Goal: Task Accomplishment & Management: Use online tool/utility

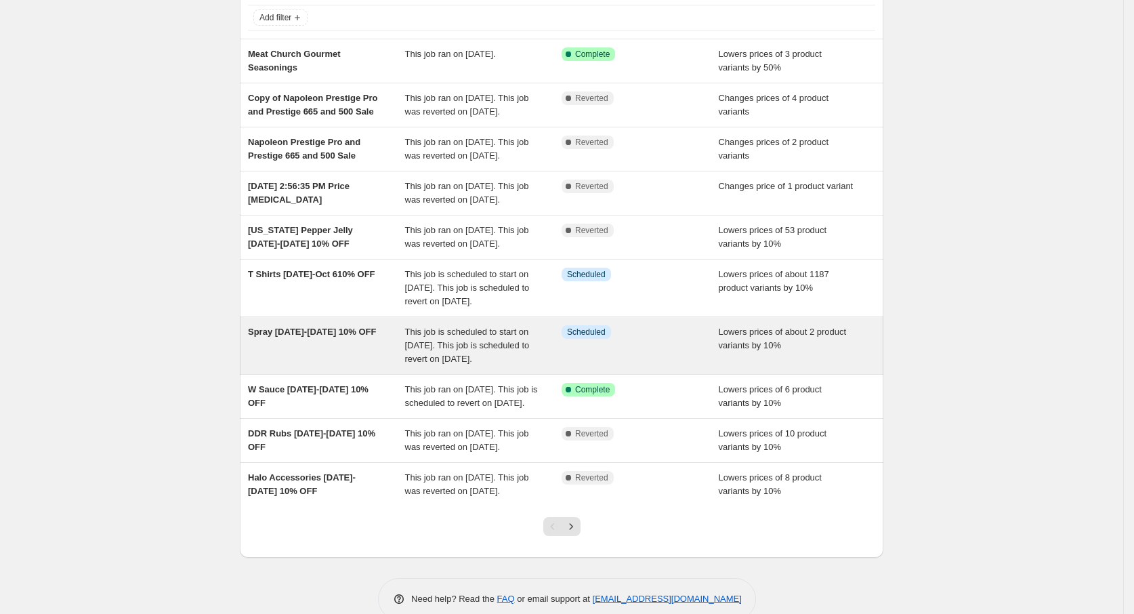
scroll to position [203, 0]
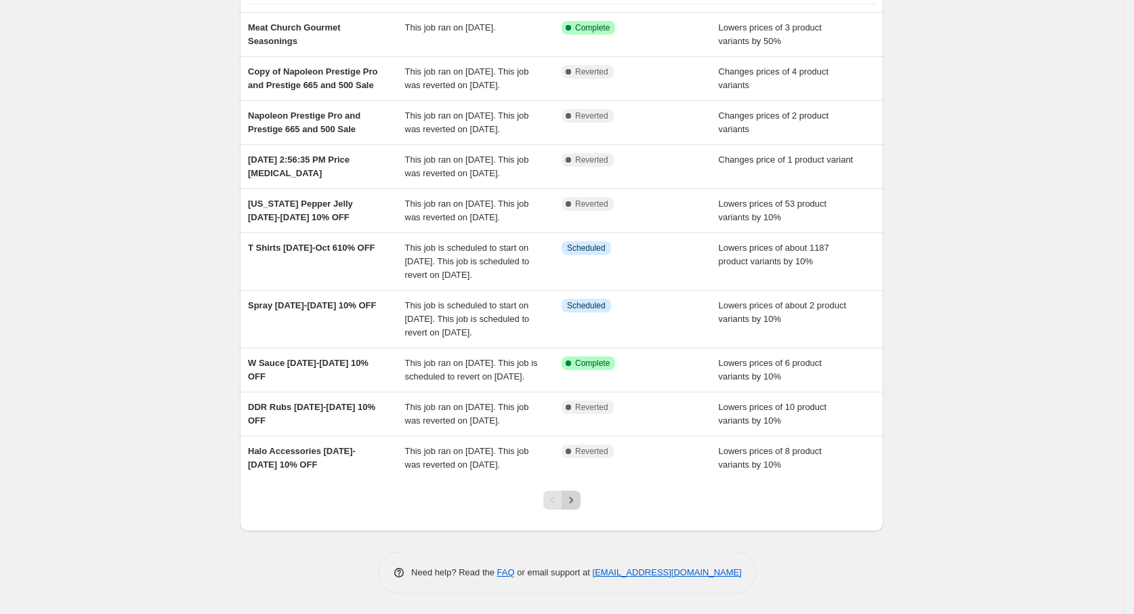
click at [570, 507] on icon "Next" at bounding box center [571, 500] width 14 height 14
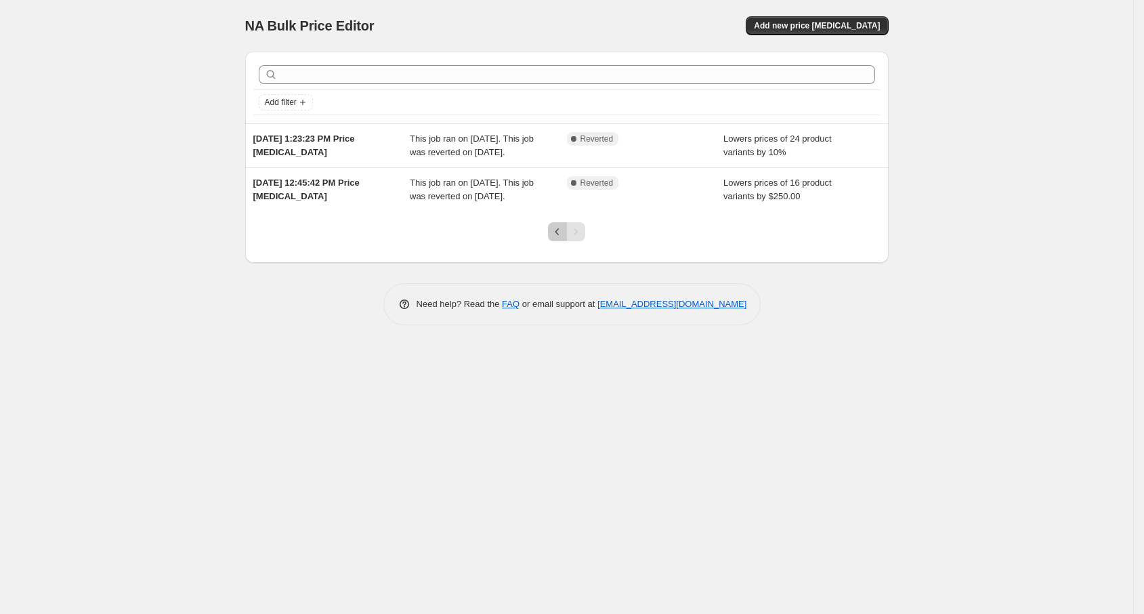
click at [551, 238] on icon "Previous" at bounding box center [558, 232] width 14 height 14
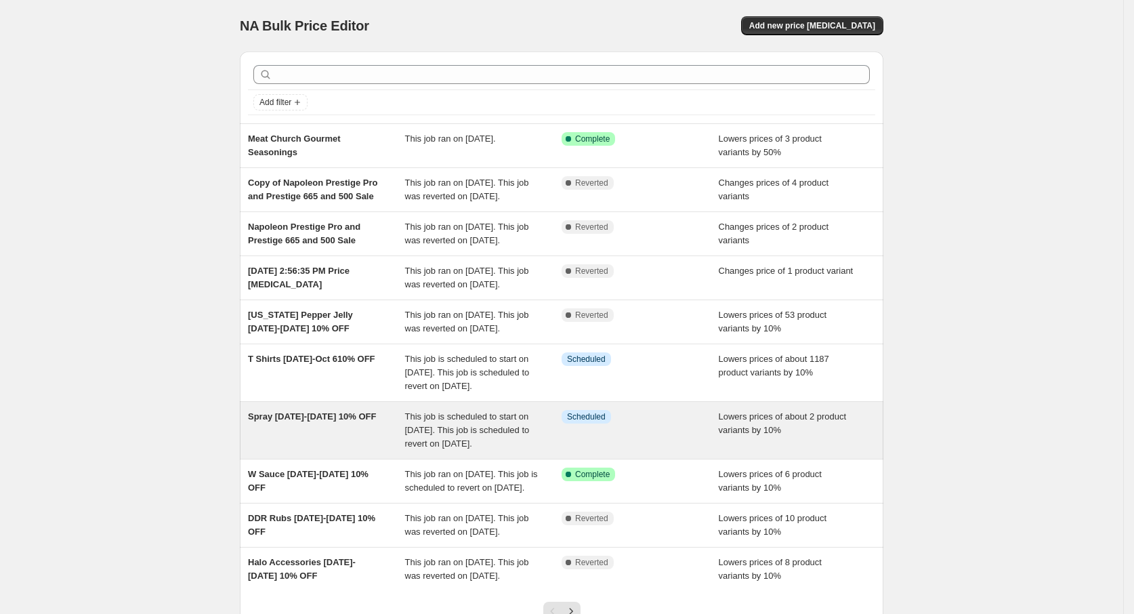
click at [647, 450] on div "Info Scheduled" at bounding box center [639, 430] width 157 height 41
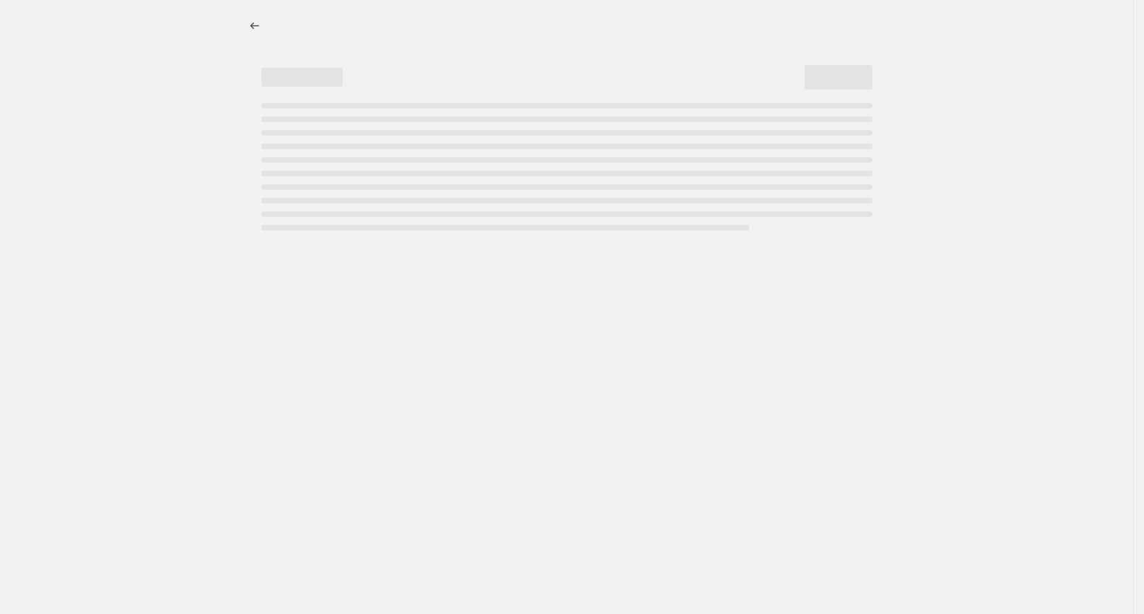
select select "percentage"
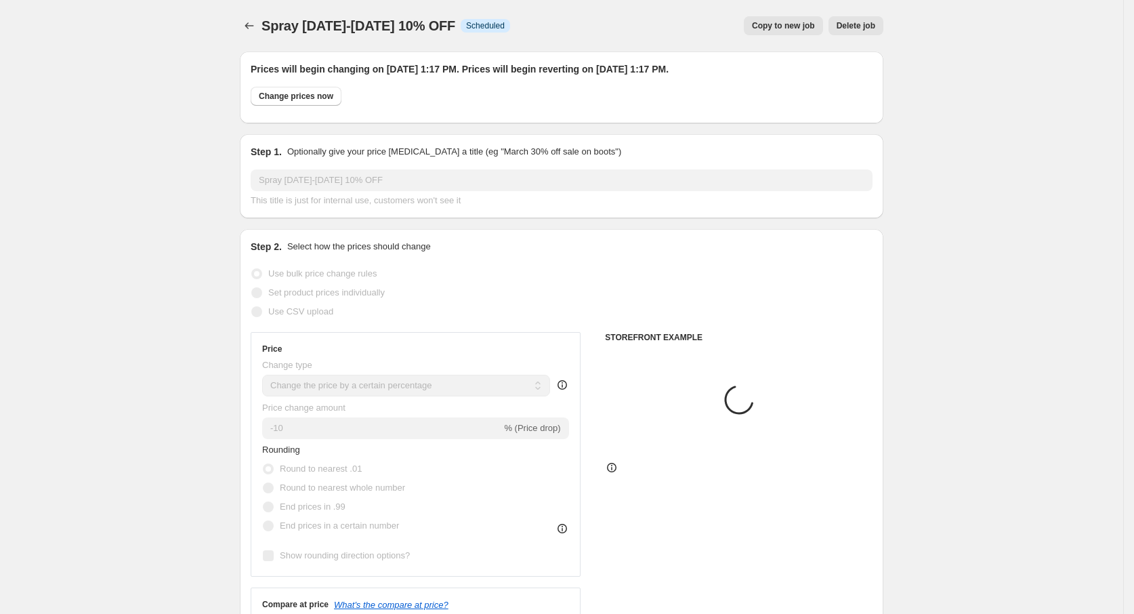
select select "vendor"
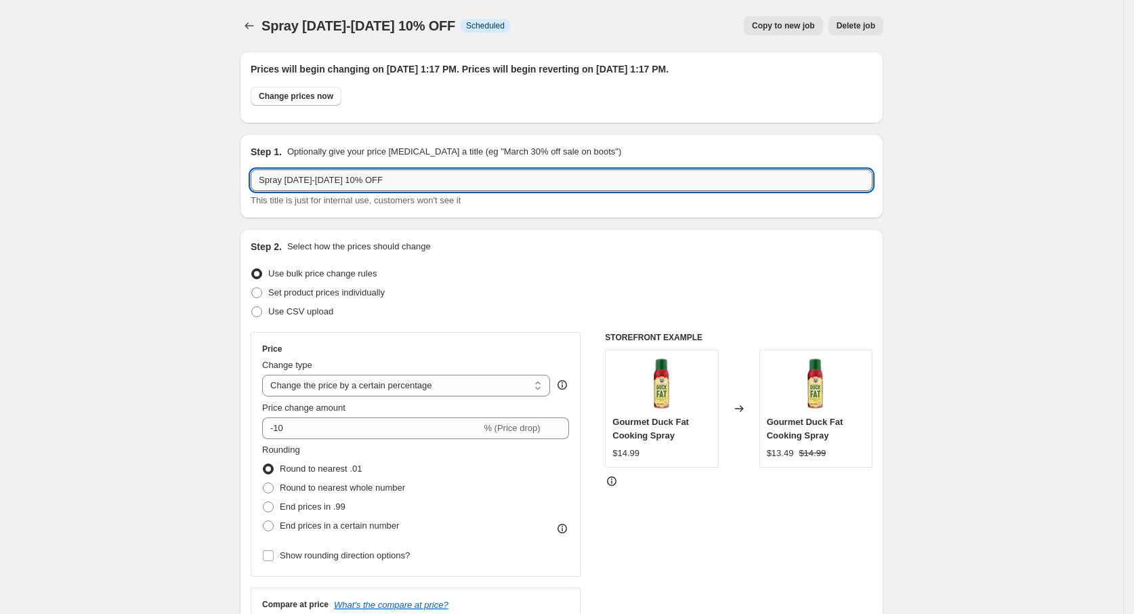
click at [264, 182] on input "Spray Sept 22-28 10% OFF" at bounding box center [562, 180] width 622 height 22
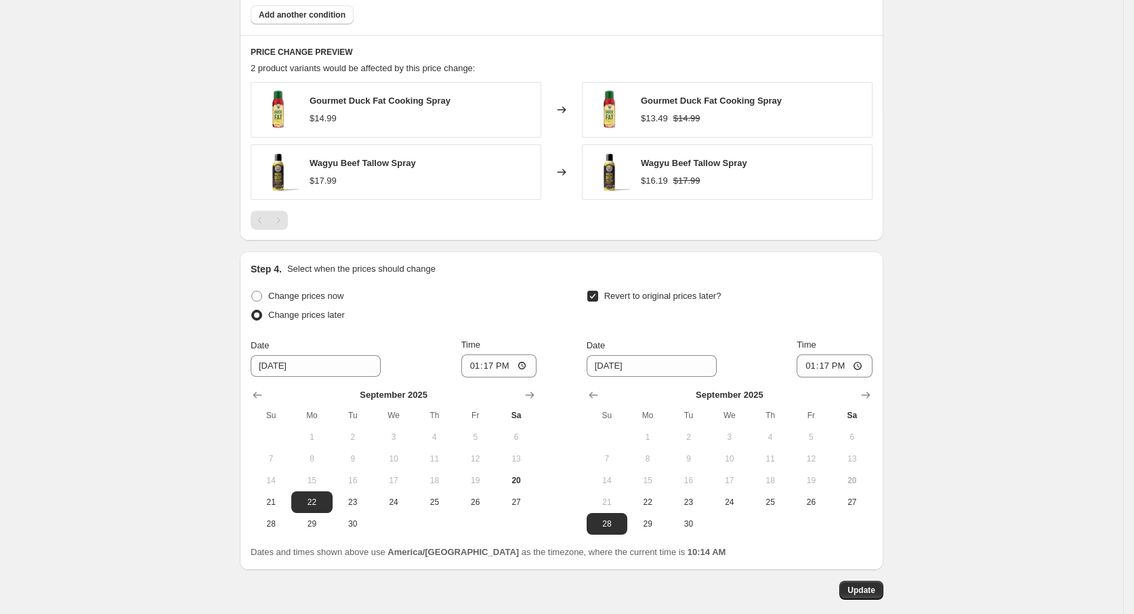
scroll to position [1096, 0]
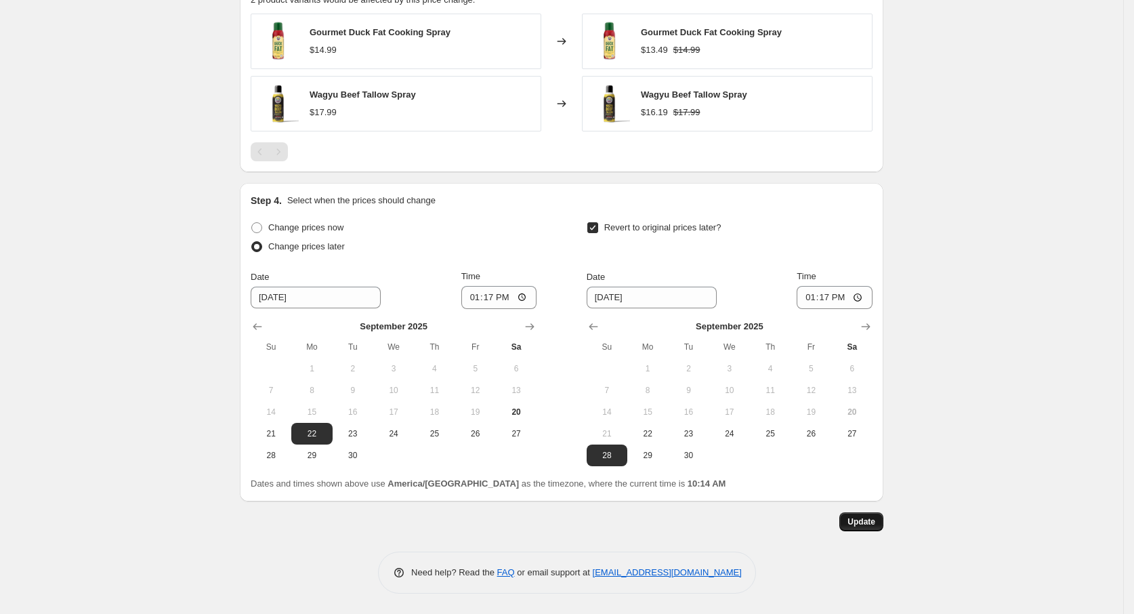
type input "Duck Fat and Tallow Spray Sept 22-28 10% OFF"
click at [869, 519] on span "Update" at bounding box center [861, 521] width 28 height 11
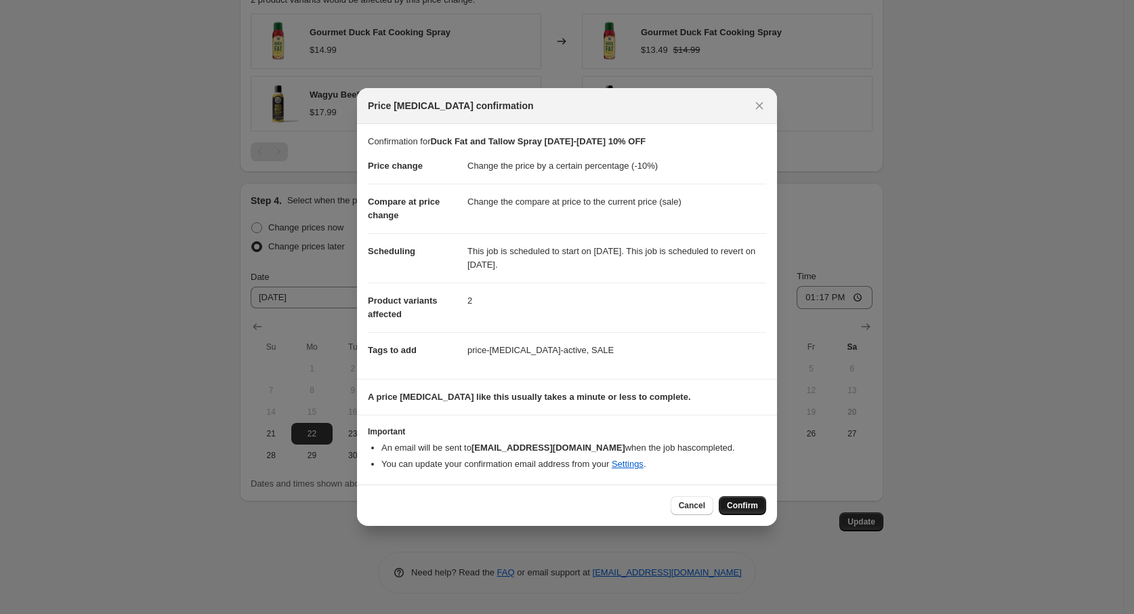
click at [731, 503] on span "Confirm" at bounding box center [742, 505] width 31 height 11
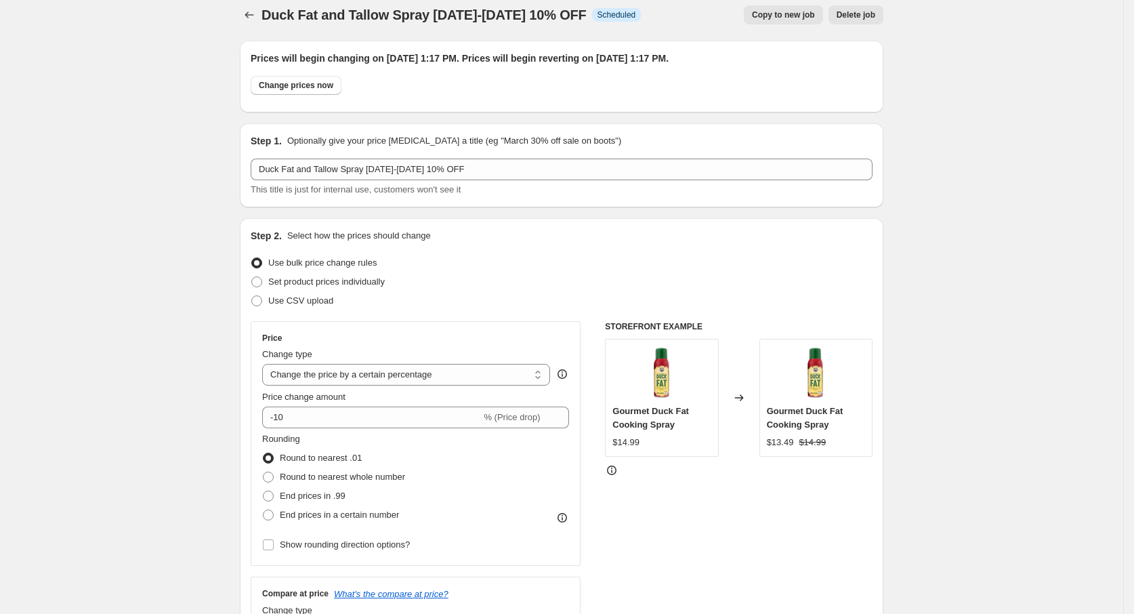
scroll to position [0, 0]
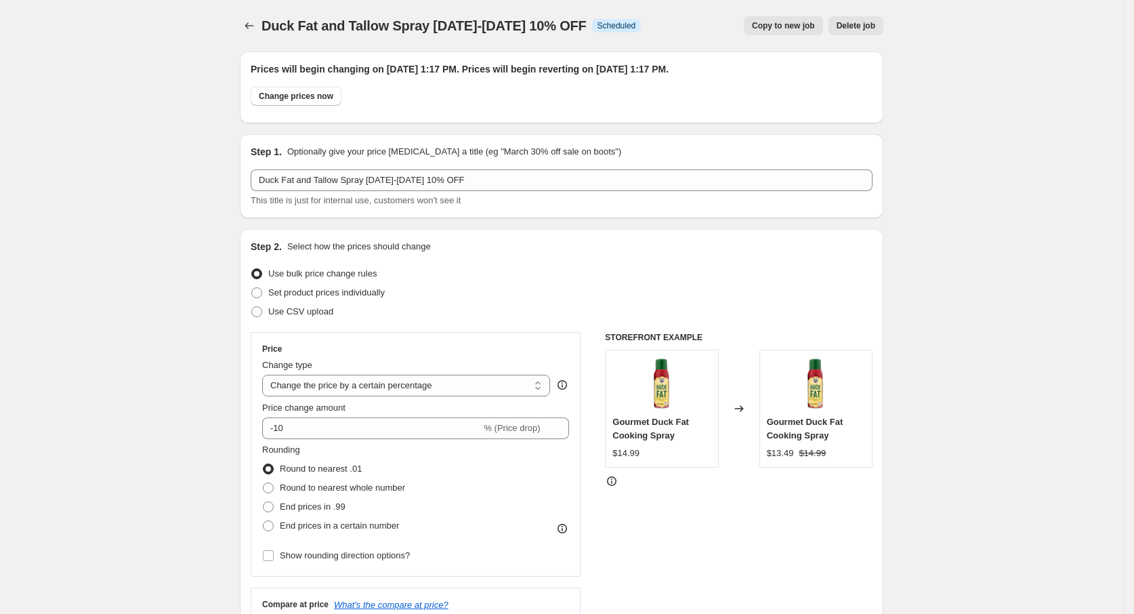
click at [804, 23] on span "Copy to new job" at bounding box center [783, 25] width 63 height 11
select select "percentage"
select select "vendor"
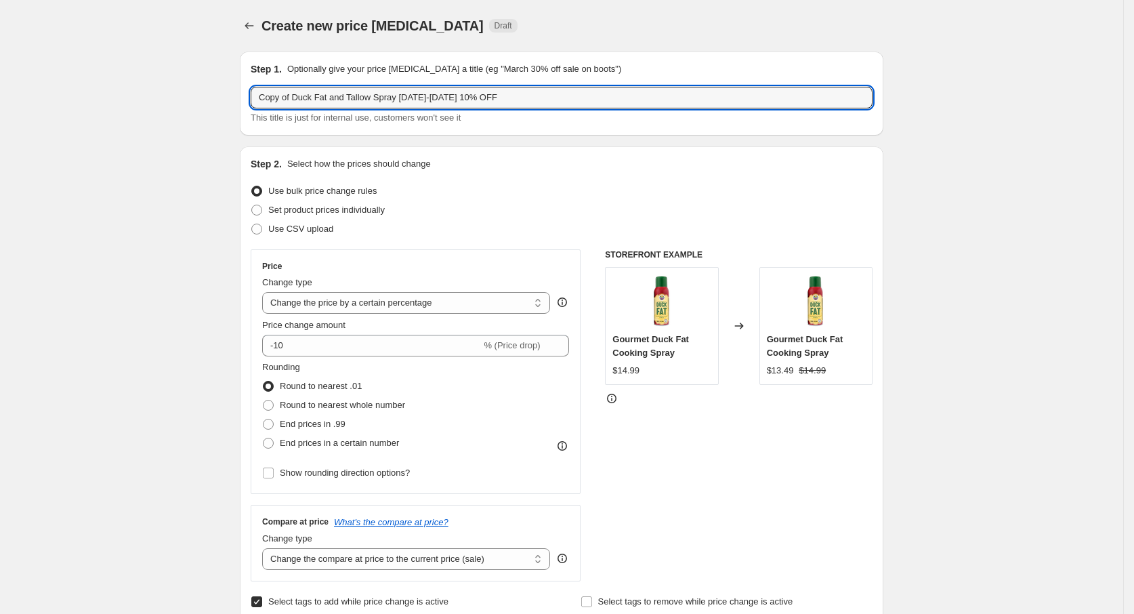
drag, startPoint x: 530, startPoint y: 97, endPoint x: 123, endPoint y: 83, distance: 407.2
type input "1"
type input "H"
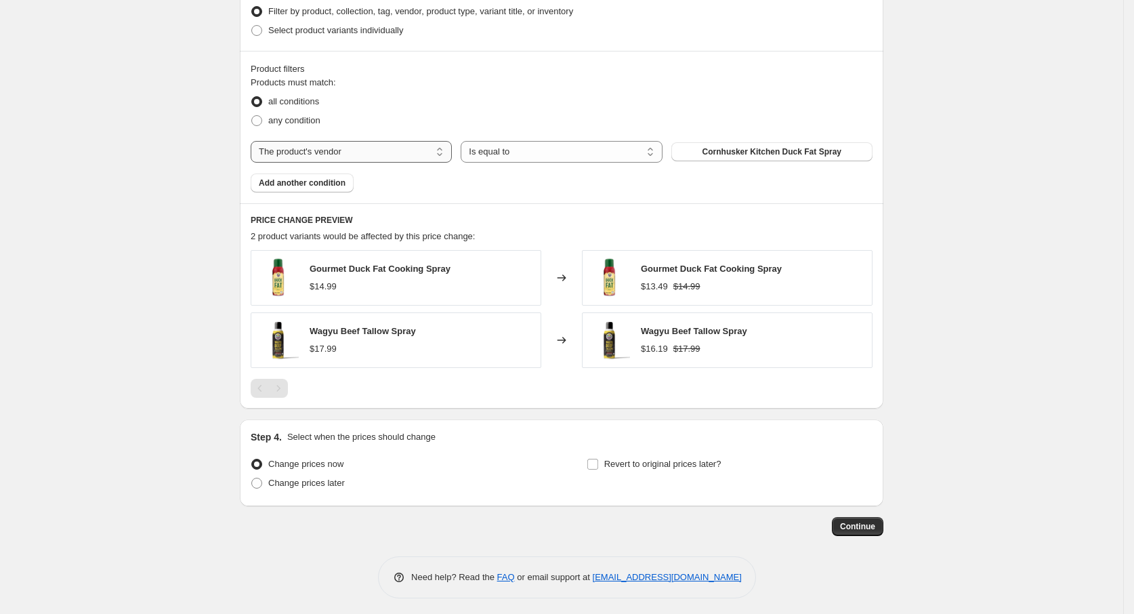
scroll to position [579, 0]
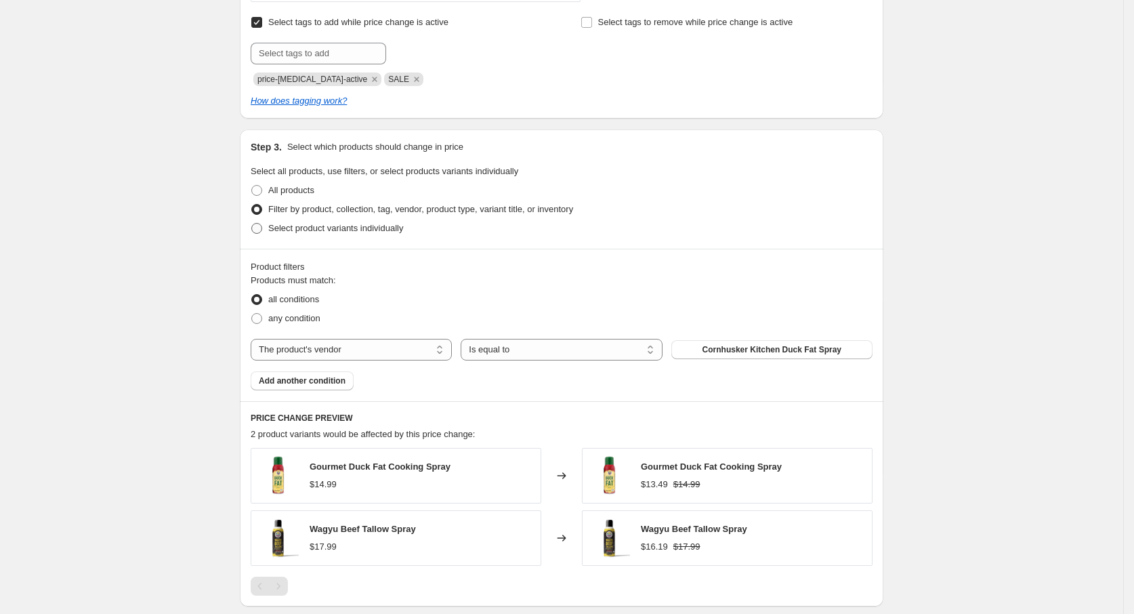
type input "Firestarter 10% Off"
click at [259, 231] on span at bounding box center [256, 228] width 11 height 11
click at [252, 223] on input "Select product variants individually" at bounding box center [251, 223] width 1 height 1
radio input "true"
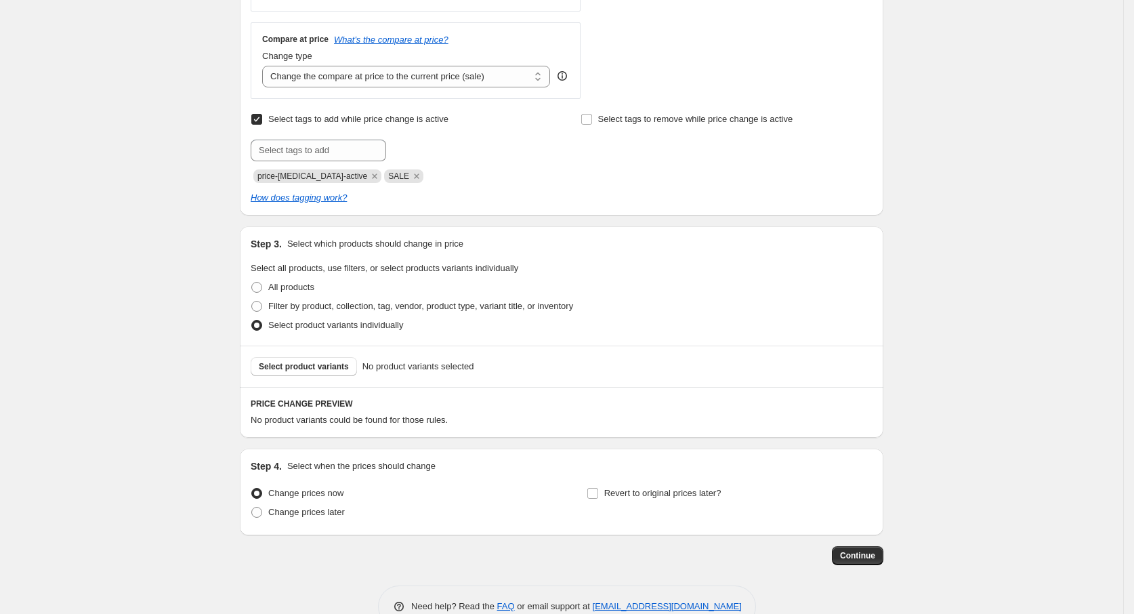
scroll to position [516, 0]
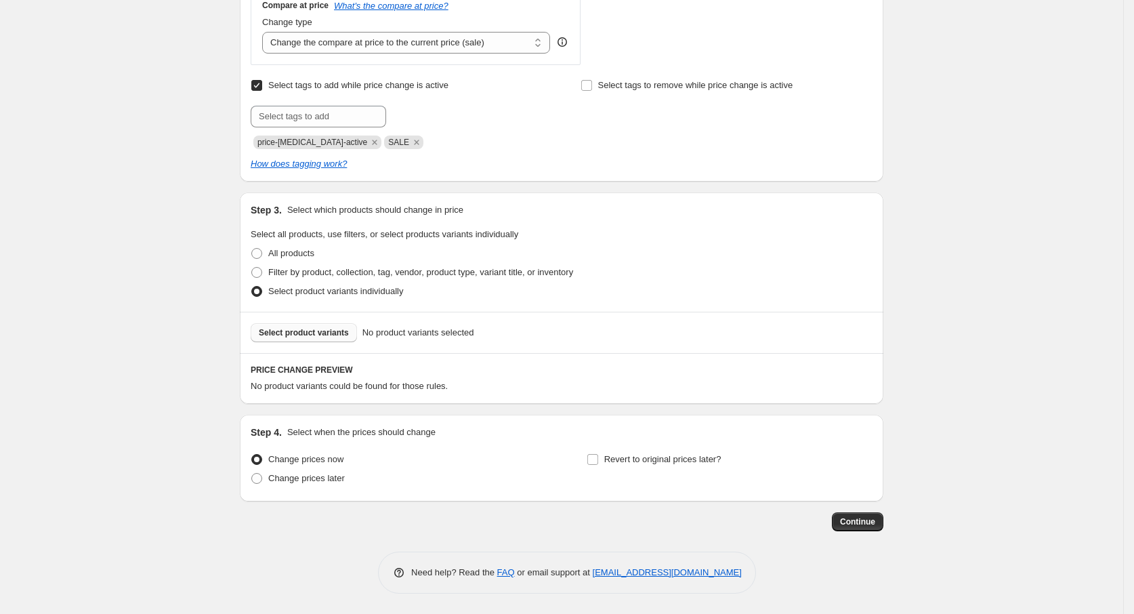
click at [332, 336] on span "Select product variants" at bounding box center [304, 332] width 90 height 11
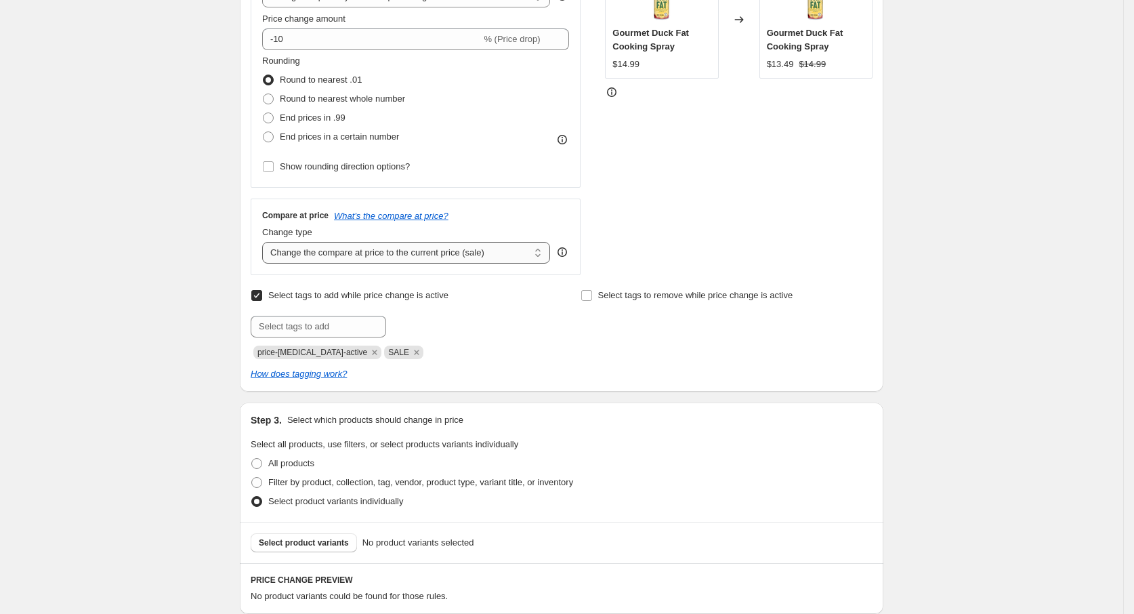
scroll to position [406, 0]
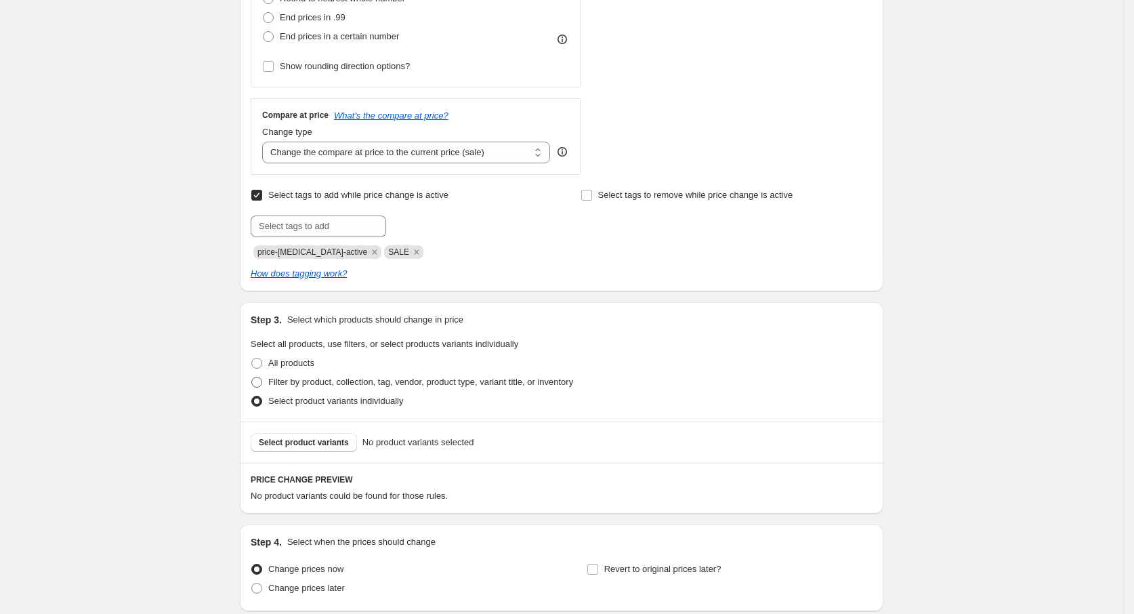
click at [261, 382] on span at bounding box center [256, 382] width 11 height 11
click at [252, 377] on input "Filter by product, collection, tag, vendor, product type, variant title, or inv…" at bounding box center [251, 377] width 1 height 1
radio input "true"
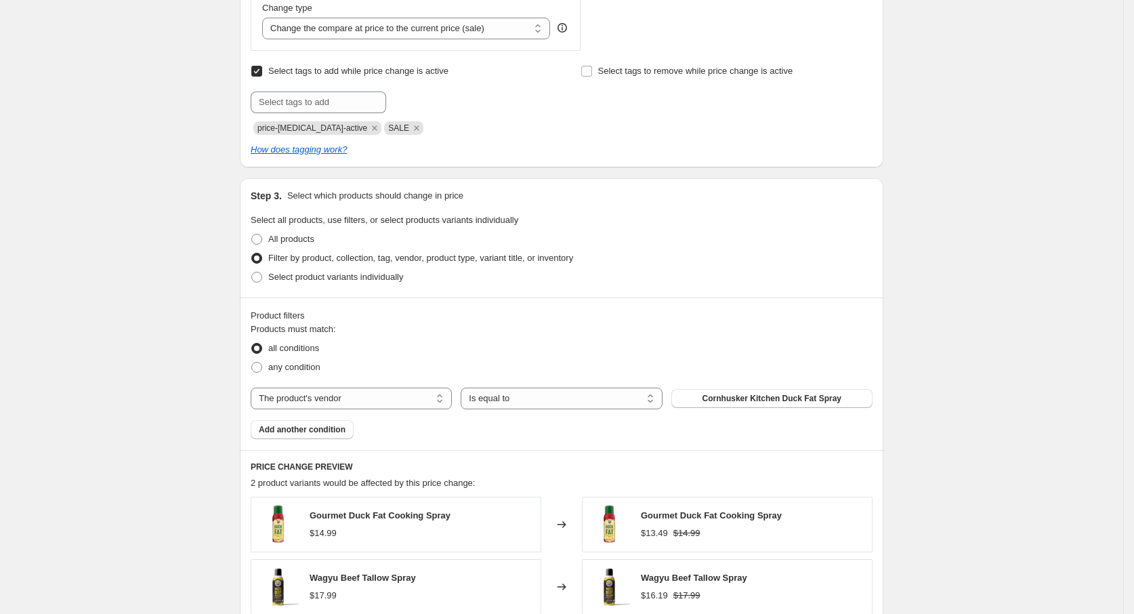
scroll to position [711, 0]
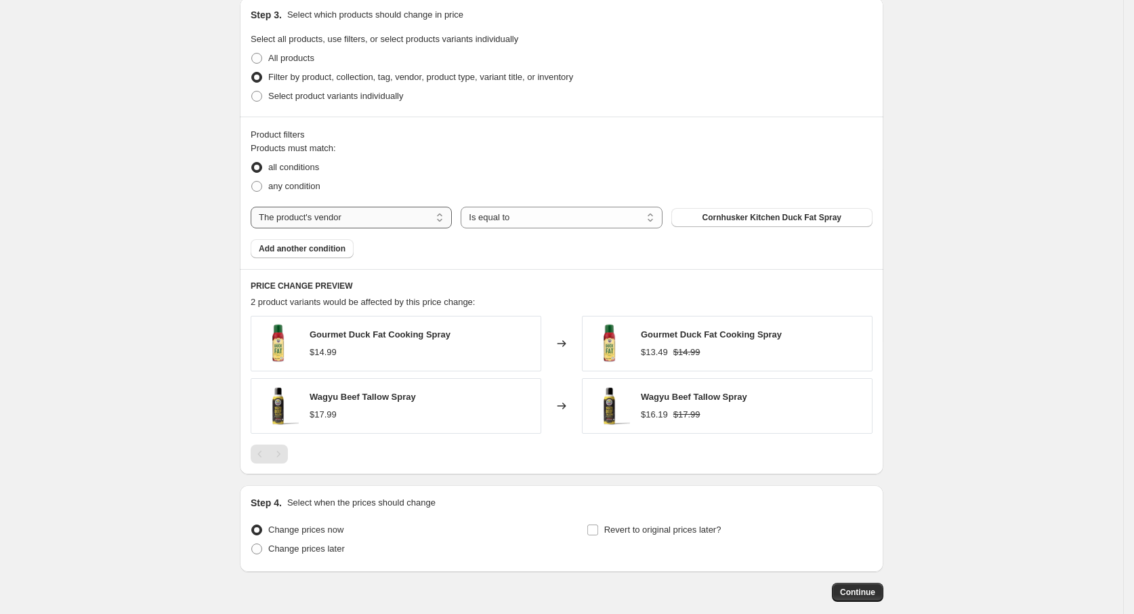
click at [375, 219] on select "The product The product's collection The product's tag The product's vendor The…" at bounding box center [351, 218] width 201 height 22
select select "tag"
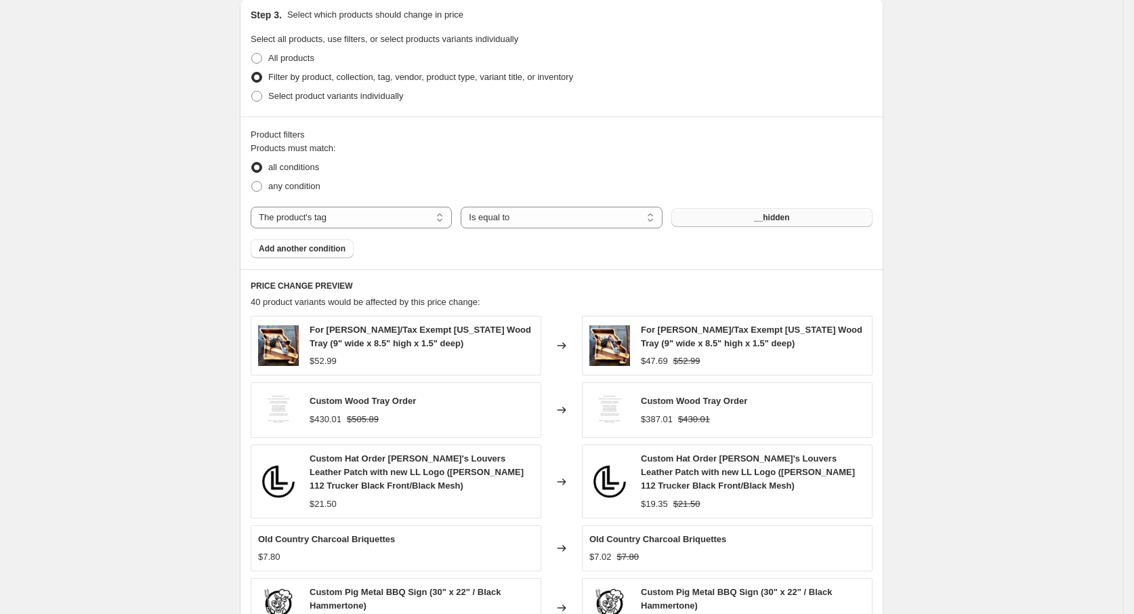
click at [778, 217] on span "__hidden" at bounding box center [772, 217] width 36 height 11
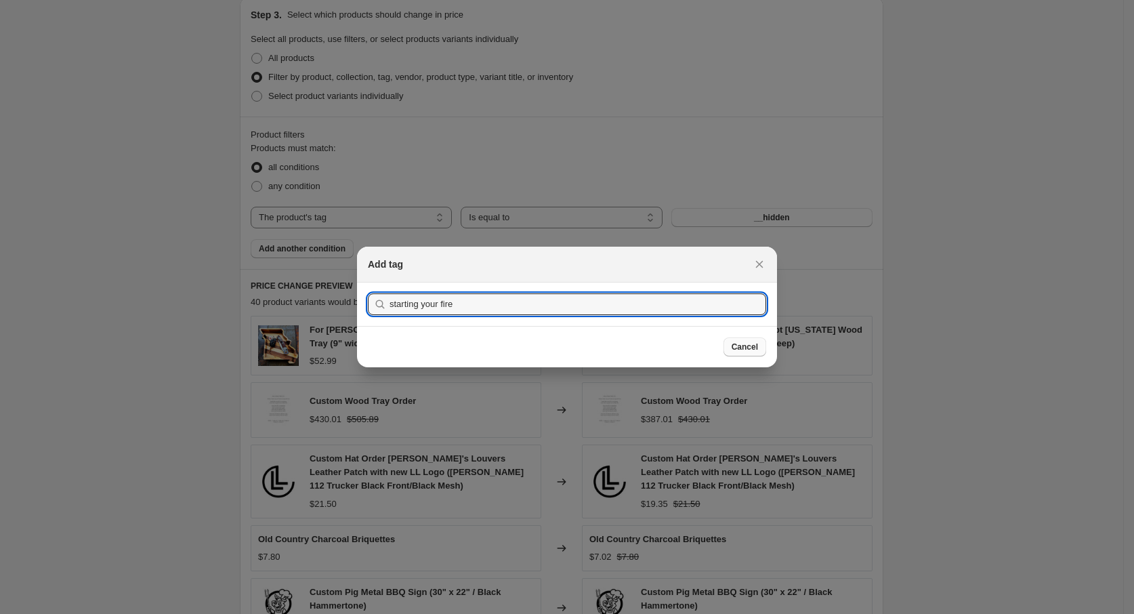
type input "starting your fire"
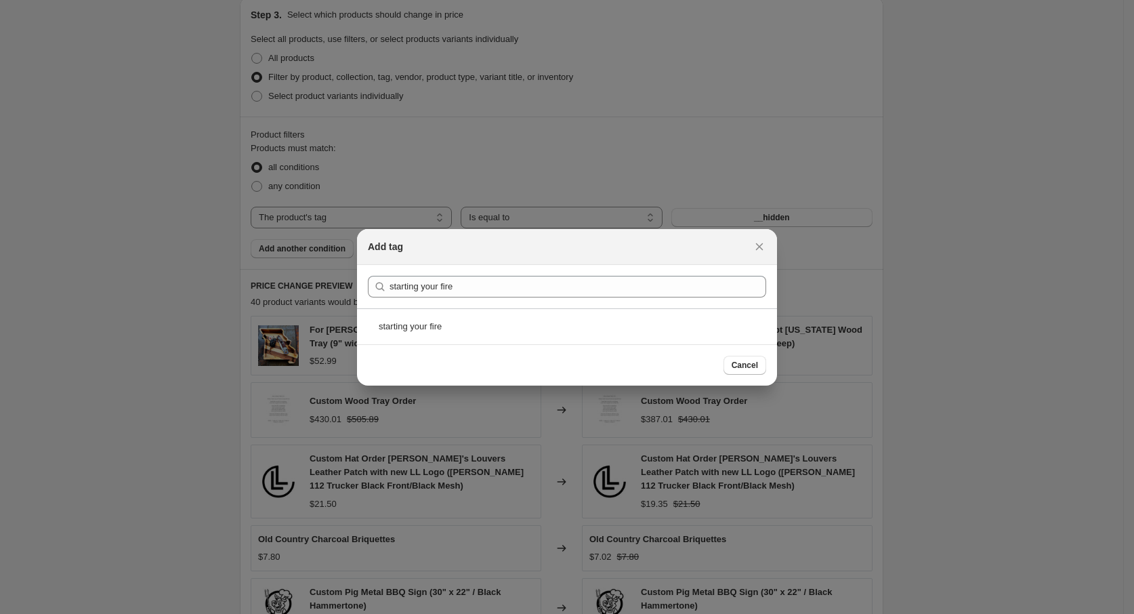
drag, startPoint x: 740, startPoint y: 347, endPoint x: 545, endPoint y: 326, distance: 196.1
click at [539, 326] on div "Add tag Submit starting your fire starting your fire Cancel" at bounding box center [567, 307] width 420 height 156
click at [358, 325] on div "starting your fire" at bounding box center [567, 326] width 420 height 36
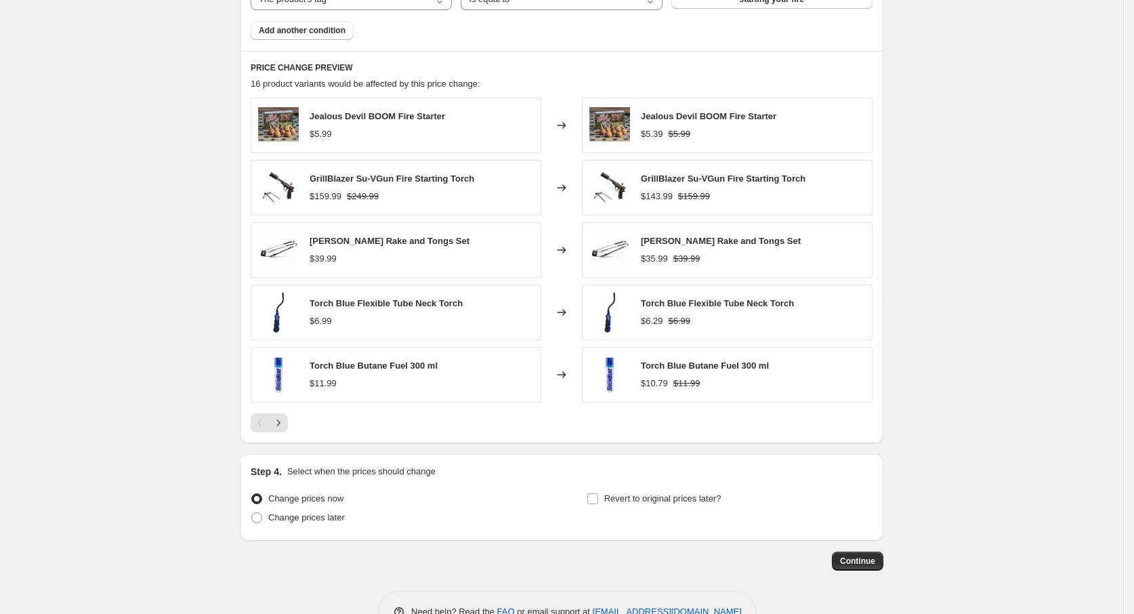
scroll to position [970, 0]
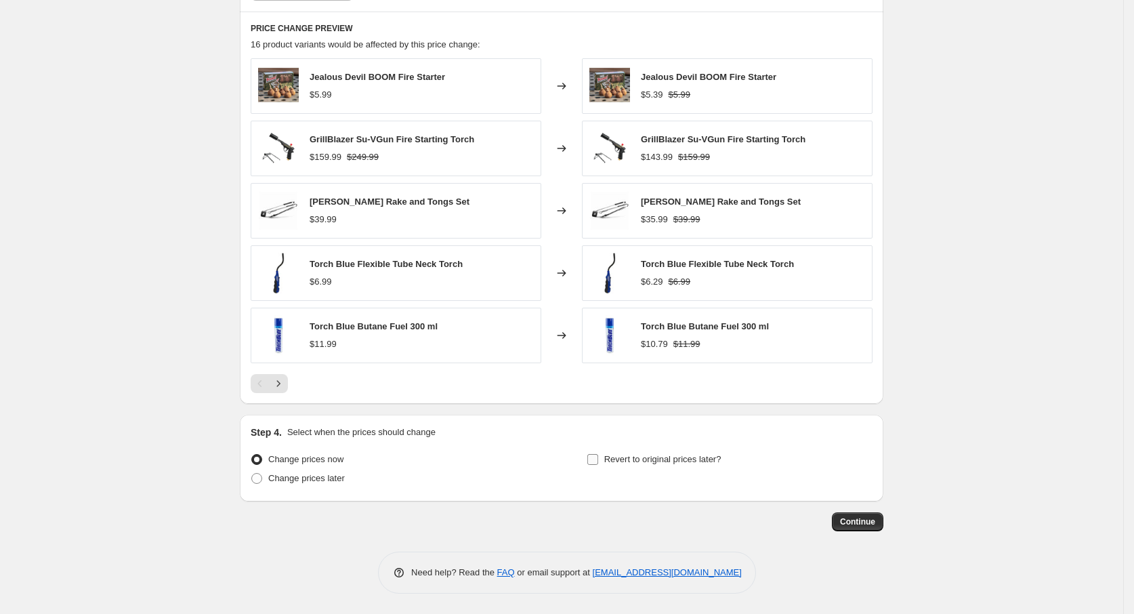
click at [595, 458] on input "Revert to original prices later?" at bounding box center [592, 459] width 11 height 11
checkbox input "true"
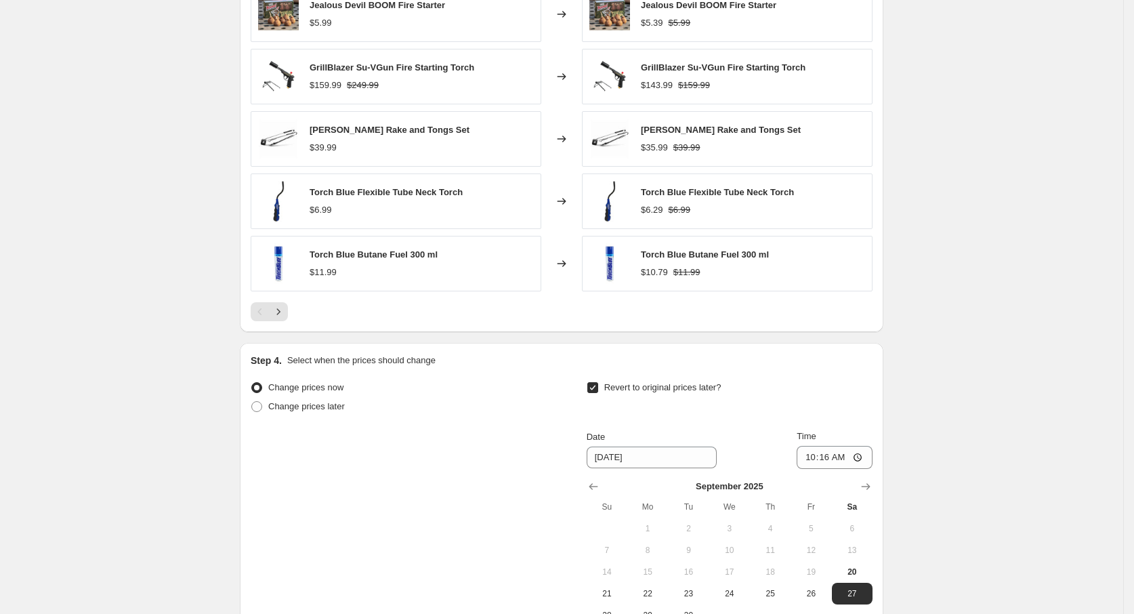
scroll to position [1201, 0]
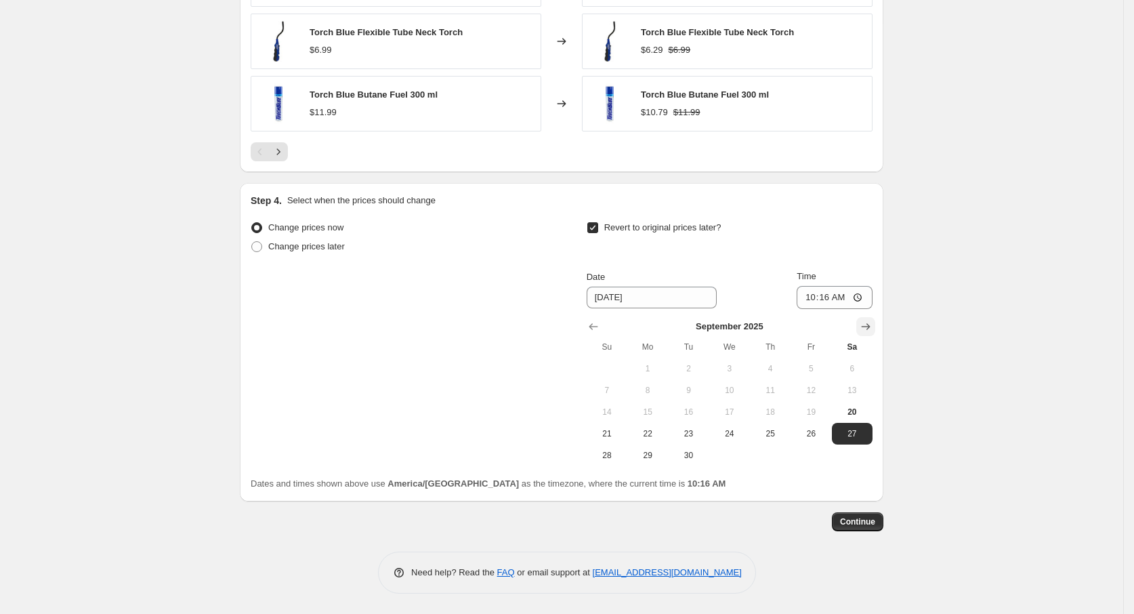
click at [866, 326] on icon "Show next month, October 2025" at bounding box center [866, 327] width 14 height 14
click at [852, 366] on span "4" at bounding box center [852, 368] width 30 height 11
type input "10/4/2025"
click at [859, 515] on button "Continue" at bounding box center [857, 521] width 51 height 19
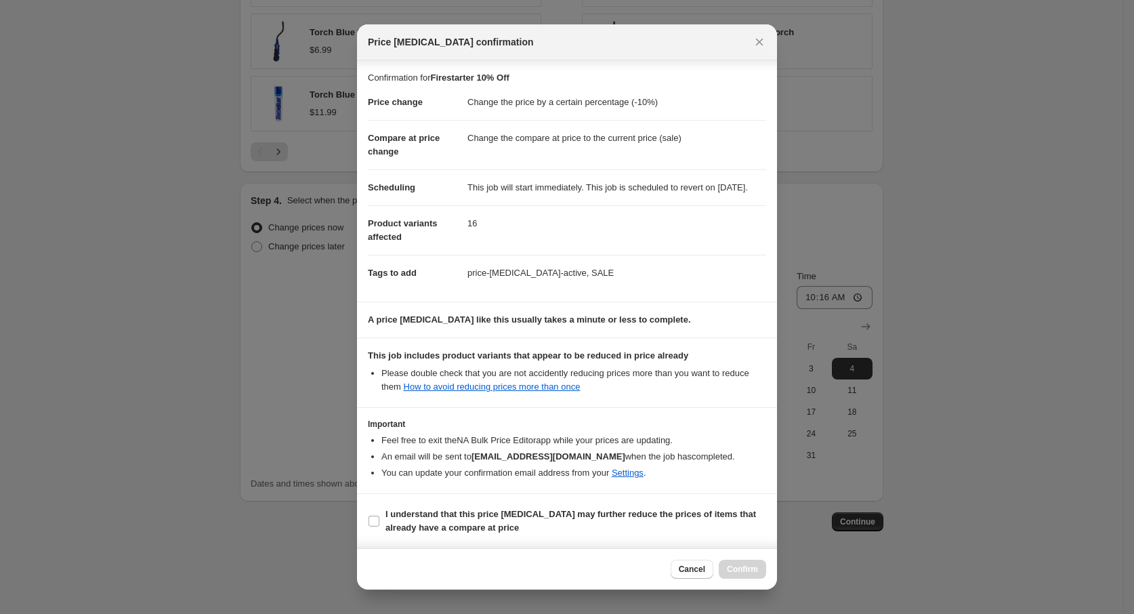
scroll to position [6, 0]
click at [376, 516] on label "I understand that this price change job may further reduce the prices of items …" at bounding box center [567, 521] width 398 height 33
click at [376, 516] on input "I understand that this price change job may further reduce the prices of items …" at bounding box center [373, 520] width 11 height 11
checkbox input "true"
click at [731, 574] on span "Confirm" at bounding box center [742, 568] width 31 height 11
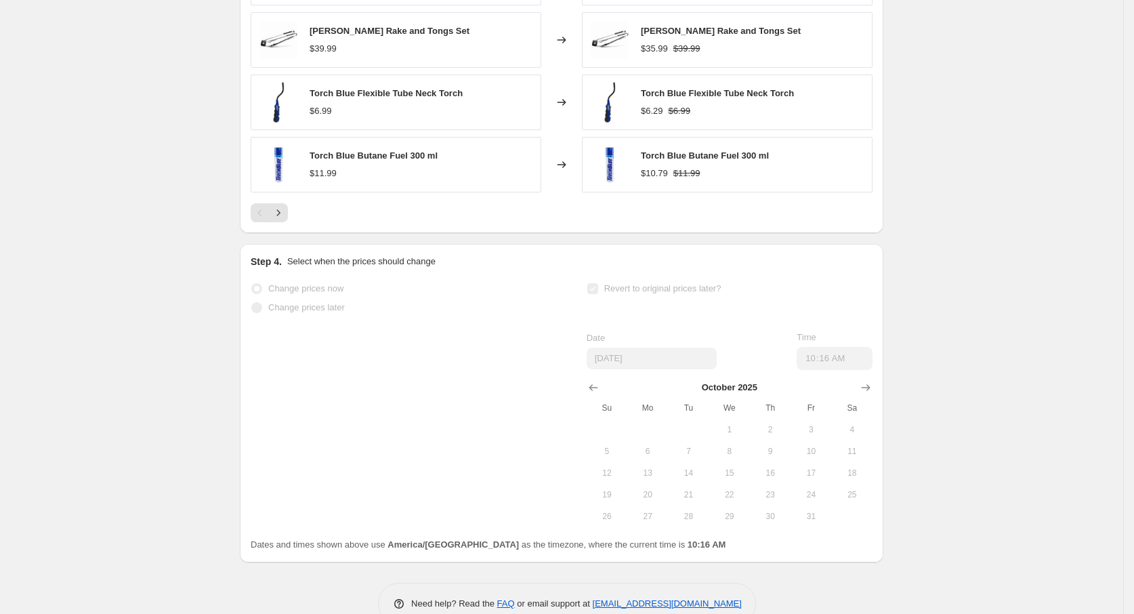
scroll to position [1237, 0]
select select "percentage"
select select "tag"
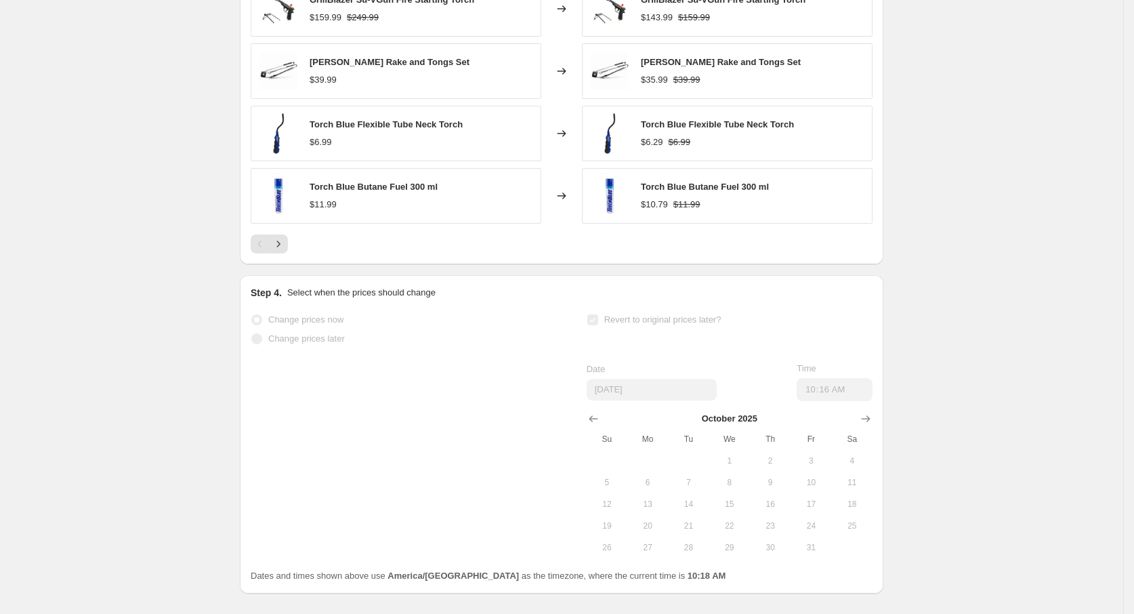
scroll to position [0, 0]
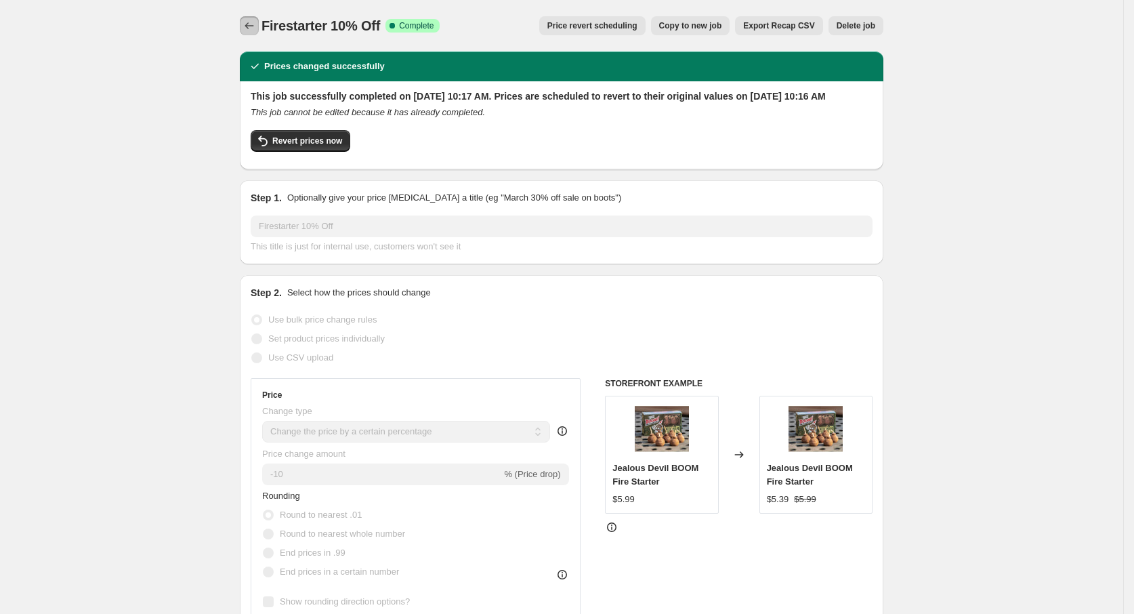
click at [256, 24] on icon "Price change jobs" at bounding box center [249, 26] width 14 height 14
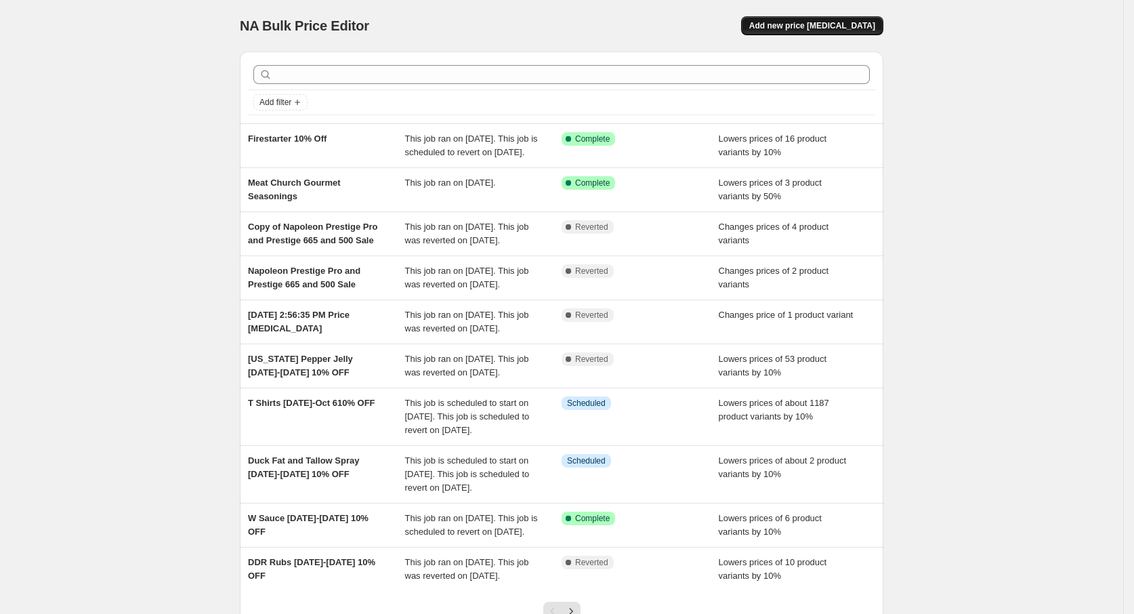
click at [821, 26] on span "Add new price change job" at bounding box center [812, 25] width 126 height 11
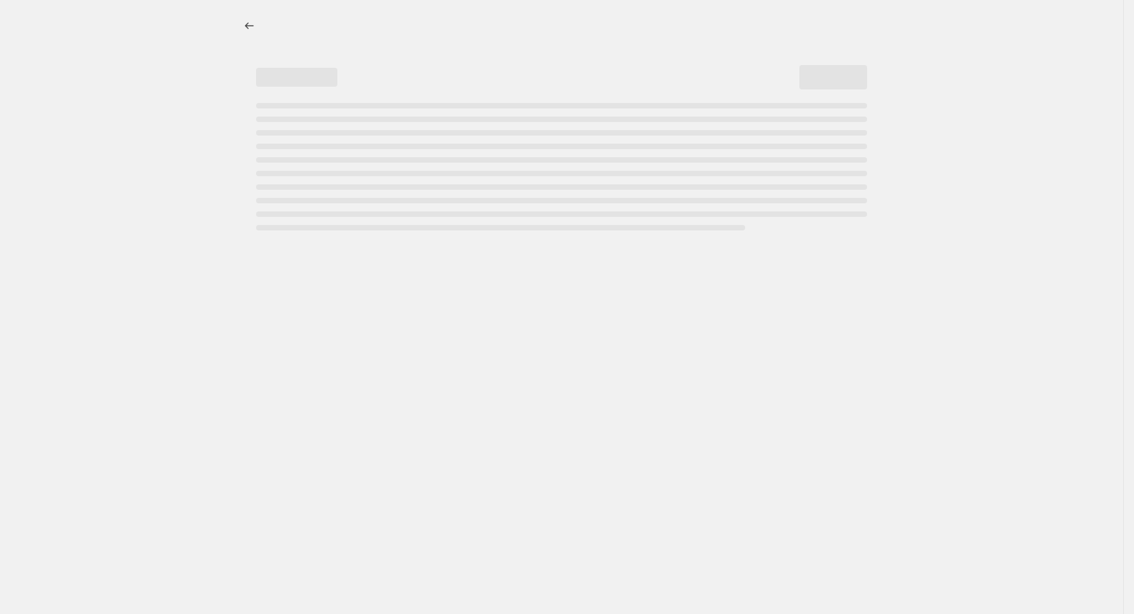
select select "percentage"
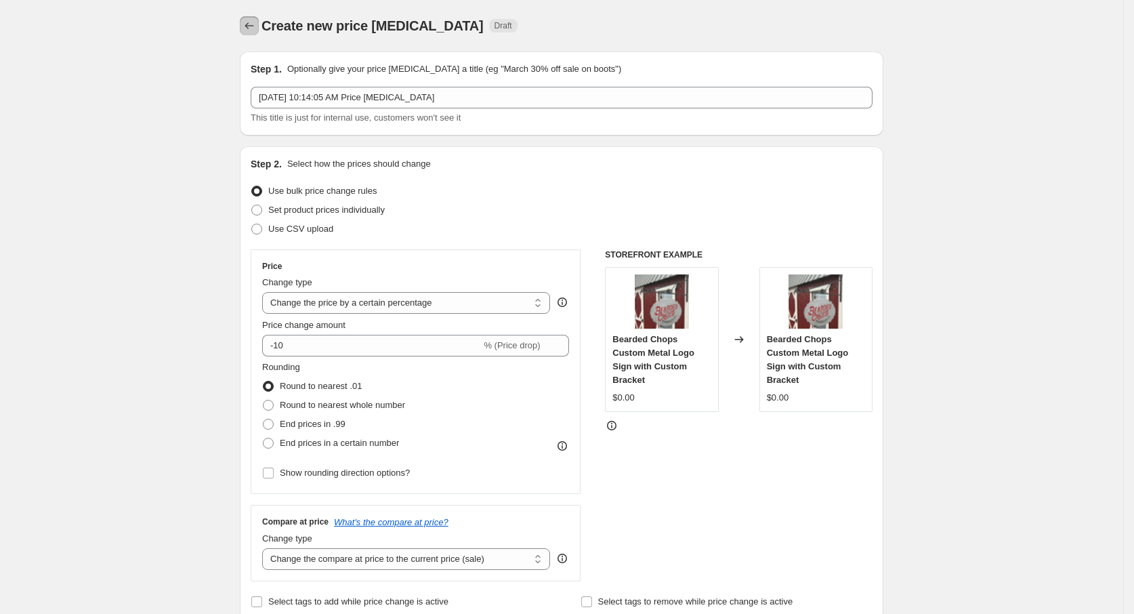
click at [247, 31] on button "Price change jobs" at bounding box center [249, 25] width 19 height 19
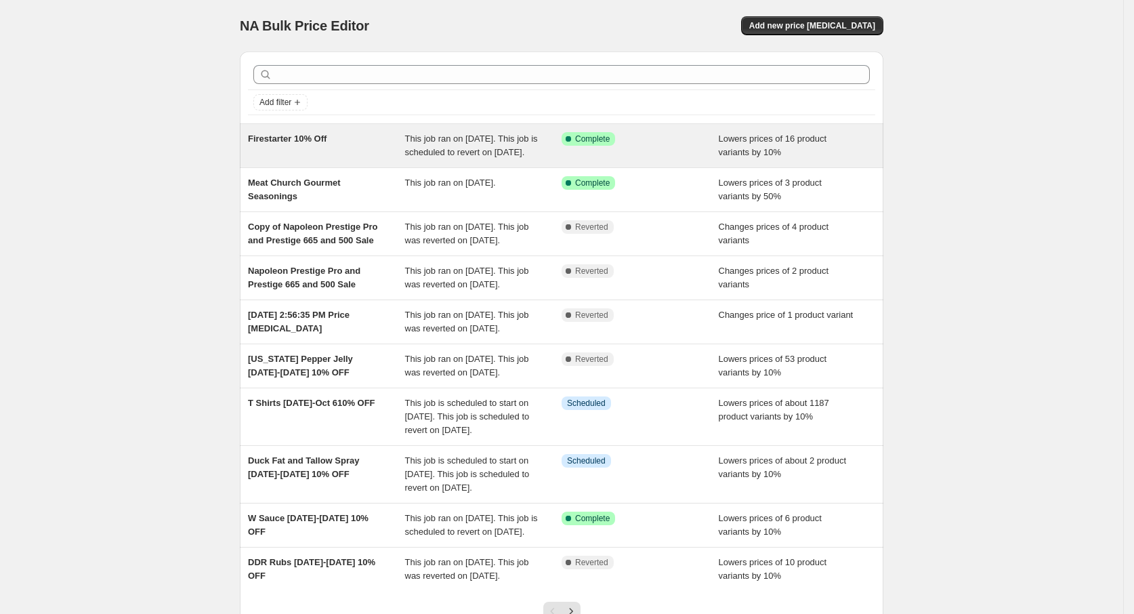
click at [684, 150] on div "Success Complete Complete" at bounding box center [639, 145] width 157 height 27
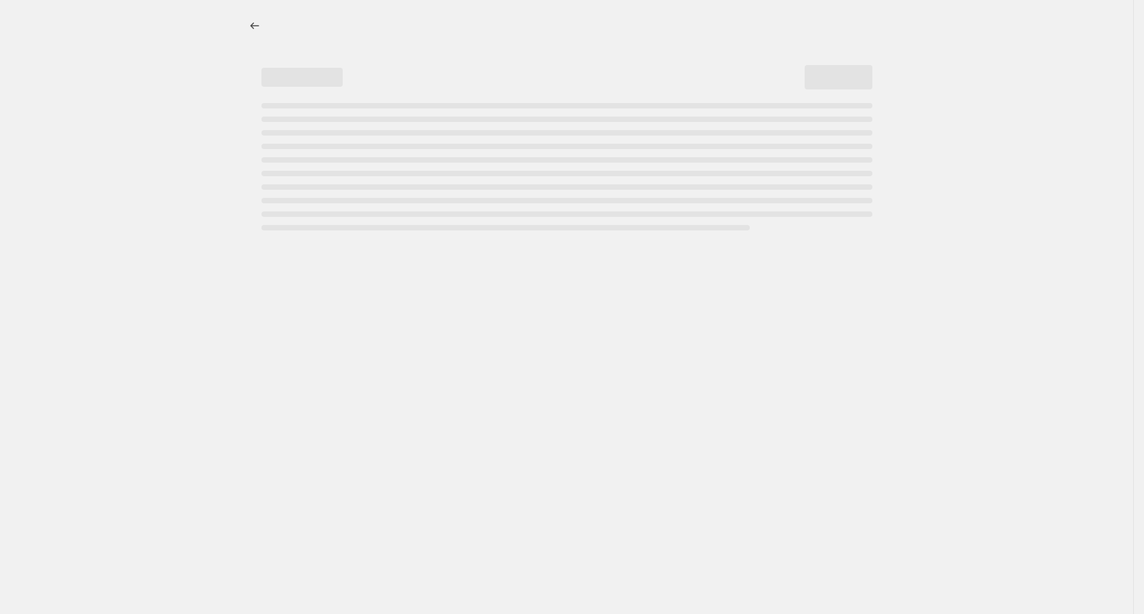
select select "percentage"
select select "tag"
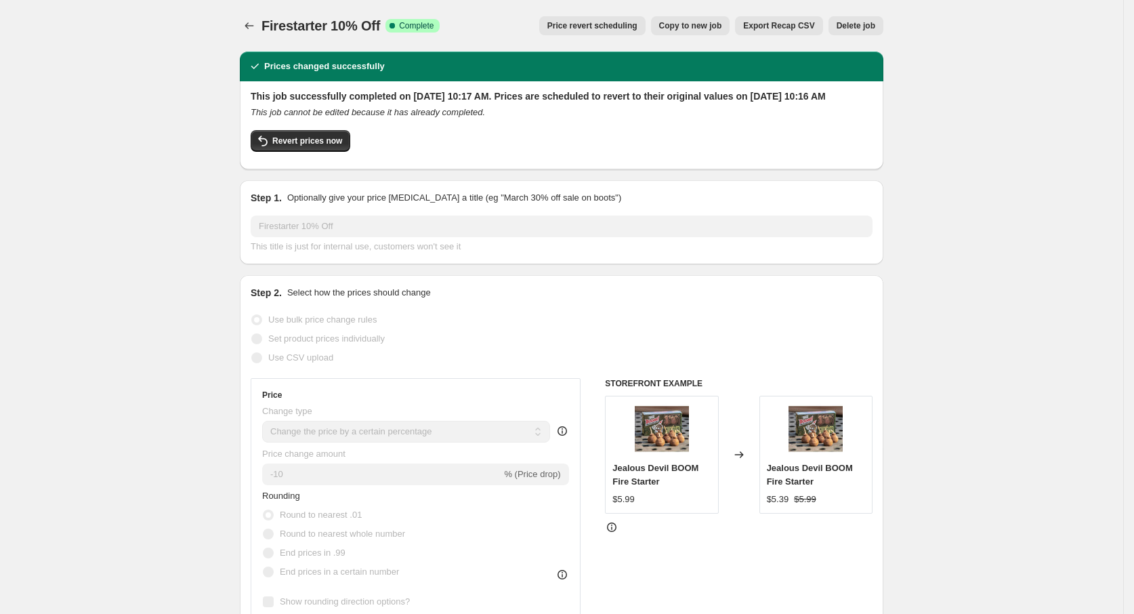
click at [705, 25] on span "Copy to new job" at bounding box center [690, 25] width 63 height 11
select select "percentage"
select select "tag"
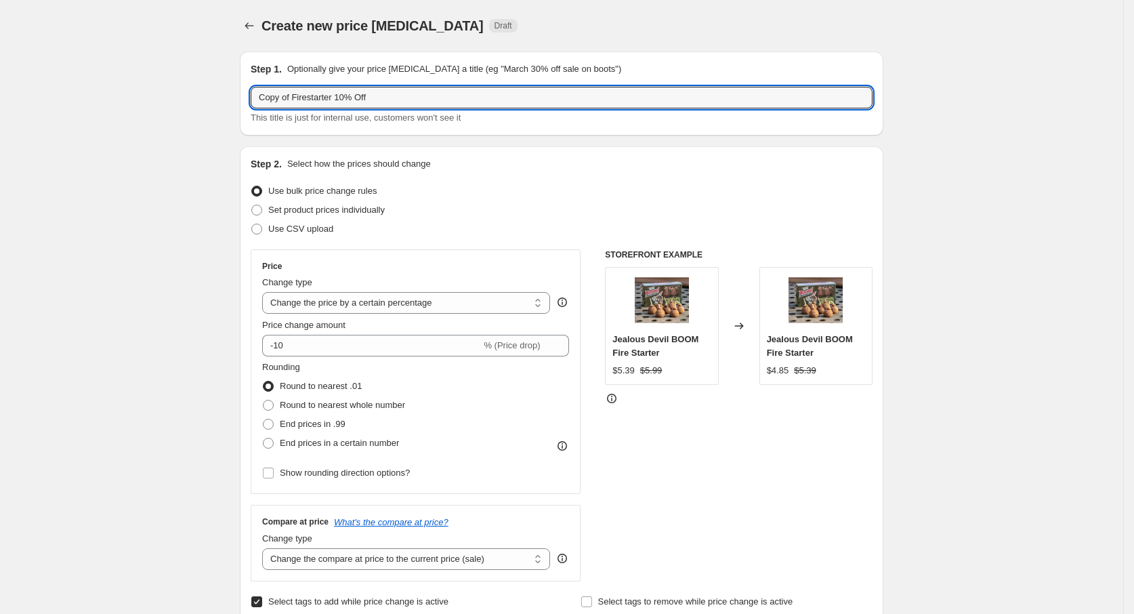
drag, startPoint x: 270, startPoint y: 95, endPoint x: 153, endPoint y: 87, distance: 117.4
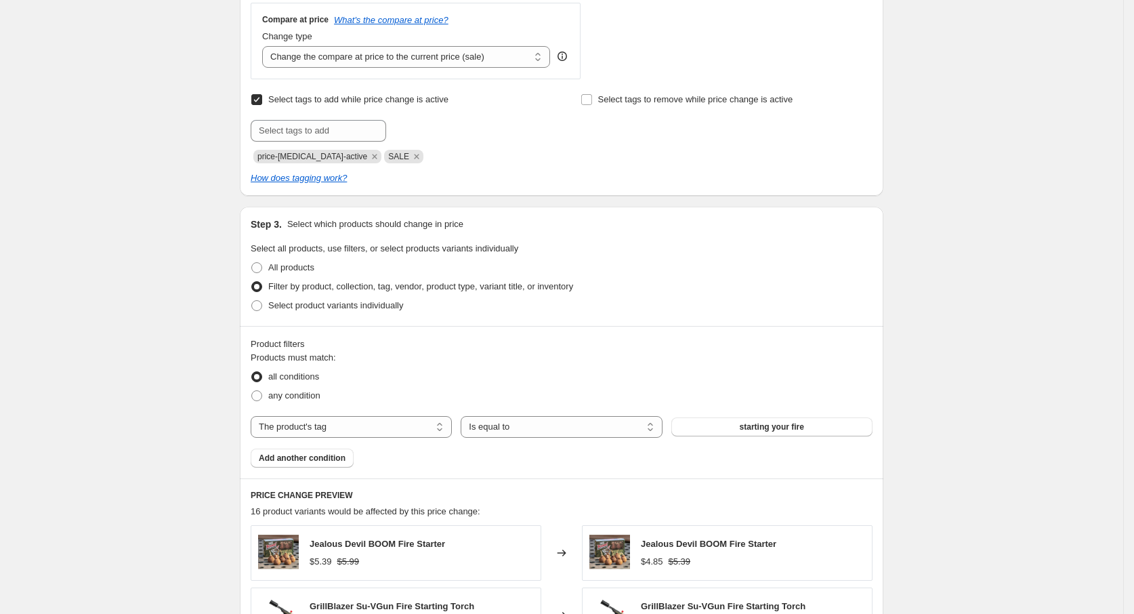
scroll to position [508, 0]
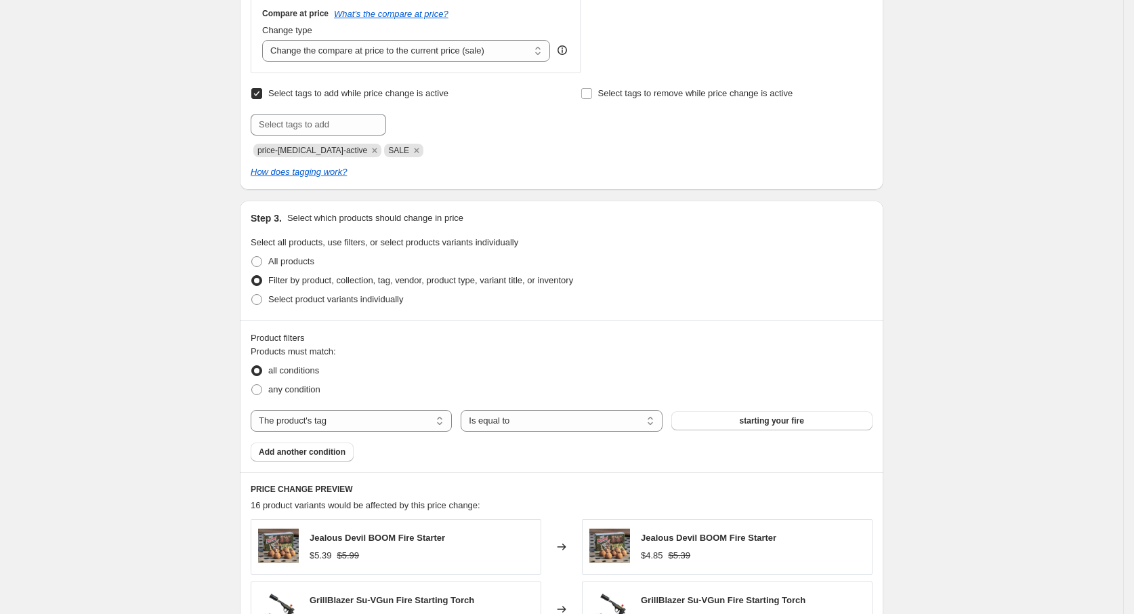
type input "Meat Injectors 10% Off"
click at [786, 424] on span "starting your fire" at bounding box center [772, 420] width 64 height 11
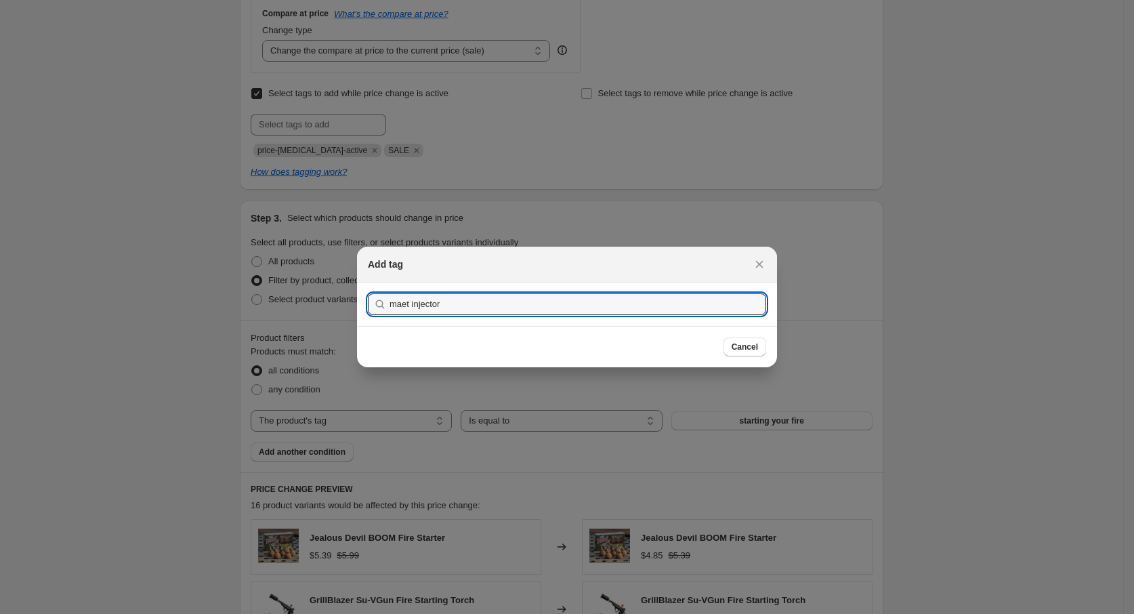
drag, startPoint x: 521, startPoint y: 302, endPoint x: 191, endPoint y: 303, distance: 329.8
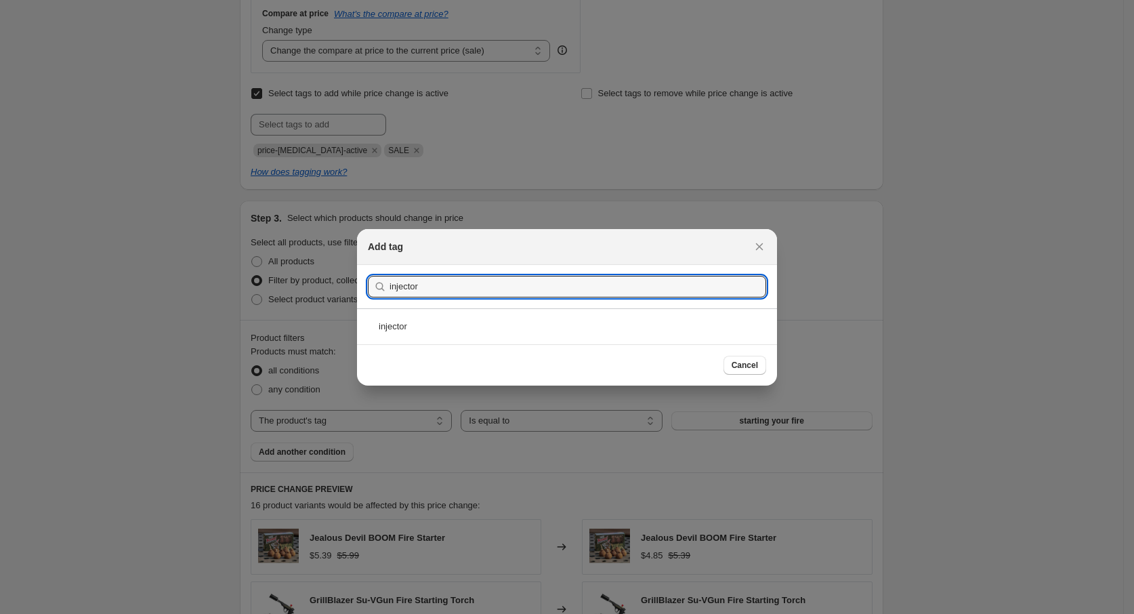
drag, startPoint x: 340, startPoint y: 292, endPoint x: 213, endPoint y: 303, distance: 127.2
type input "meat injector"
drag, startPoint x: 462, startPoint y: 330, endPoint x: 561, endPoint y: 349, distance: 101.5
click at [461, 328] on div "meat injector" at bounding box center [567, 326] width 420 height 36
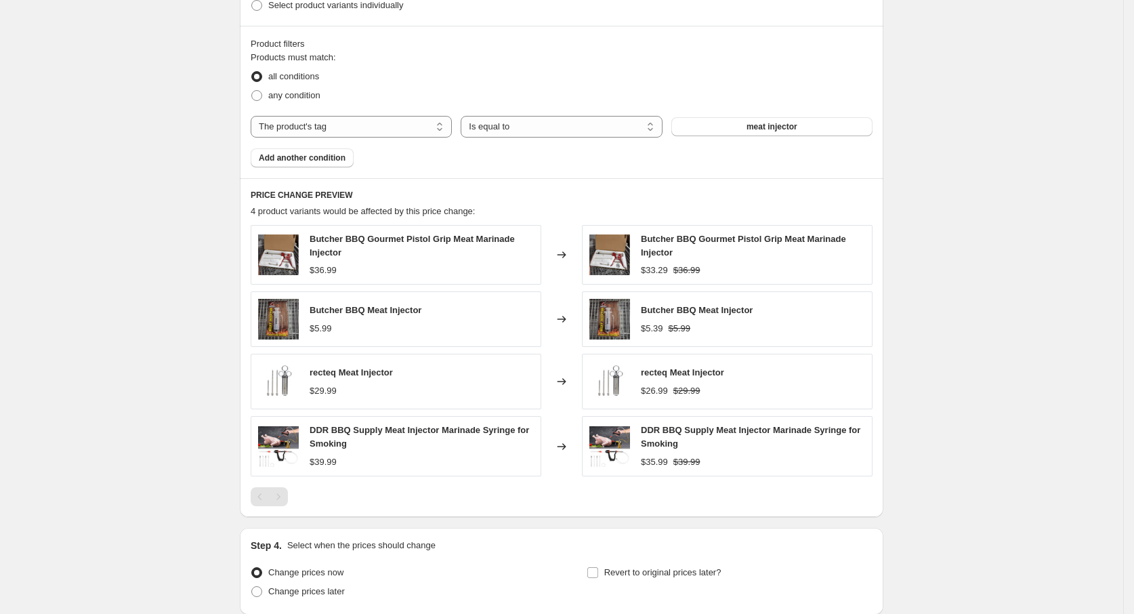
scroll to position [916, 0]
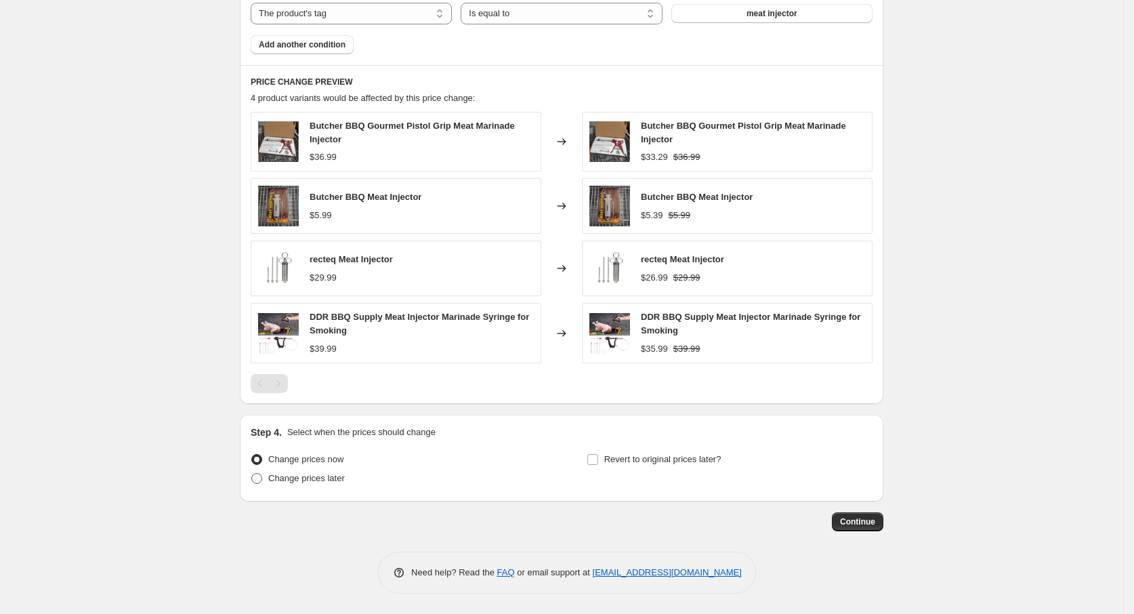
click at [314, 483] on span "Change prices later" at bounding box center [306, 478] width 77 height 10
click at [252, 473] on input "Change prices later" at bounding box center [251, 473] width 1 height 1
radio input "true"
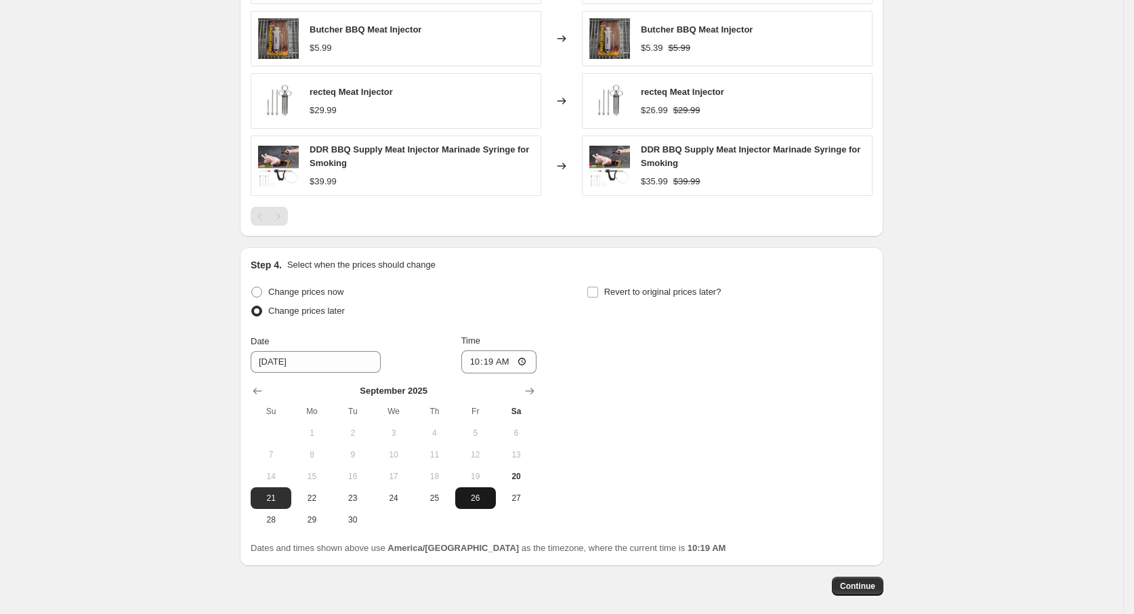
scroll to position [1148, 0]
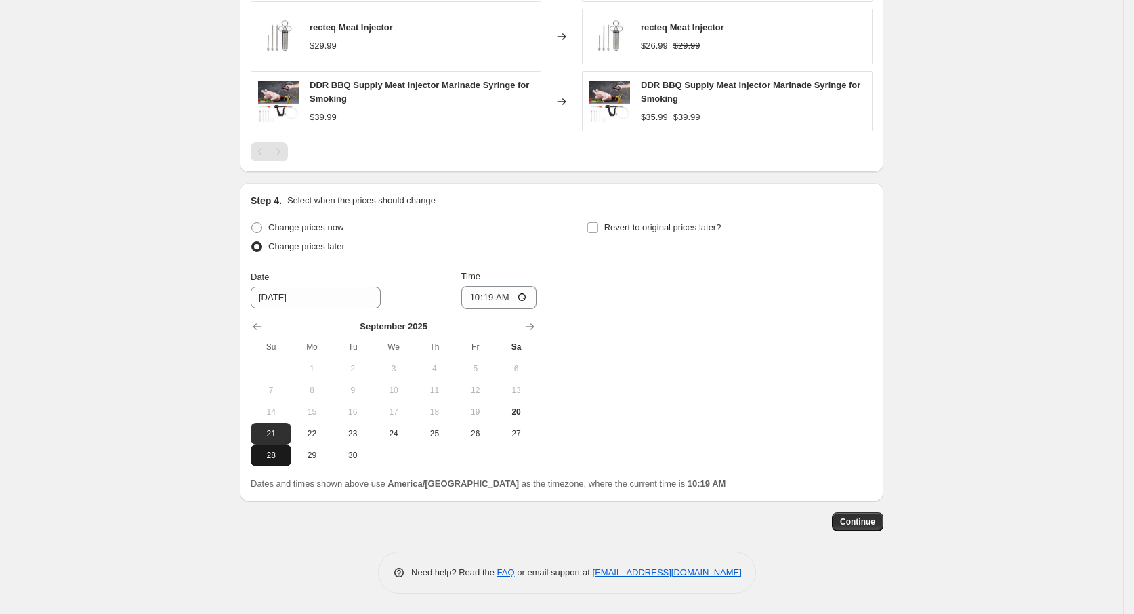
click at [278, 463] on button "28" at bounding box center [271, 455] width 41 height 22
type input "9/28/2025"
click at [598, 222] on input "Revert to original prices later?" at bounding box center [592, 227] width 11 height 11
checkbox input "true"
click at [870, 325] on icon "Show next month, October 2025" at bounding box center [866, 327] width 14 height 14
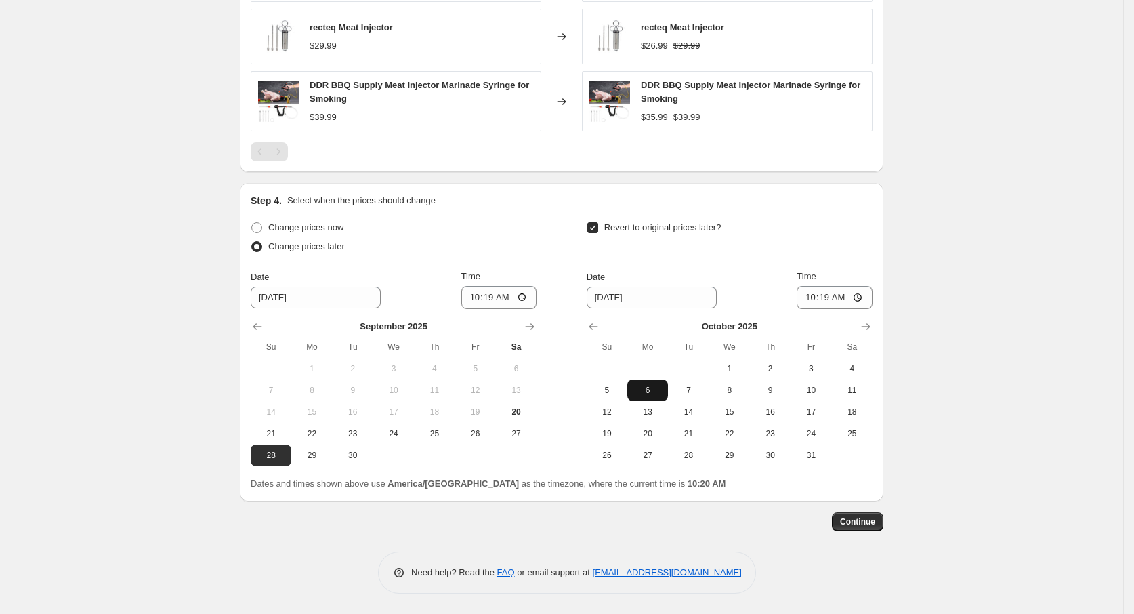
click at [657, 383] on button "6" at bounding box center [647, 390] width 41 height 22
drag, startPoint x: 844, startPoint y: 517, endPoint x: 613, endPoint y: 385, distance: 265.7
click at [612, 385] on span "5" at bounding box center [607, 390] width 30 height 11
type input "10/5/2025"
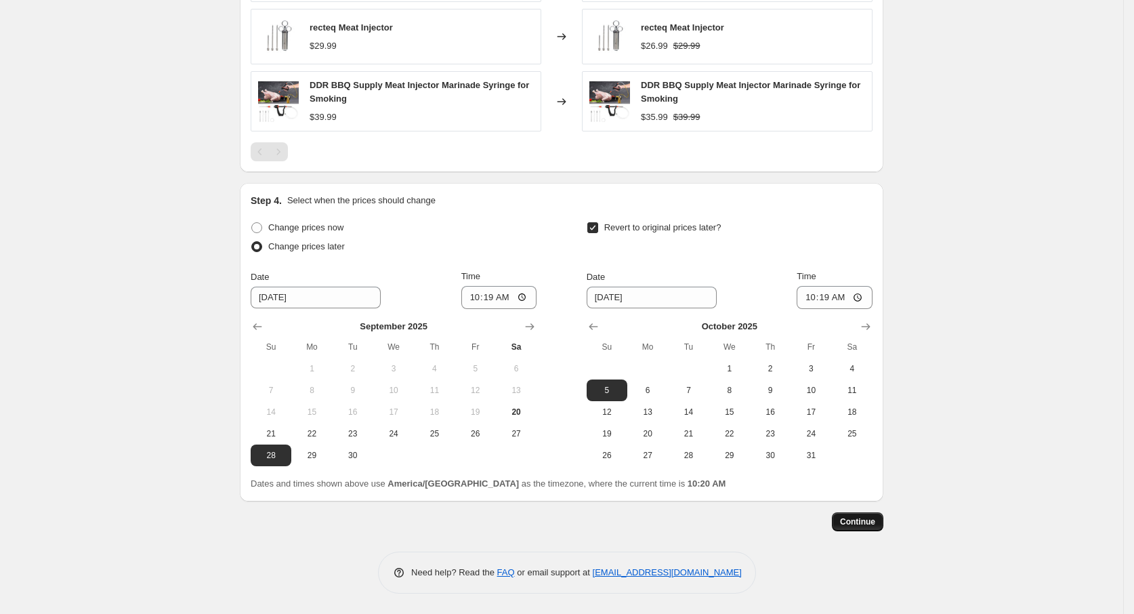
click at [869, 523] on span "Continue" at bounding box center [857, 521] width 35 height 11
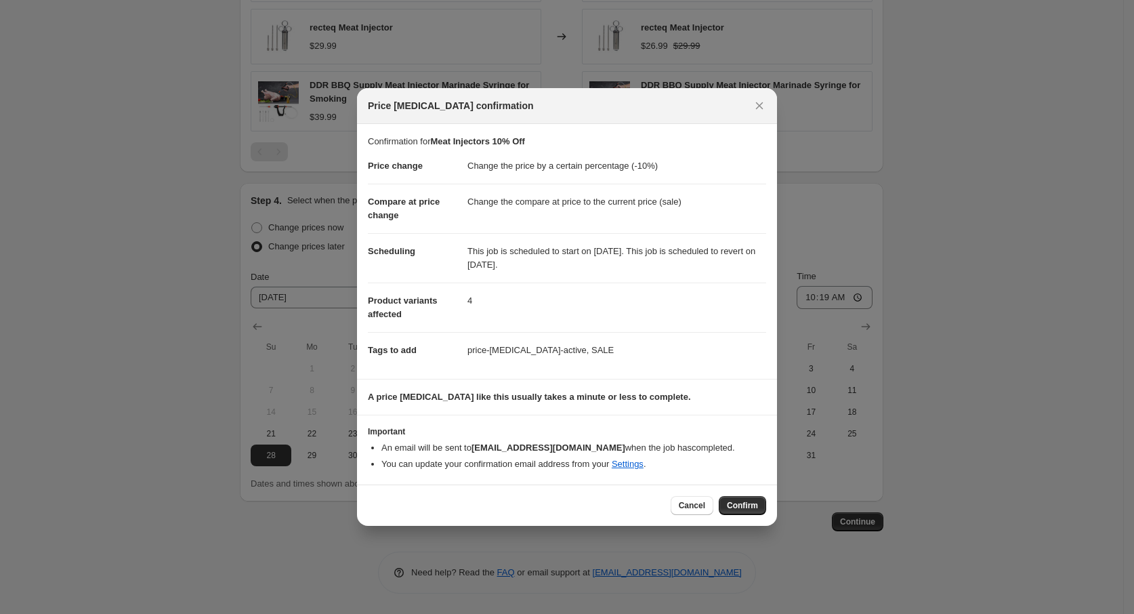
drag, startPoint x: 742, startPoint y: 502, endPoint x: 735, endPoint y: 487, distance: 16.7
click at [742, 498] on button "Confirm" at bounding box center [742, 505] width 47 height 19
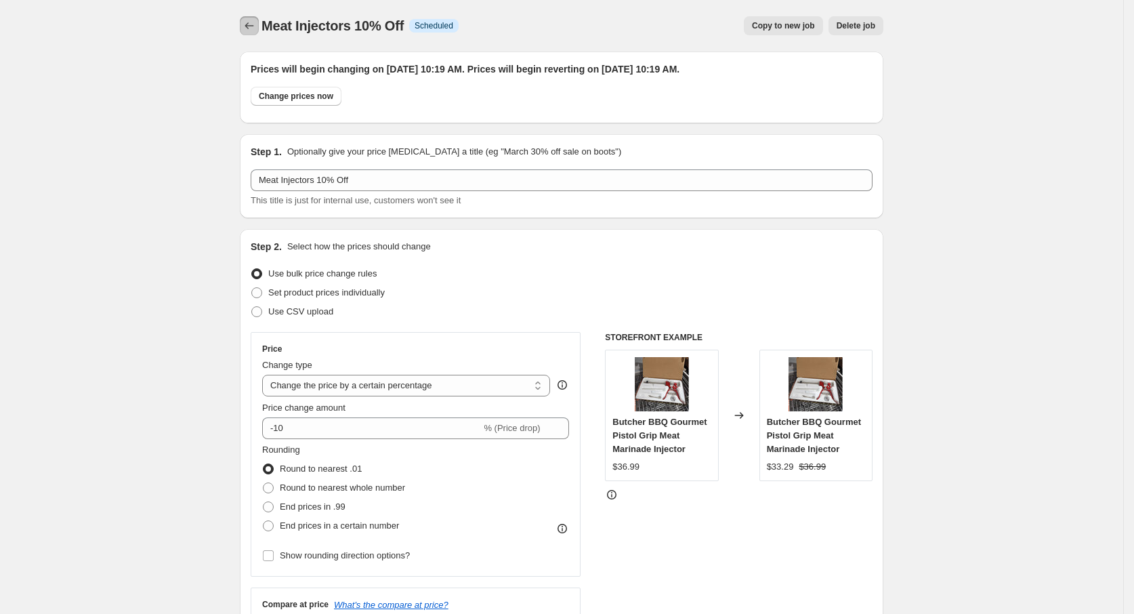
click at [247, 25] on icon "Price change jobs" at bounding box center [249, 26] width 14 height 14
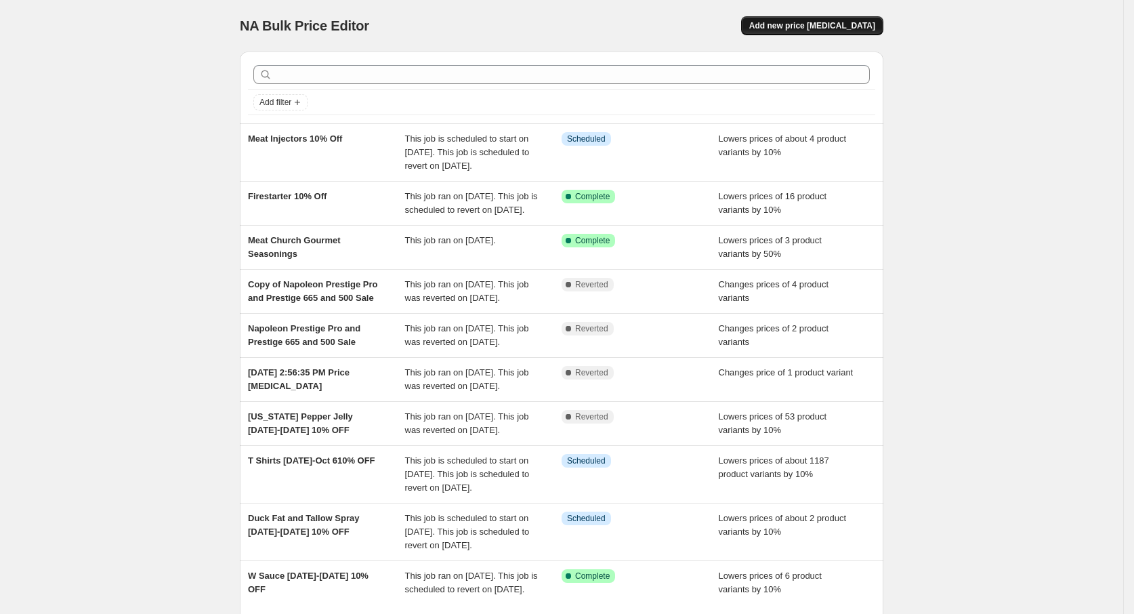
click at [793, 23] on span "Add new price change job" at bounding box center [812, 25] width 126 height 11
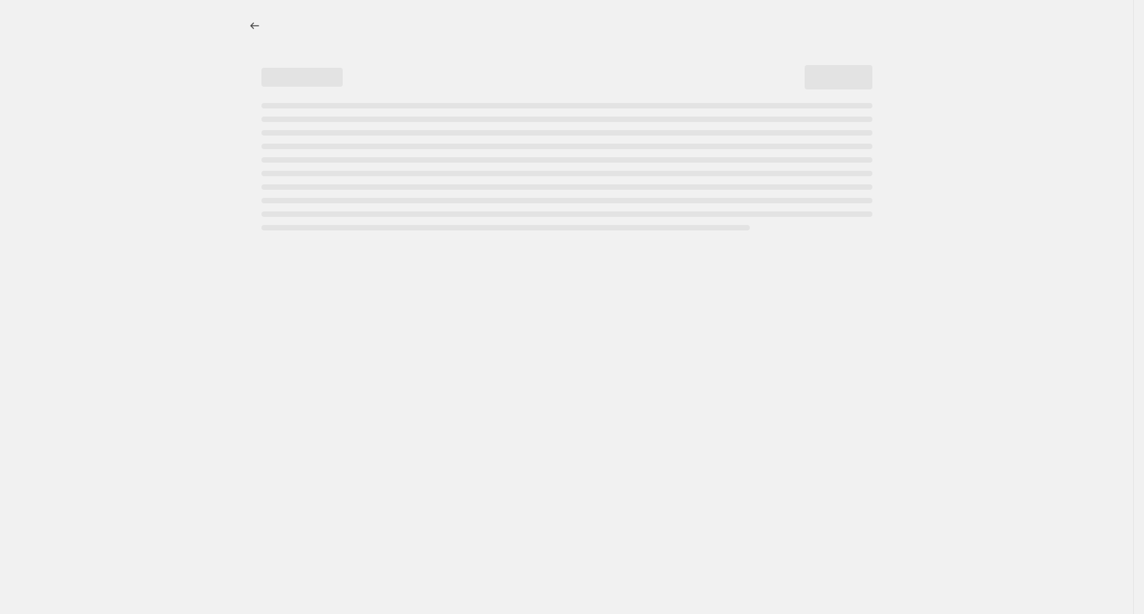
select select "percentage"
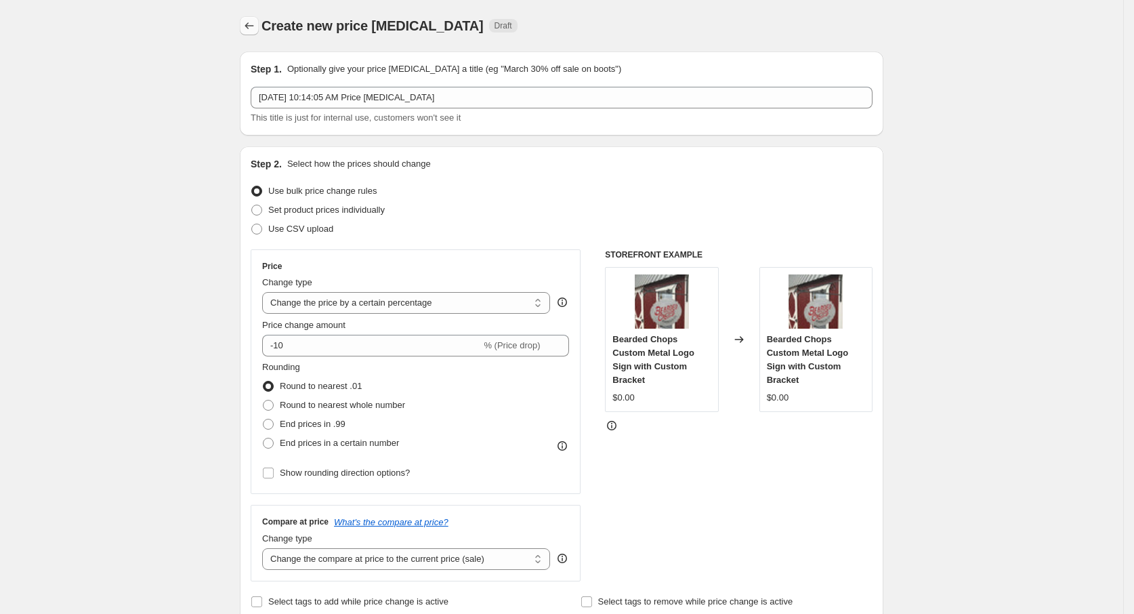
click at [245, 23] on button "Price change jobs" at bounding box center [249, 25] width 19 height 19
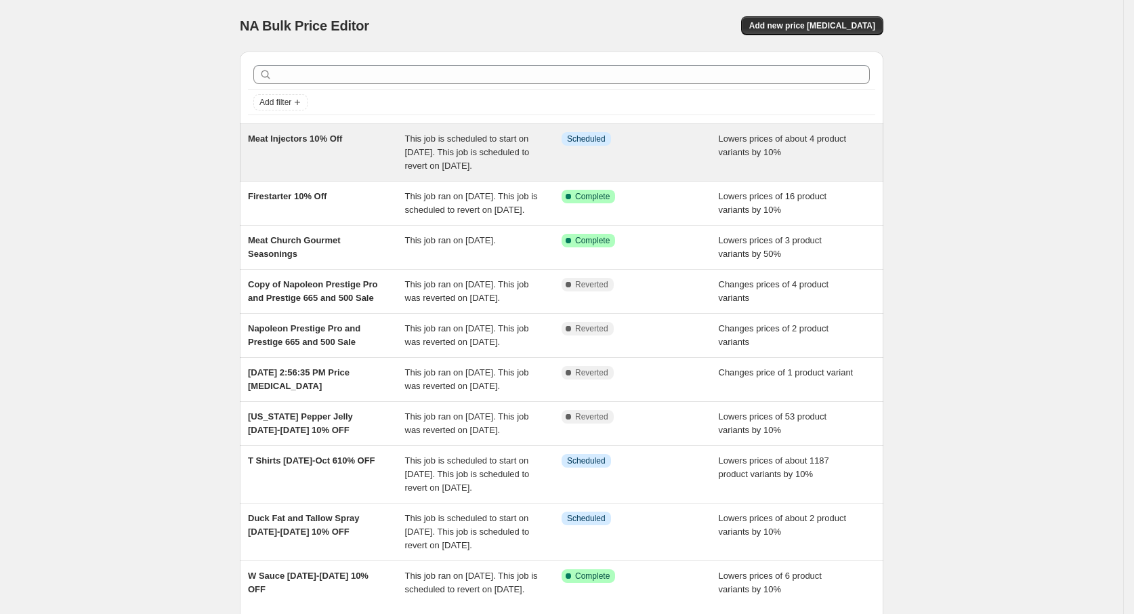
click at [734, 154] on span "Lowers prices of about 4 product variants by 10%" at bounding box center [783, 145] width 128 height 24
select select "percentage"
select select "tag"
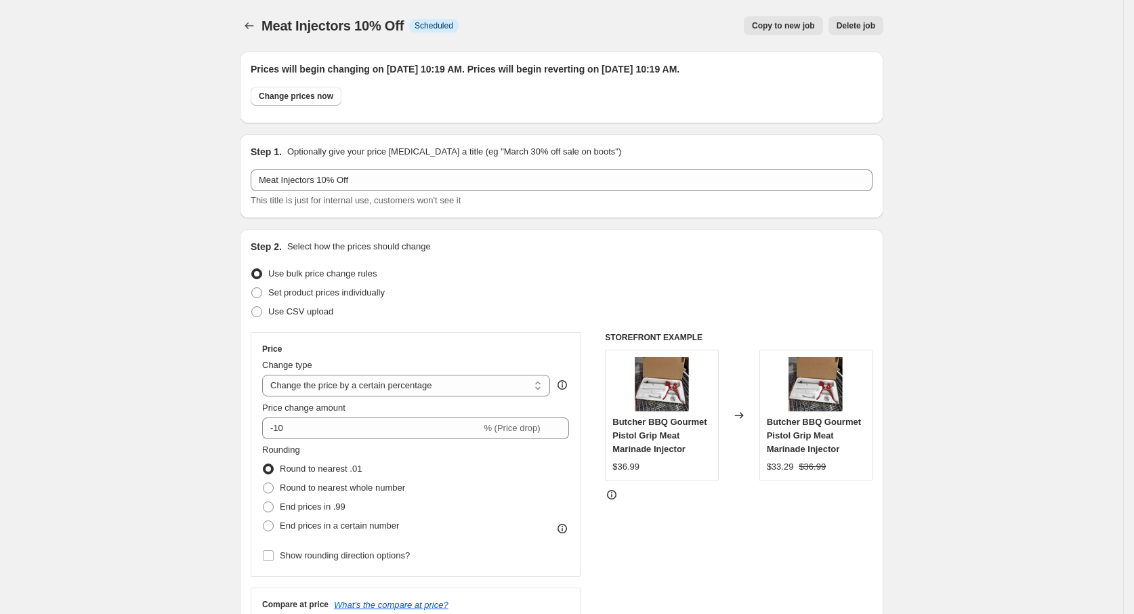
click at [775, 24] on span "Copy to new job" at bounding box center [783, 25] width 63 height 11
select select "percentage"
select select "tag"
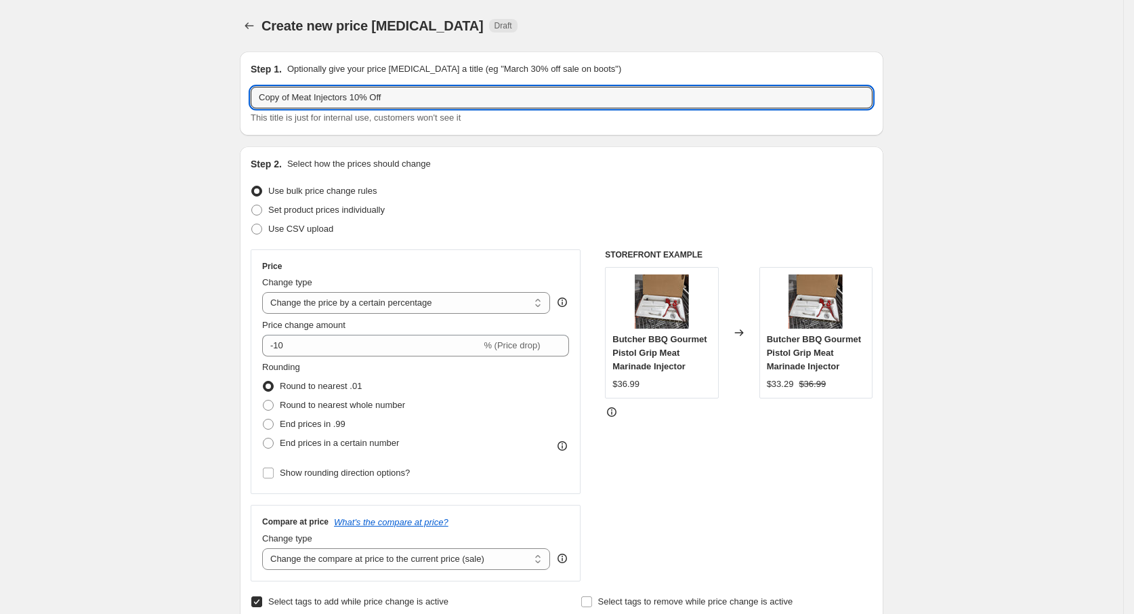
drag, startPoint x: 353, startPoint y: 95, endPoint x: 164, endPoint y: 93, distance: 189.0
type input "Meat Resting Blanket 10% Off"
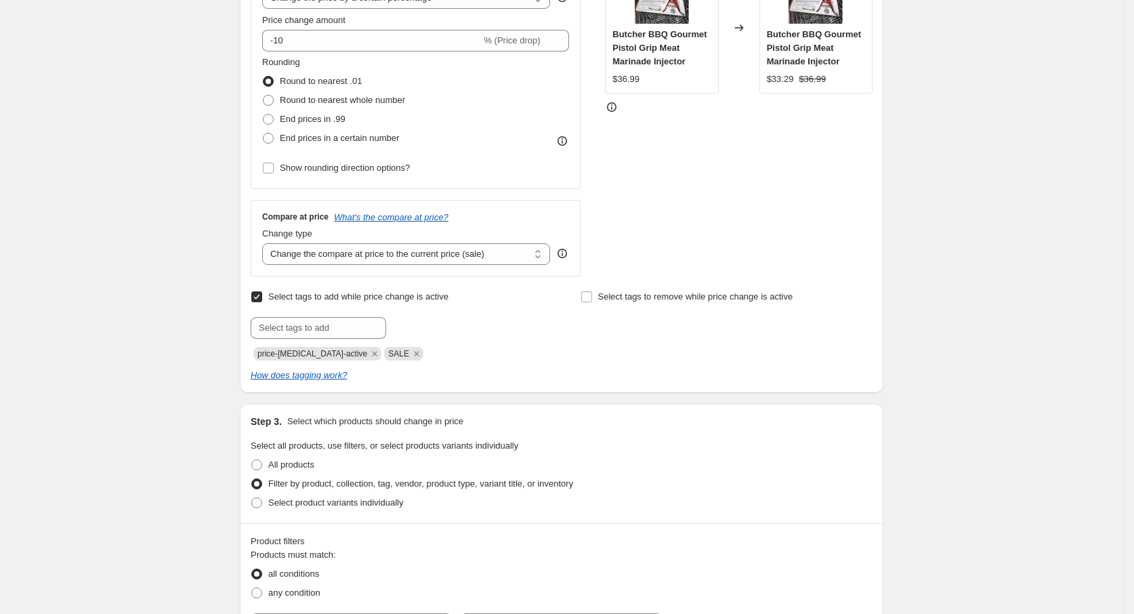
scroll to position [609, 0]
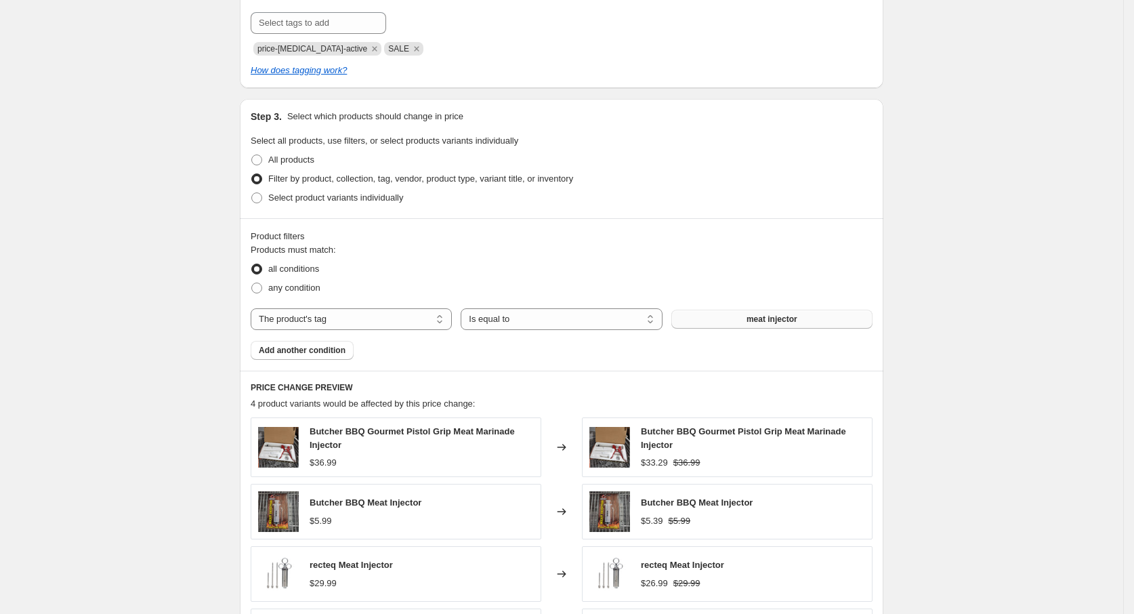
click at [783, 316] on span "meat injector" at bounding box center [771, 319] width 51 height 11
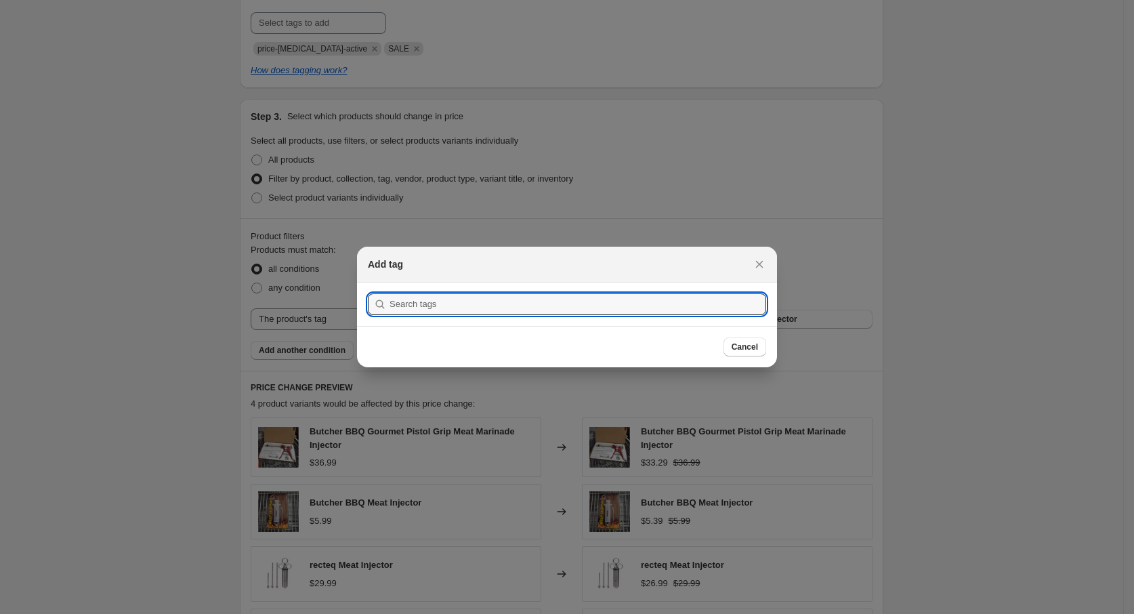
drag, startPoint x: 568, startPoint y: 310, endPoint x: 129, endPoint y: 305, distance: 438.9
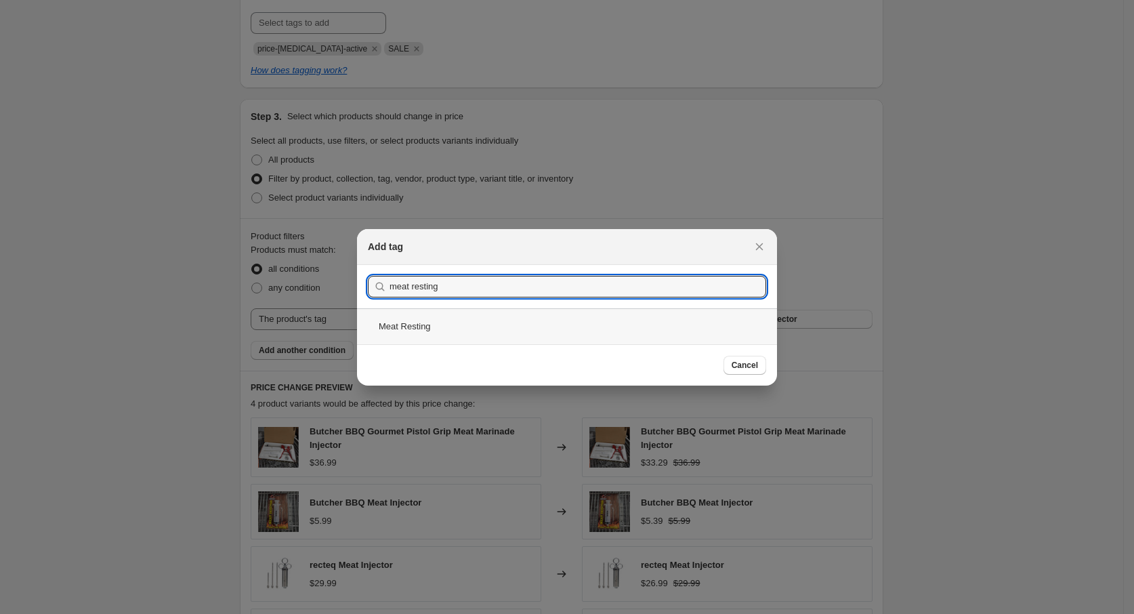
type input "meat resting"
click at [466, 328] on div "Meat Resting" at bounding box center [567, 326] width 420 height 36
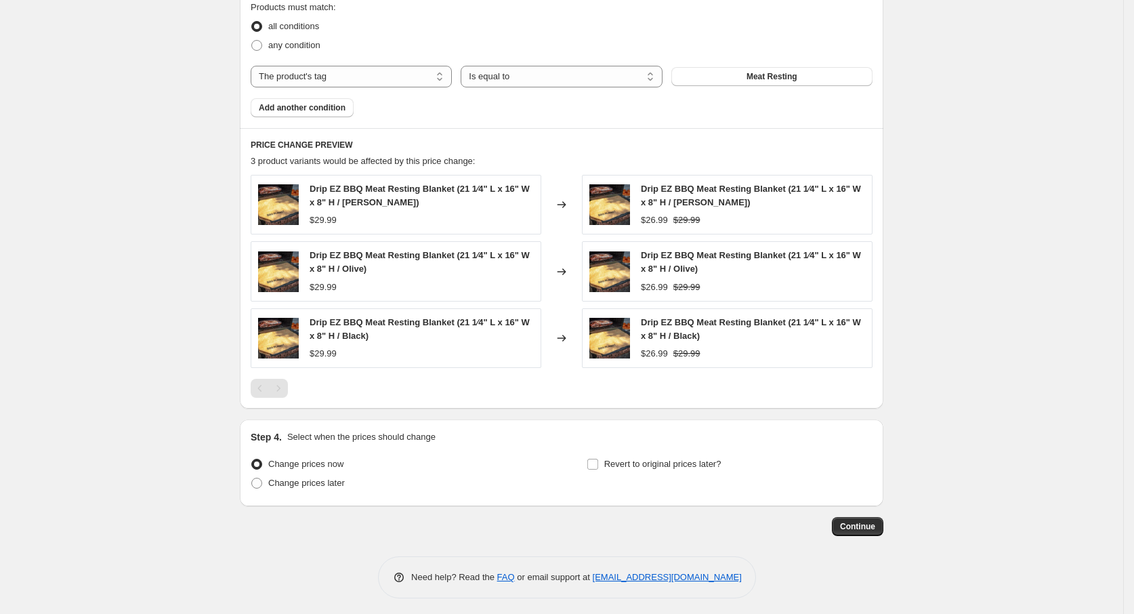
scroll to position [858, 0]
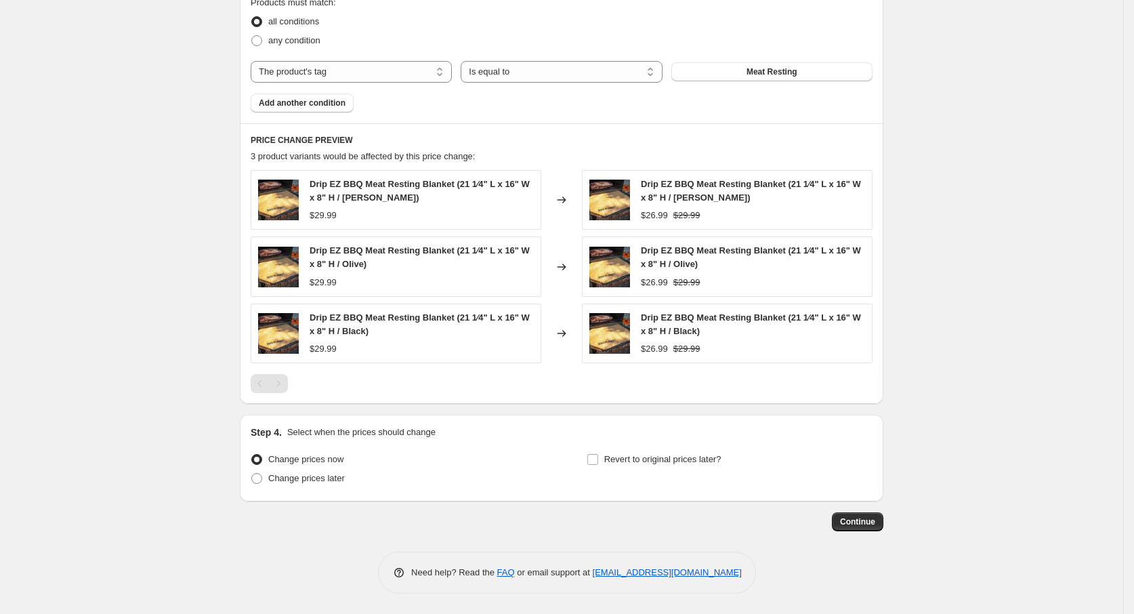
drag, startPoint x: 302, startPoint y: 481, endPoint x: 447, endPoint y: 479, distance: 144.9
click at [302, 481] on span "Change prices later" at bounding box center [306, 478] width 77 height 10
click at [252, 473] on input "Change prices later" at bounding box center [251, 473] width 1 height 1
radio input "true"
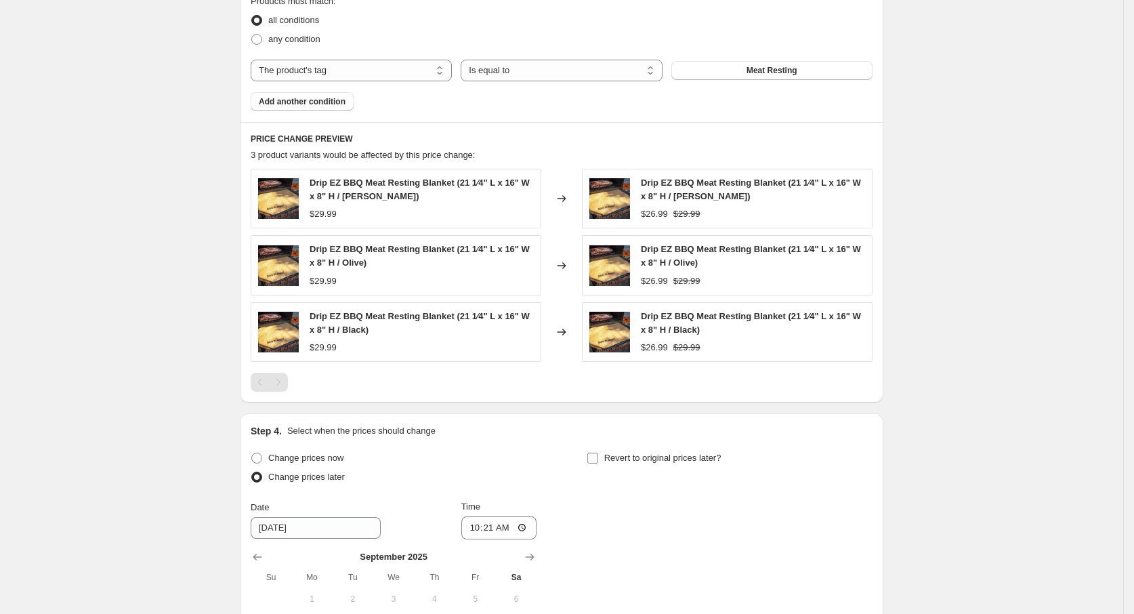
click at [612, 458] on span "Revert to original prices later?" at bounding box center [662, 457] width 117 height 10
click at [598, 458] on input "Revert to original prices later?" at bounding box center [592, 457] width 11 height 11
checkbox input "true"
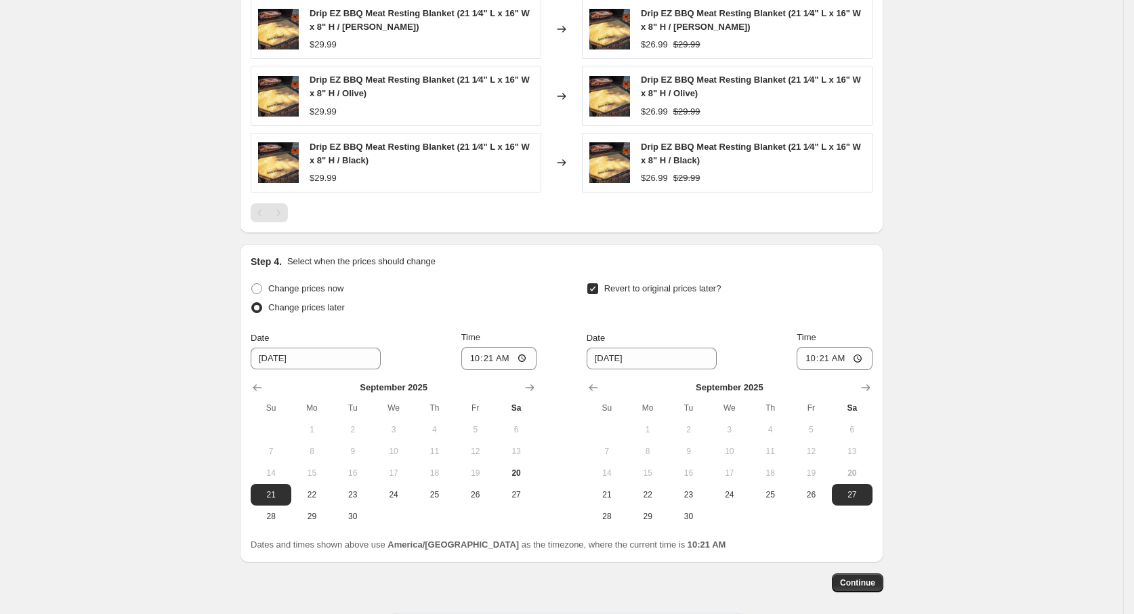
scroll to position [1061, 0]
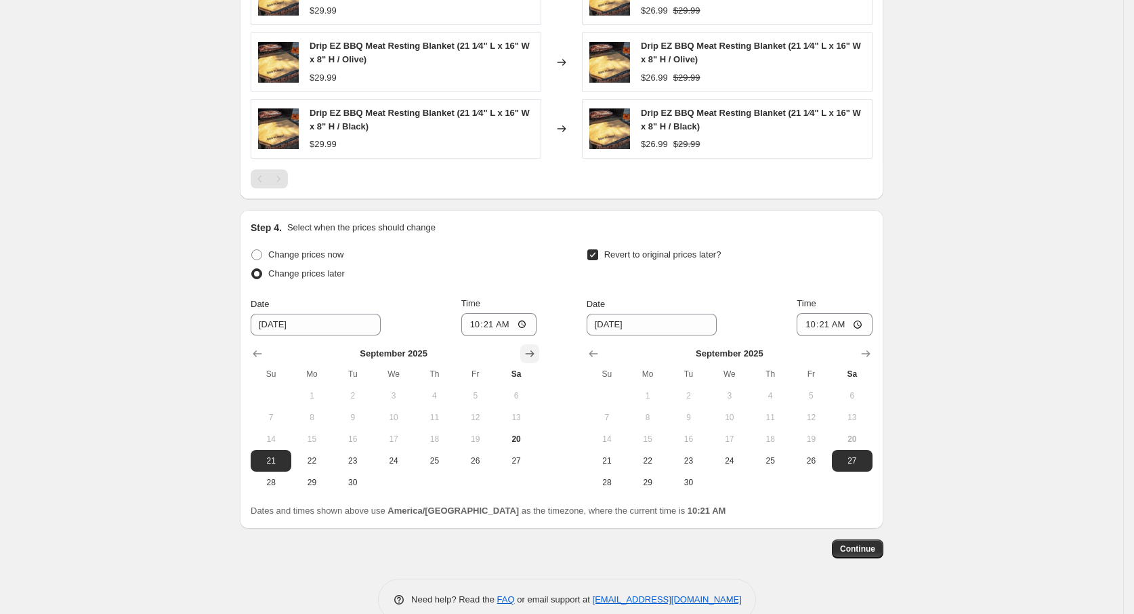
click at [532, 351] on icon "Show next month, October 2025" at bounding box center [530, 354] width 14 height 14
click at [309, 416] on span "6" at bounding box center [312, 417] width 30 height 11
type input "10/6/2025"
click at [675, 311] on div "Date" at bounding box center [651, 304] width 130 height 14
click at [864, 357] on icon "Show next month, October 2025" at bounding box center [866, 354] width 14 height 14
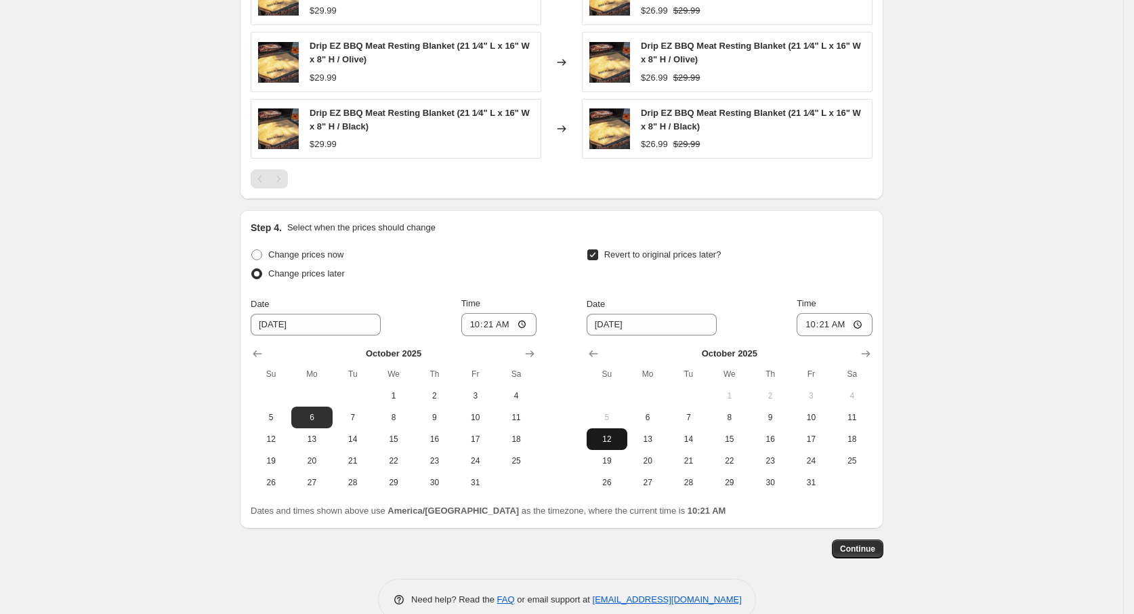
click at [616, 439] on span "12" at bounding box center [607, 438] width 30 height 11
type input "10/12/2025"
click at [862, 546] on span "Continue" at bounding box center [857, 548] width 35 height 11
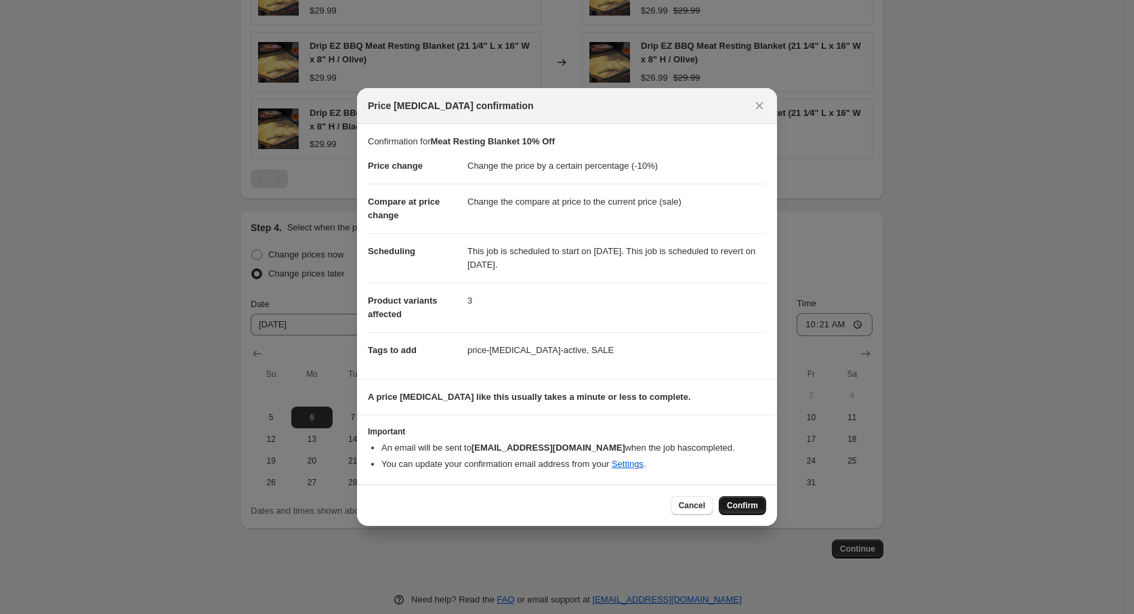
click at [738, 509] on span "Confirm" at bounding box center [742, 505] width 31 height 11
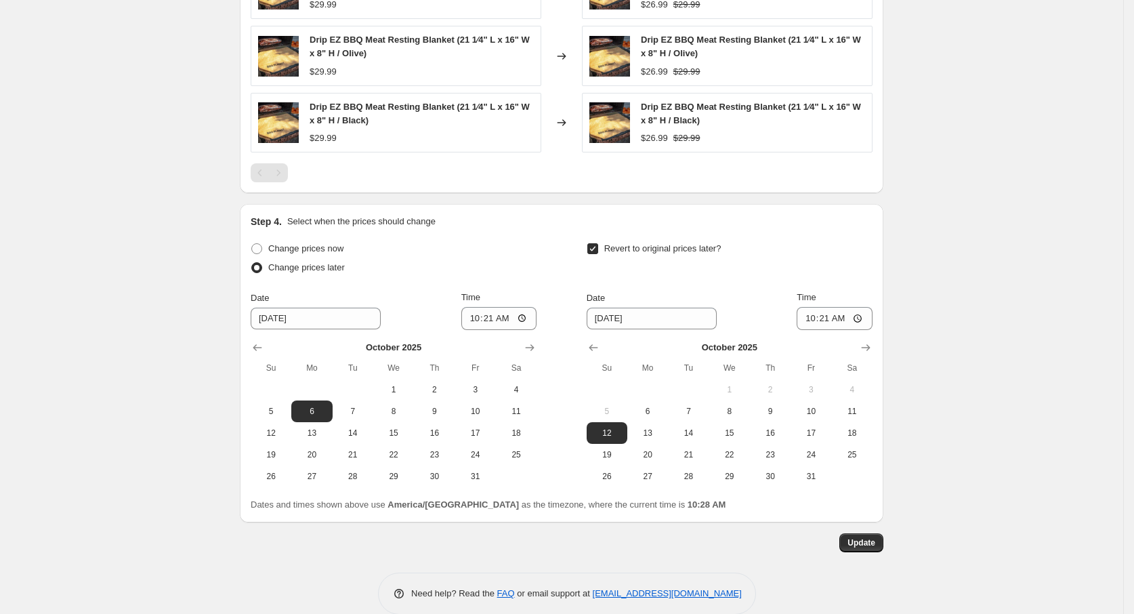
scroll to position [1172, 0]
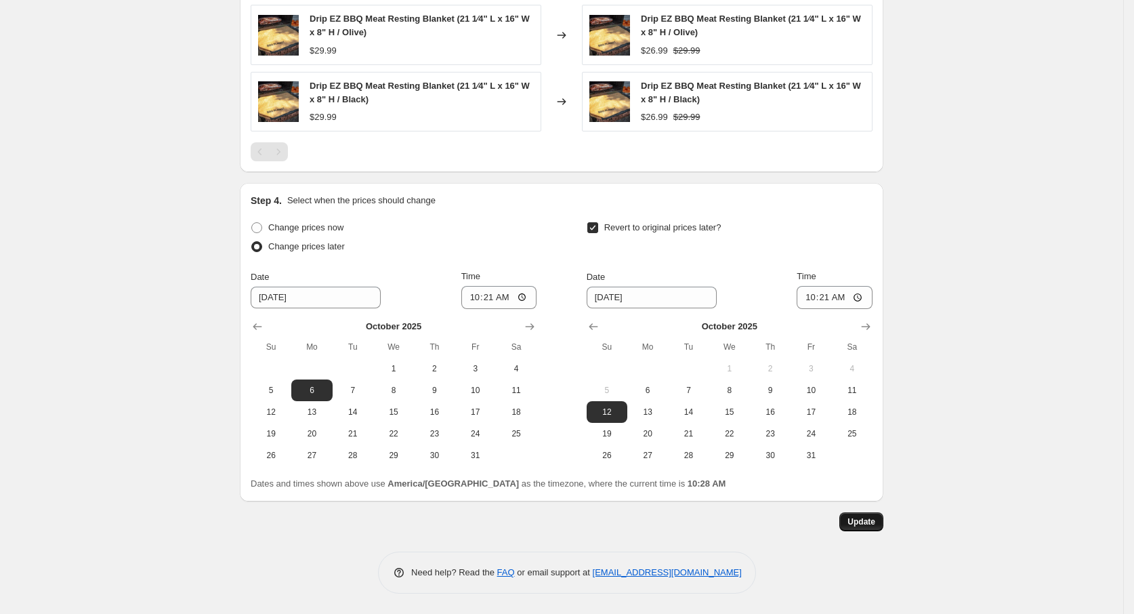
click at [864, 517] on span "Update" at bounding box center [861, 521] width 28 height 11
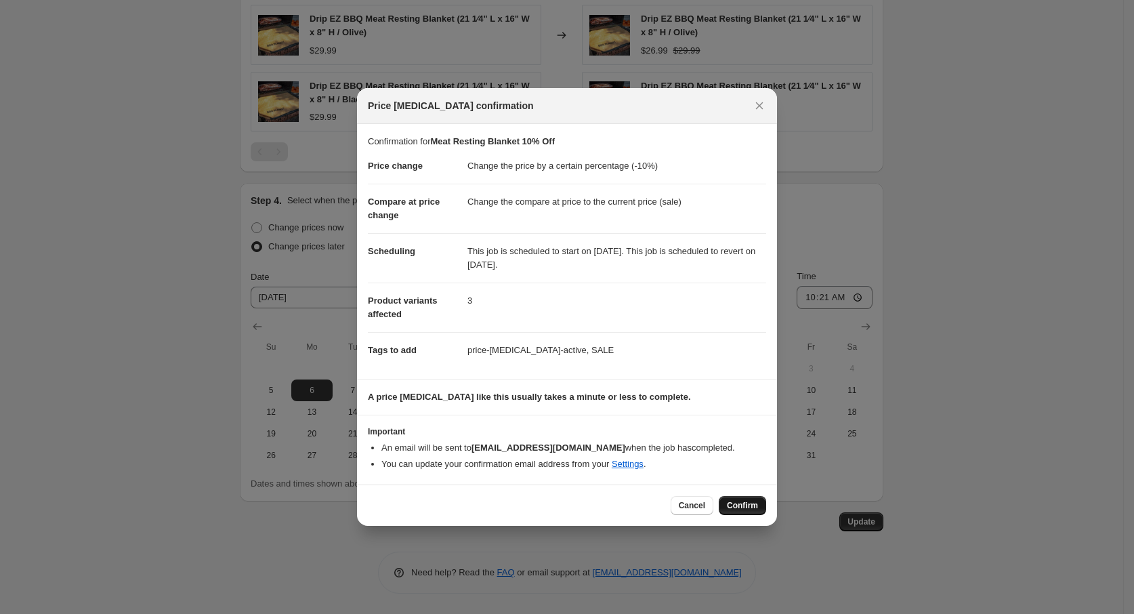
click at [738, 505] on span "Confirm" at bounding box center [742, 505] width 31 height 11
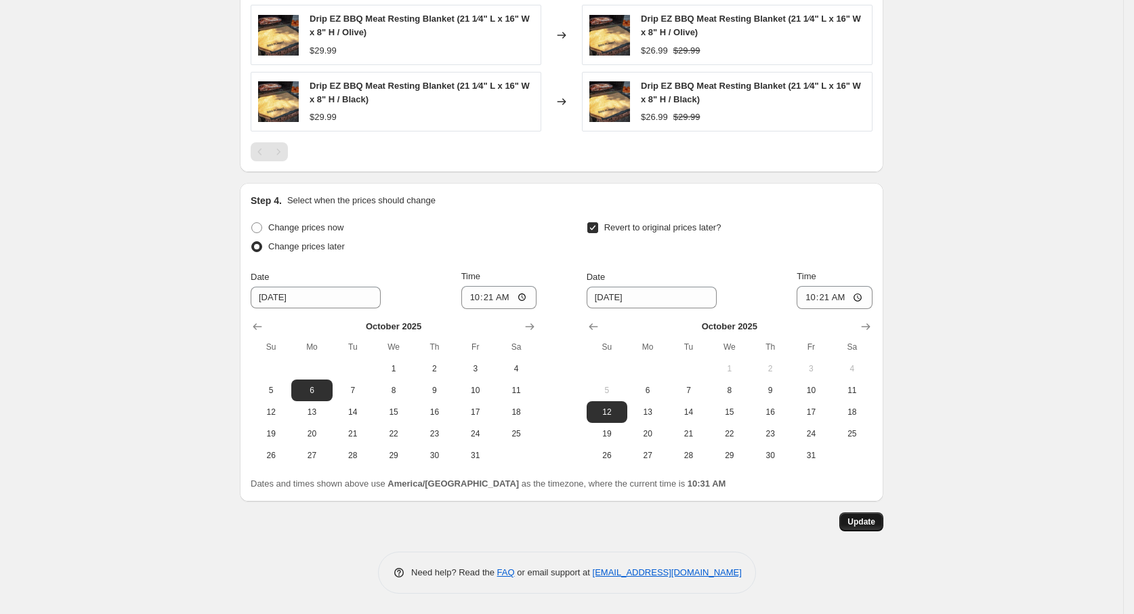
click at [851, 522] on button "Update" at bounding box center [861, 521] width 44 height 19
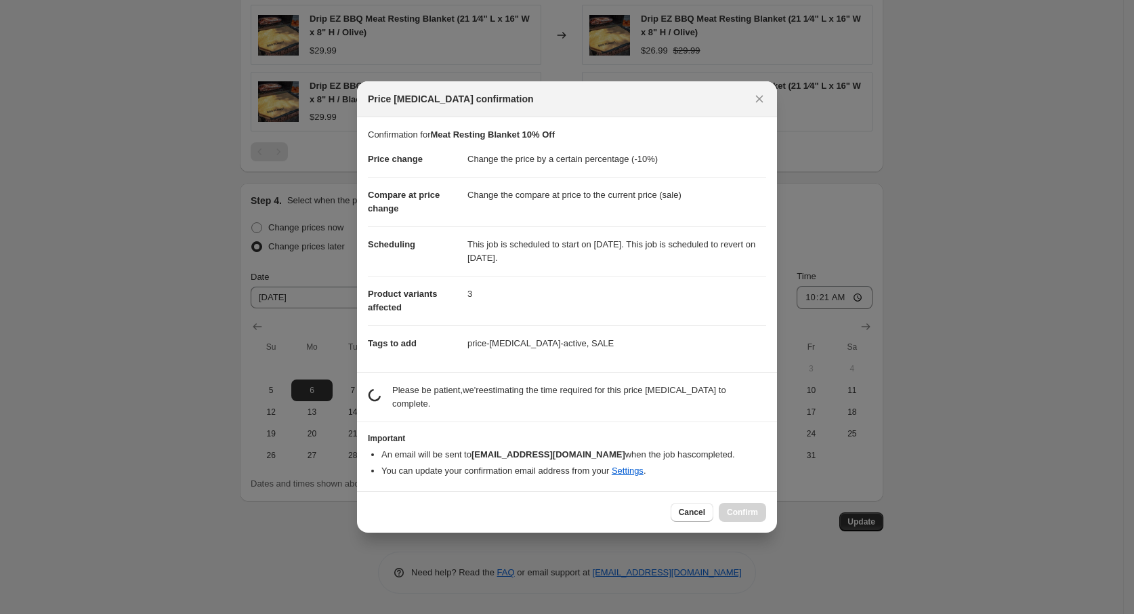
scroll to position [0, 0]
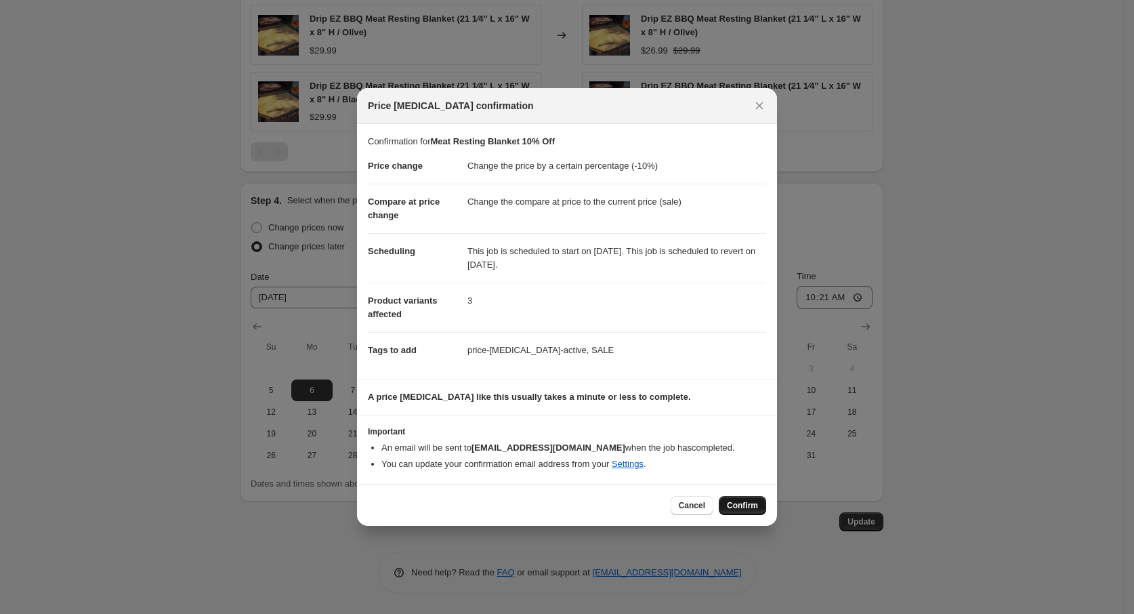
click at [740, 502] on span "Confirm" at bounding box center [742, 505] width 31 height 11
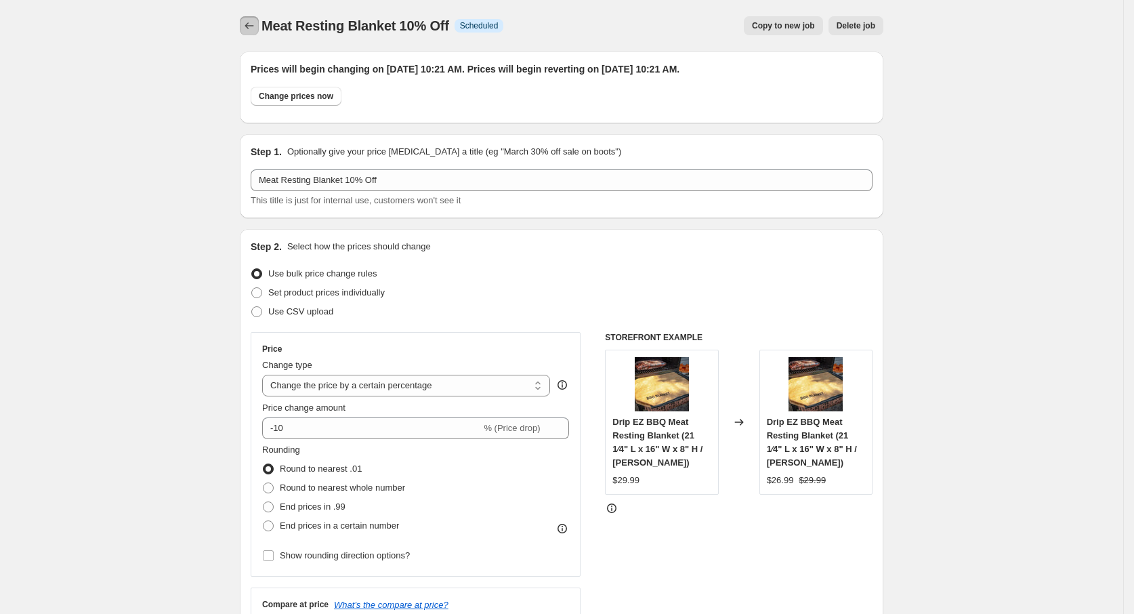
click at [254, 20] on icon "Price change jobs" at bounding box center [249, 26] width 14 height 14
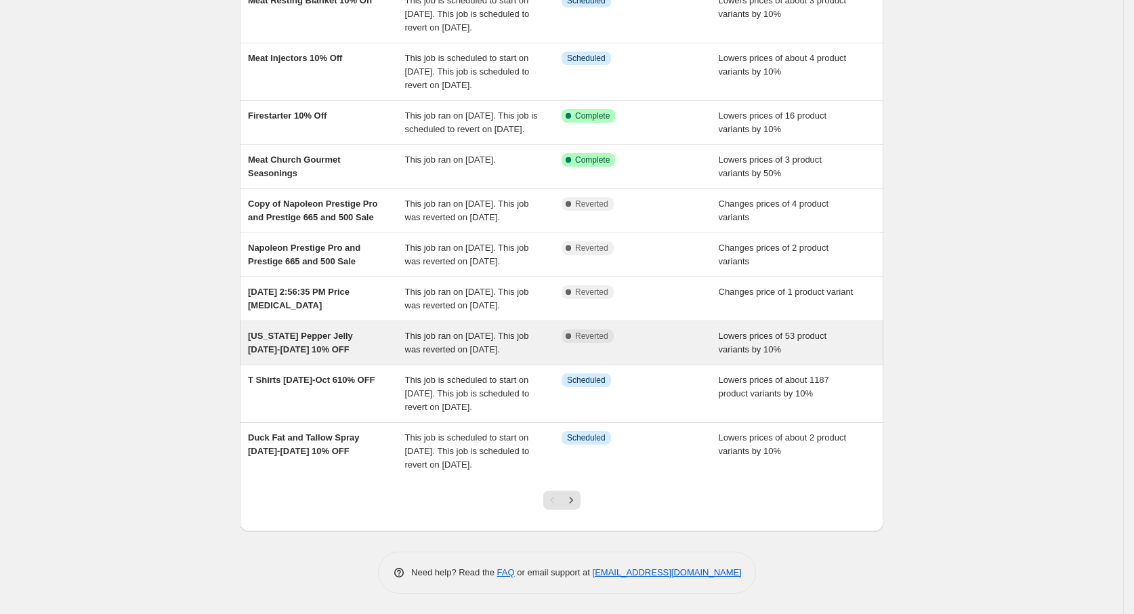
scroll to position [260, 0]
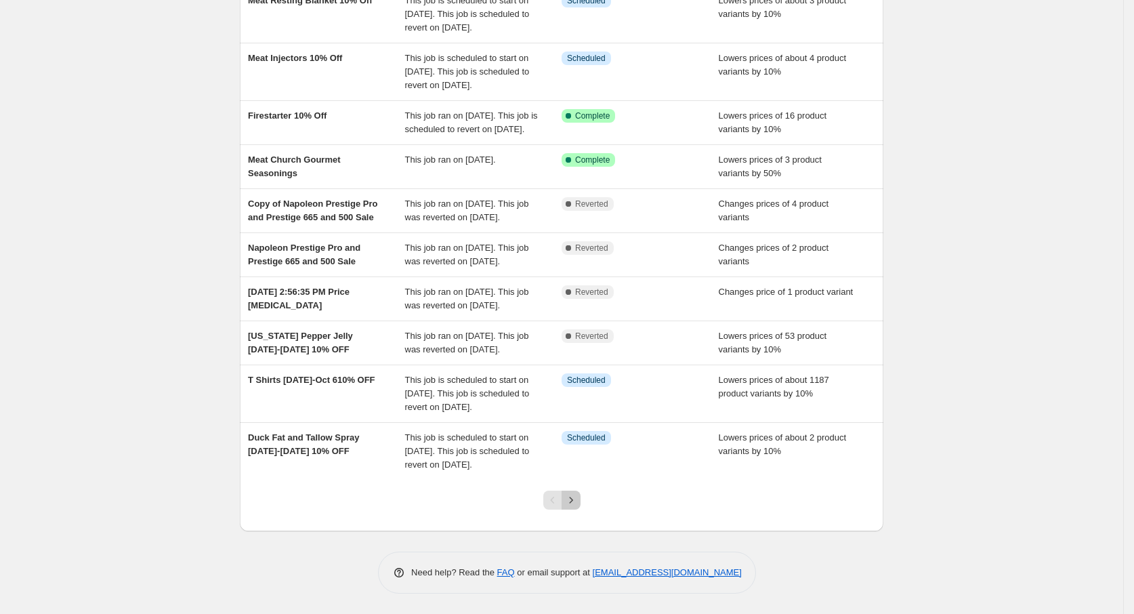
click at [578, 498] on icon "Next" at bounding box center [571, 500] width 14 height 14
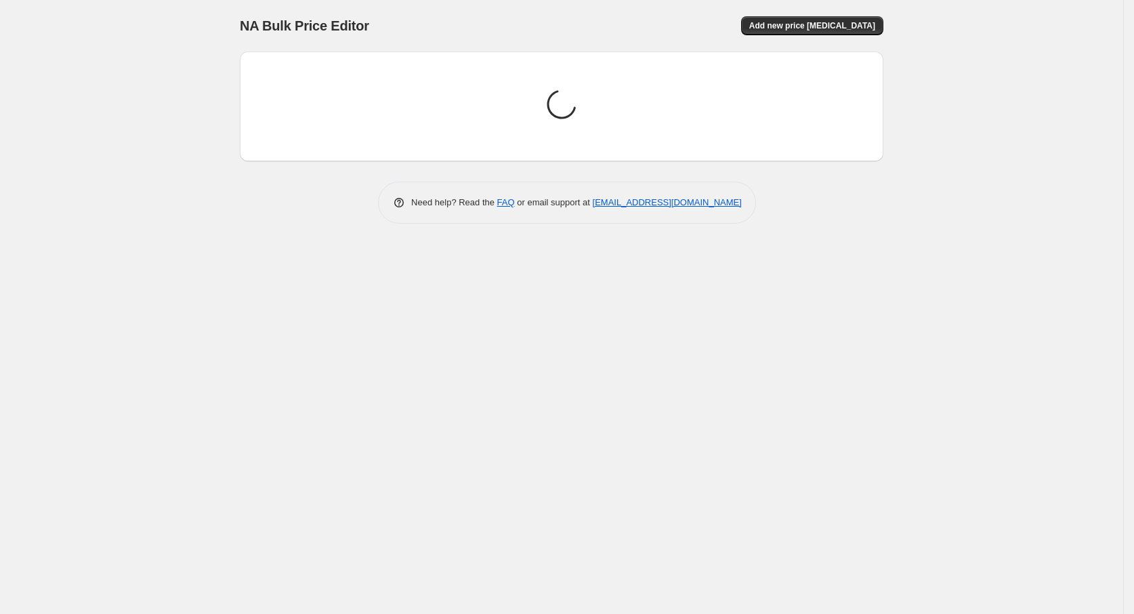
scroll to position [0, 0]
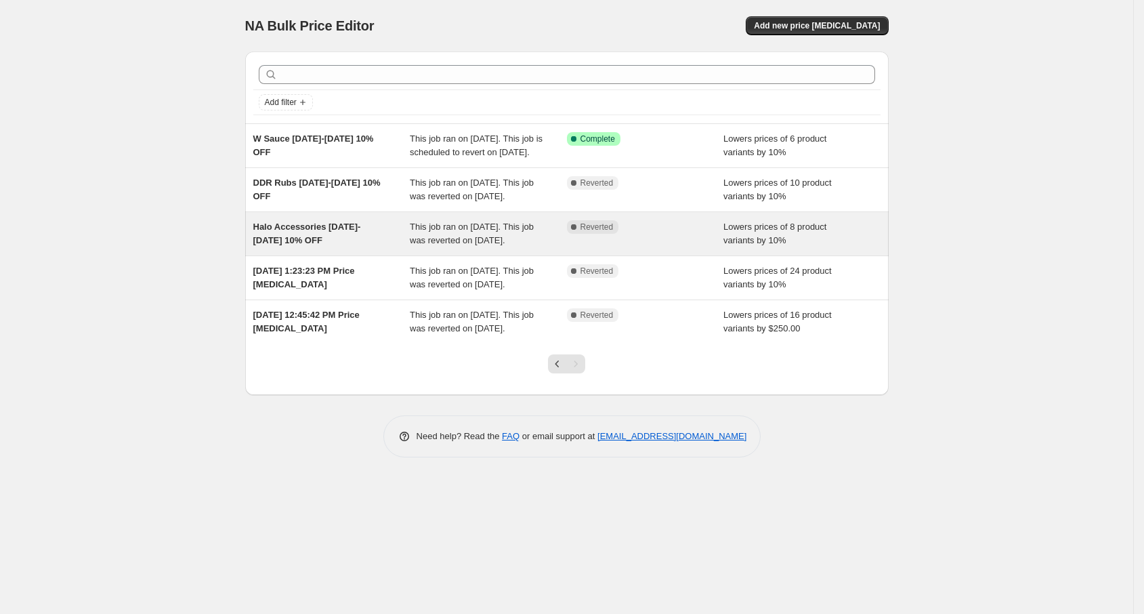
click at [402, 247] on div "Halo Accessories Sept 1-7 10% OFF" at bounding box center [331, 233] width 157 height 27
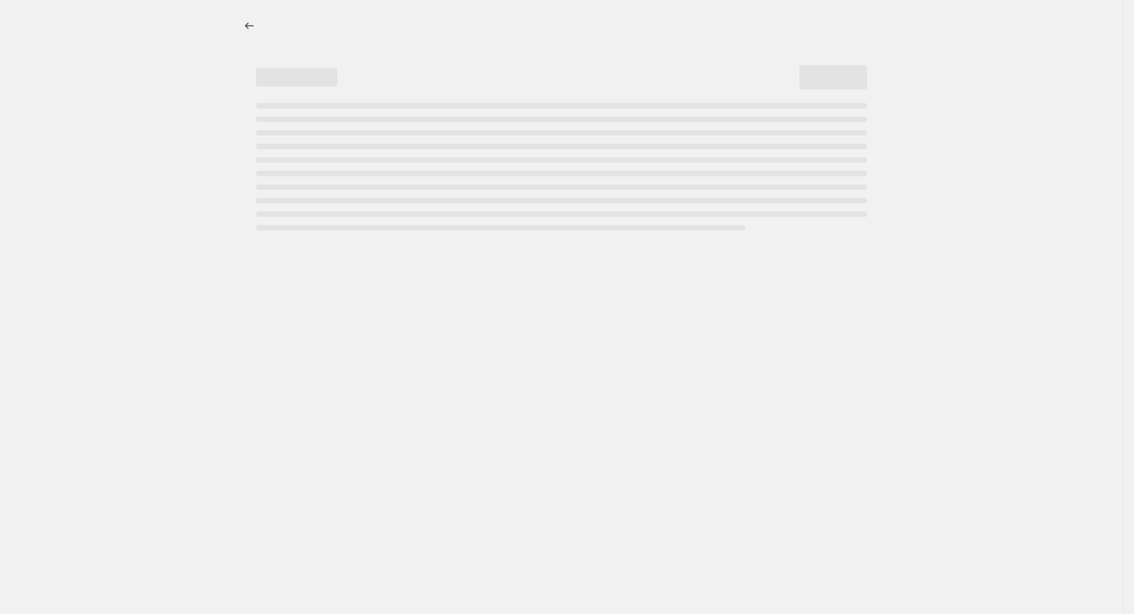
select select "percentage"
select select "vendor"
select select "product_type"
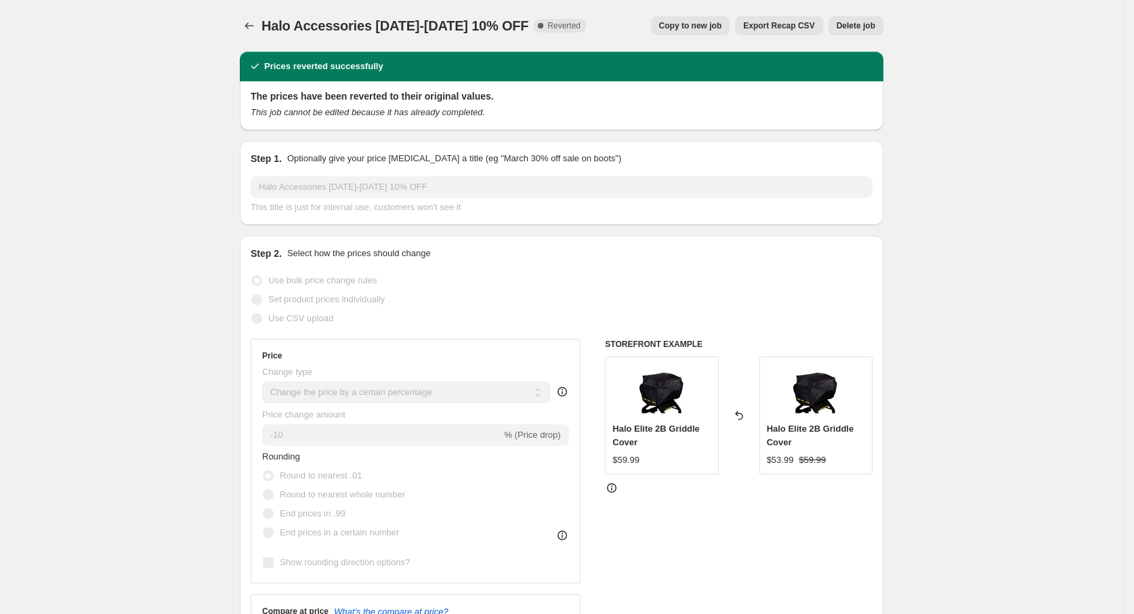
click at [713, 22] on span "Copy to new job" at bounding box center [690, 25] width 63 height 11
select select "percentage"
select select "vendor"
select select "product_type"
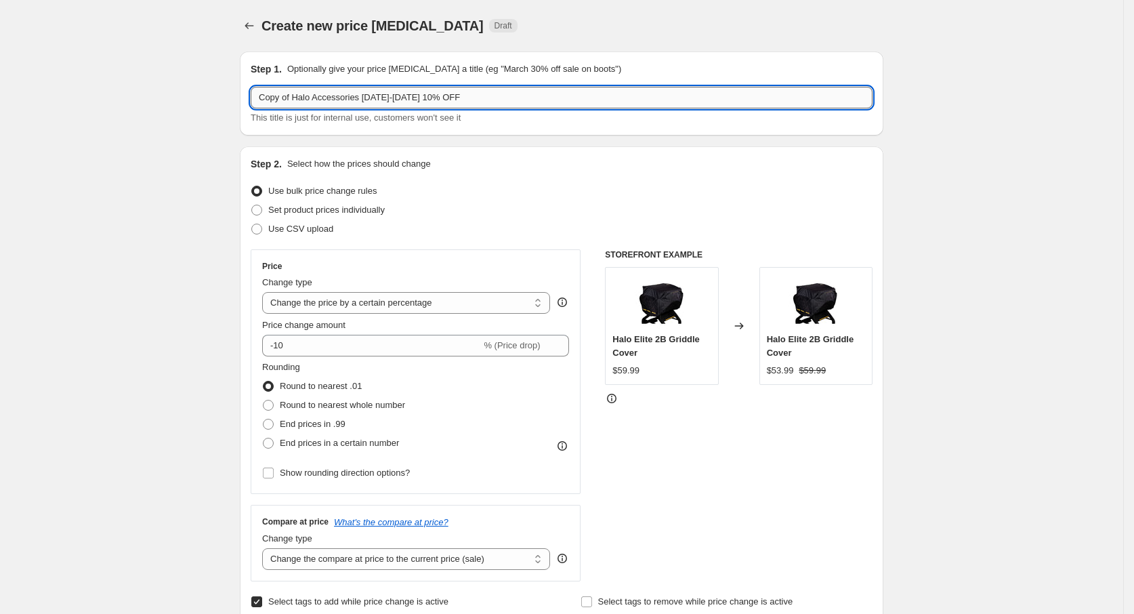
drag, startPoint x: 402, startPoint y: 94, endPoint x: 363, endPoint y: 91, distance: 38.7
click at [363, 91] on input "Copy of Halo Accessories Sept 1-7 10% OFF" at bounding box center [562, 98] width 622 height 22
drag, startPoint x: 298, startPoint y: 97, endPoint x: 209, endPoint y: 98, distance: 89.4
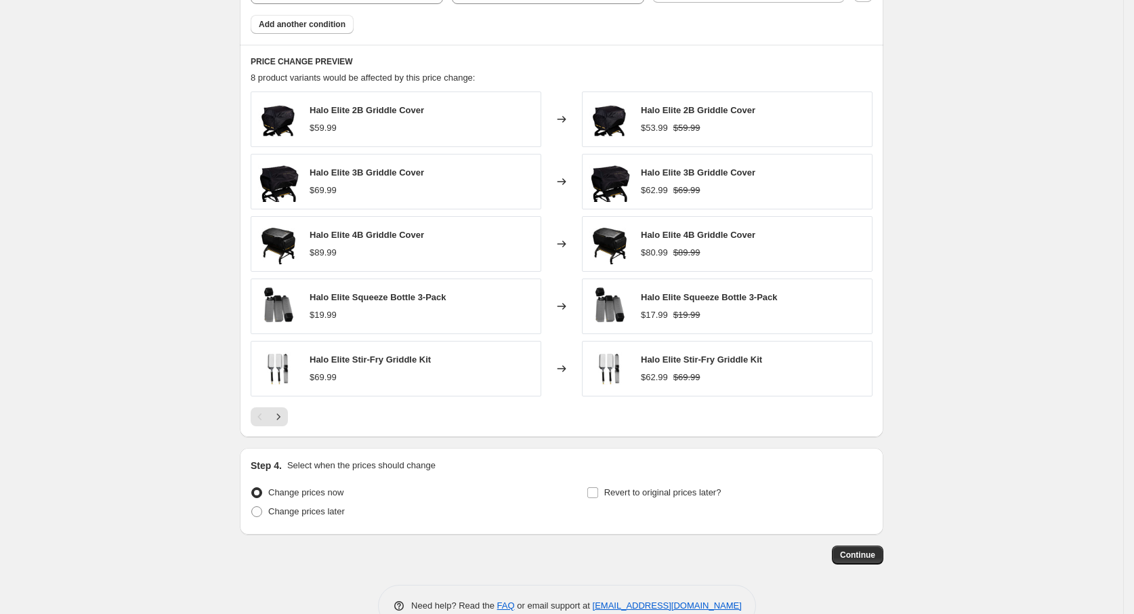
scroll to position [1000, 0]
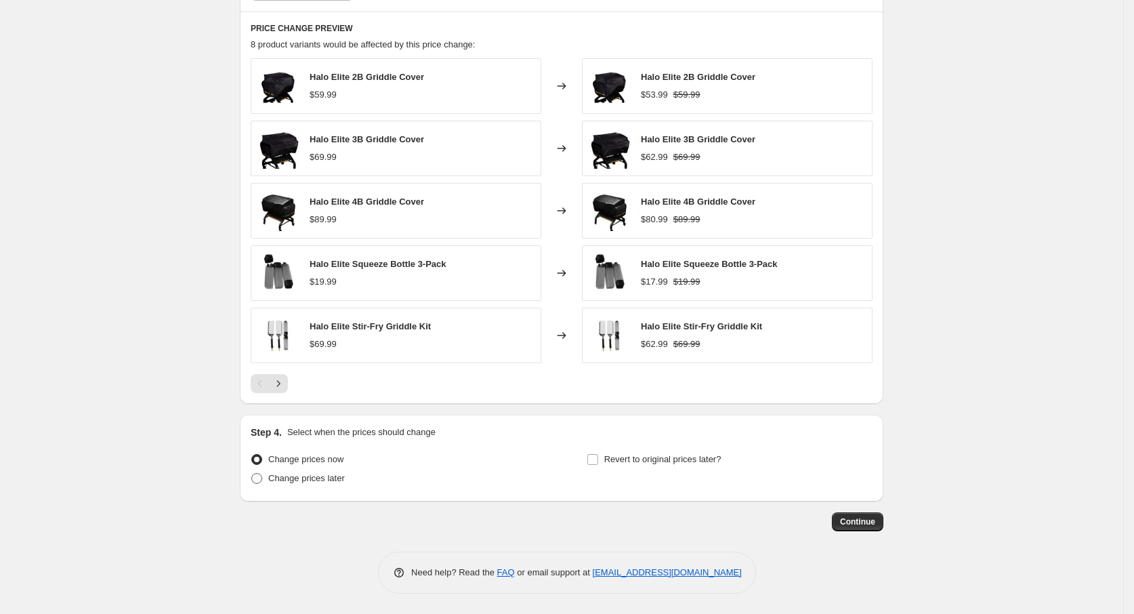
type input "Halo Accessories 10% OFF"
click at [314, 479] on span "Change prices later" at bounding box center [306, 478] width 77 height 10
click at [252, 473] on input "Change prices later" at bounding box center [251, 473] width 1 height 1
radio input "true"
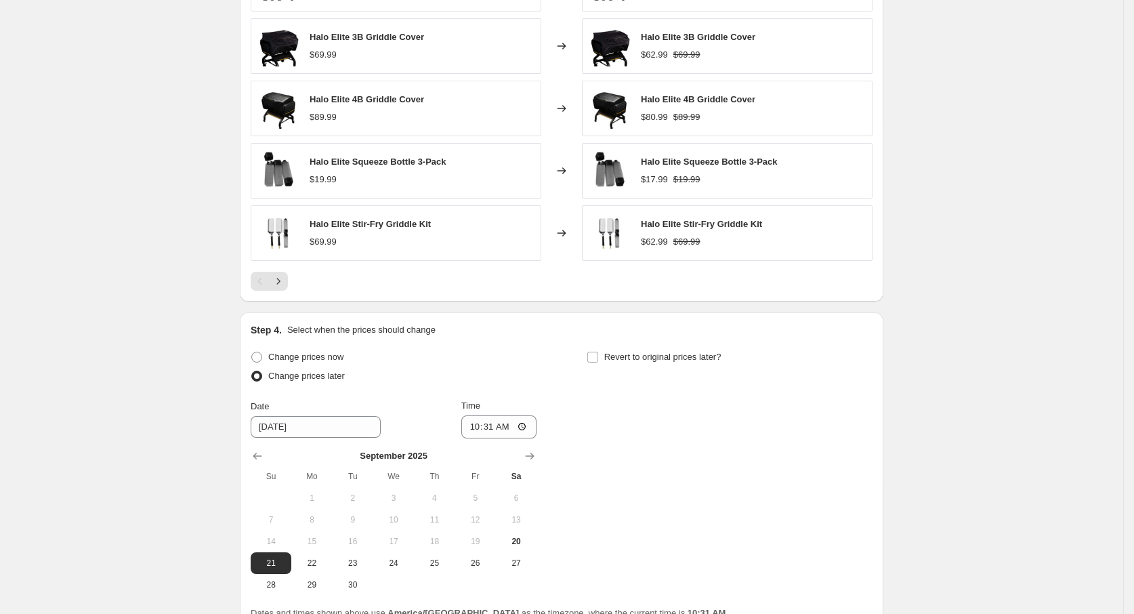
scroll to position [1101, 0]
click at [531, 462] on icon "Show next month, October 2025" at bounding box center [530, 455] width 14 height 14
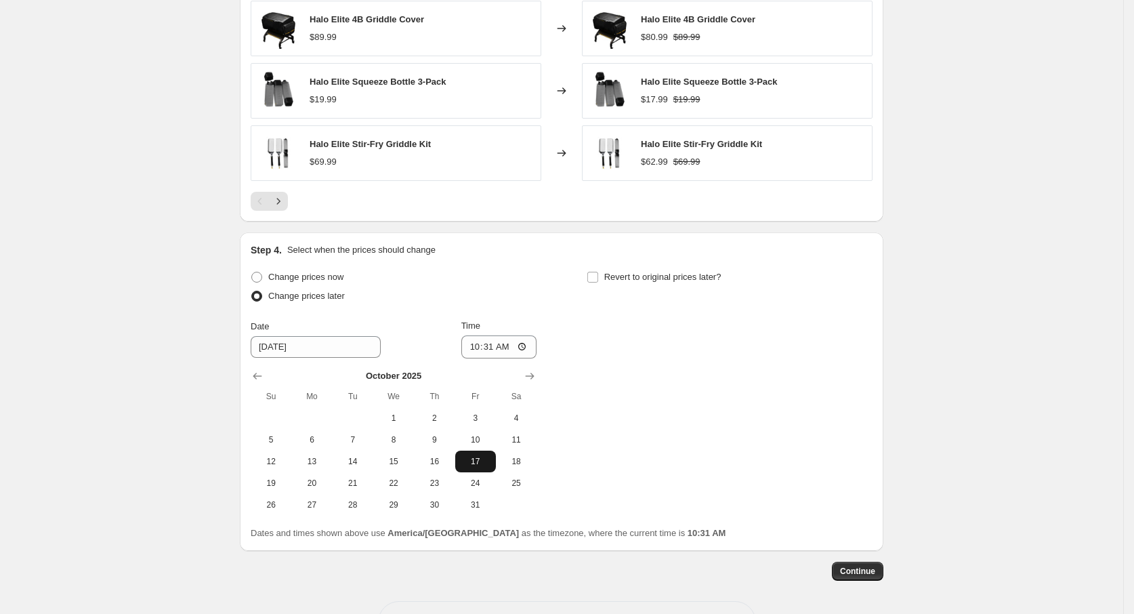
scroll to position [1231, 0]
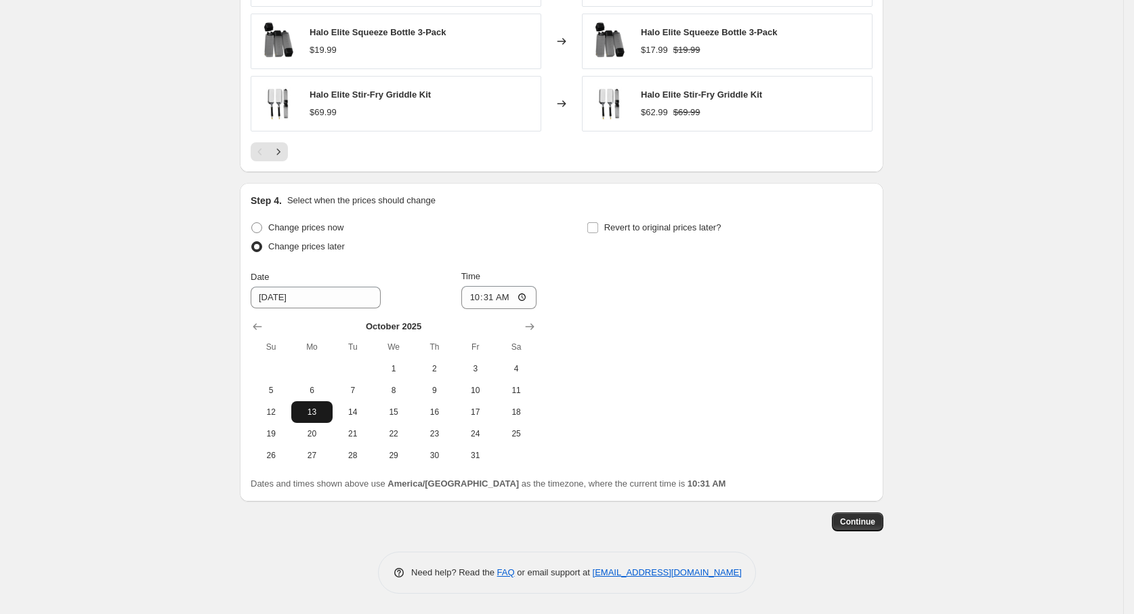
click at [310, 415] on span "13" at bounding box center [312, 411] width 30 height 11
type input "10/13/2025"
click at [613, 226] on span "Revert to original prices later?" at bounding box center [662, 227] width 117 height 10
click at [598, 226] on input "Revert to original prices later?" at bounding box center [592, 227] width 11 height 11
checkbox input "true"
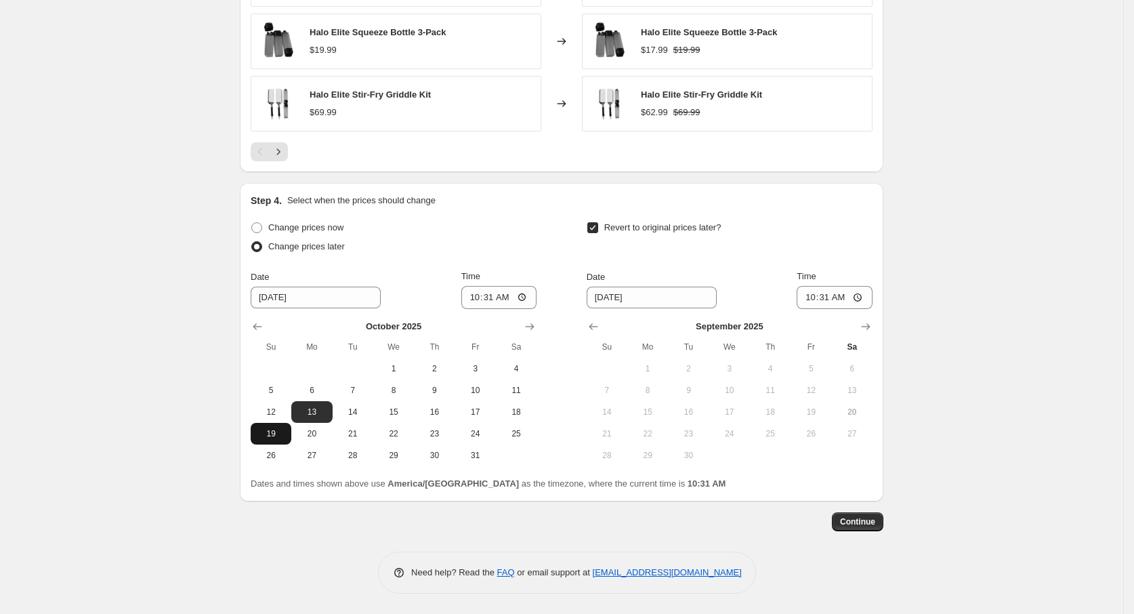
click at [280, 433] on span "19" at bounding box center [271, 433] width 30 height 11
click at [320, 417] on button "13" at bounding box center [311, 412] width 41 height 22
type input "10/13/2025"
click at [872, 324] on icon "Show next month, October 2025" at bounding box center [866, 327] width 14 height 14
click at [617, 433] on span "19" at bounding box center [607, 433] width 30 height 11
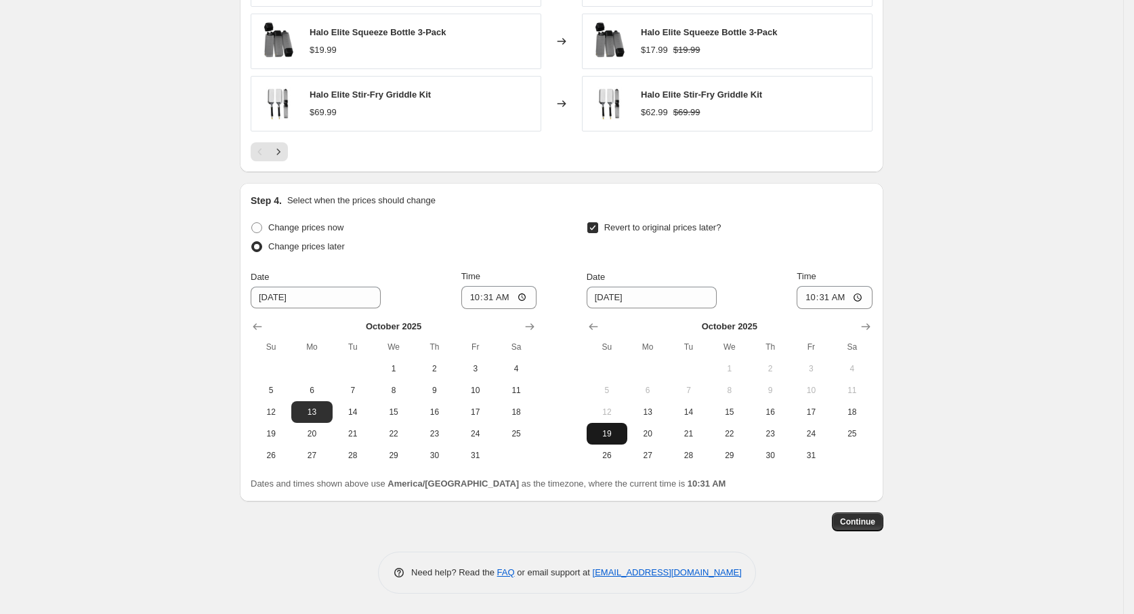
type input "10/19/2025"
click at [854, 517] on span "Continue" at bounding box center [857, 521] width 35 height 11
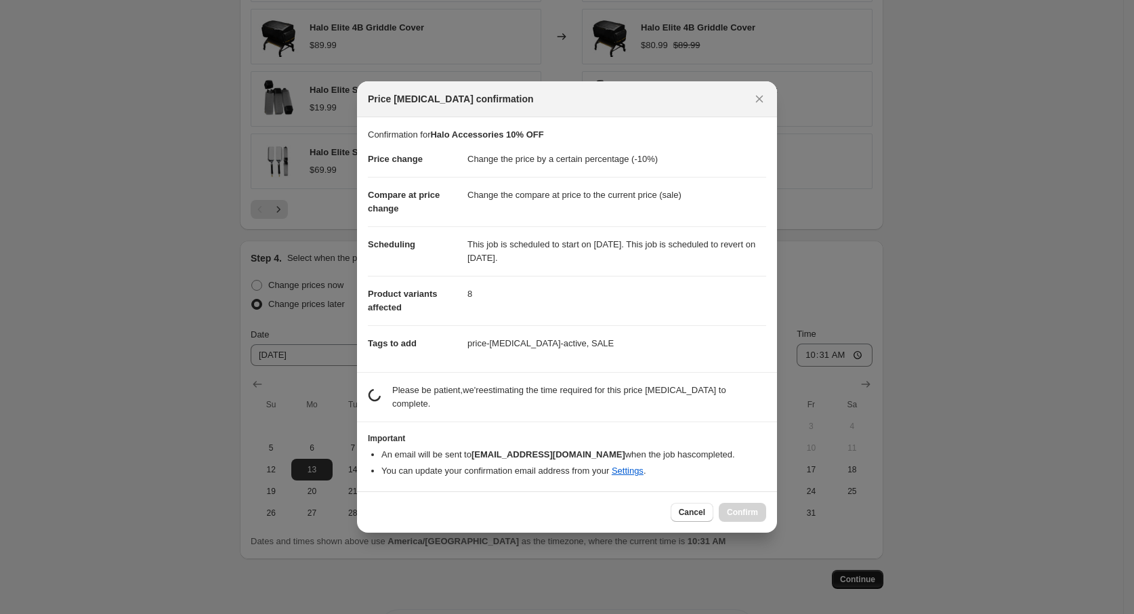
scroll to position [0, 0]
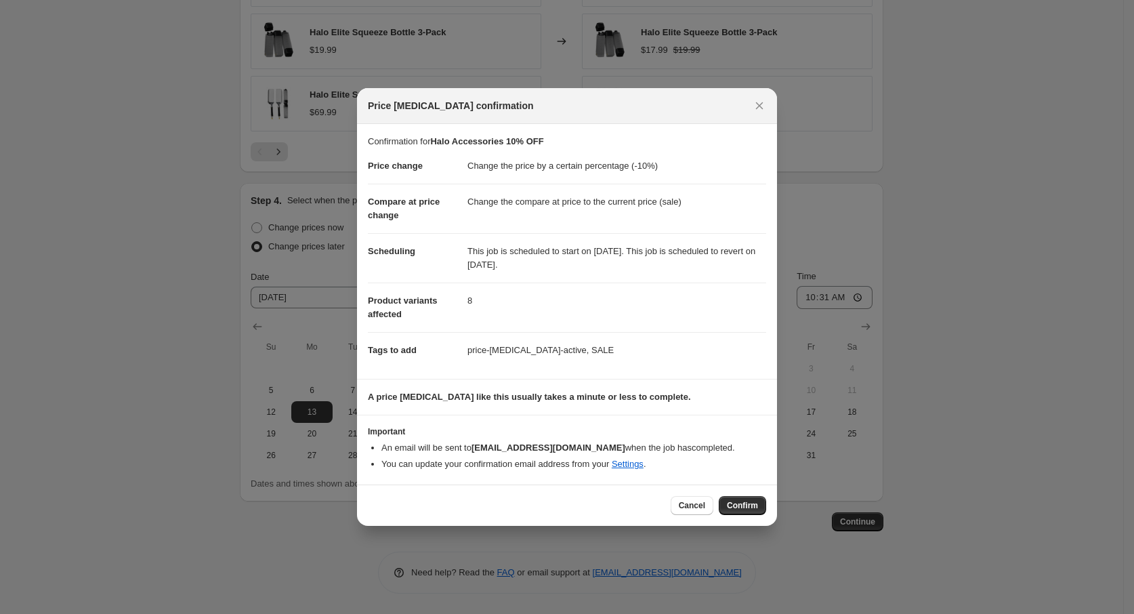
click at [749, 494] on div "Cancel Confirm" at bounding box center [567, 504] width 420 height 41
click at [744, 499] on button "Confirm" at bounding box center [742, 505] width 47 height 19
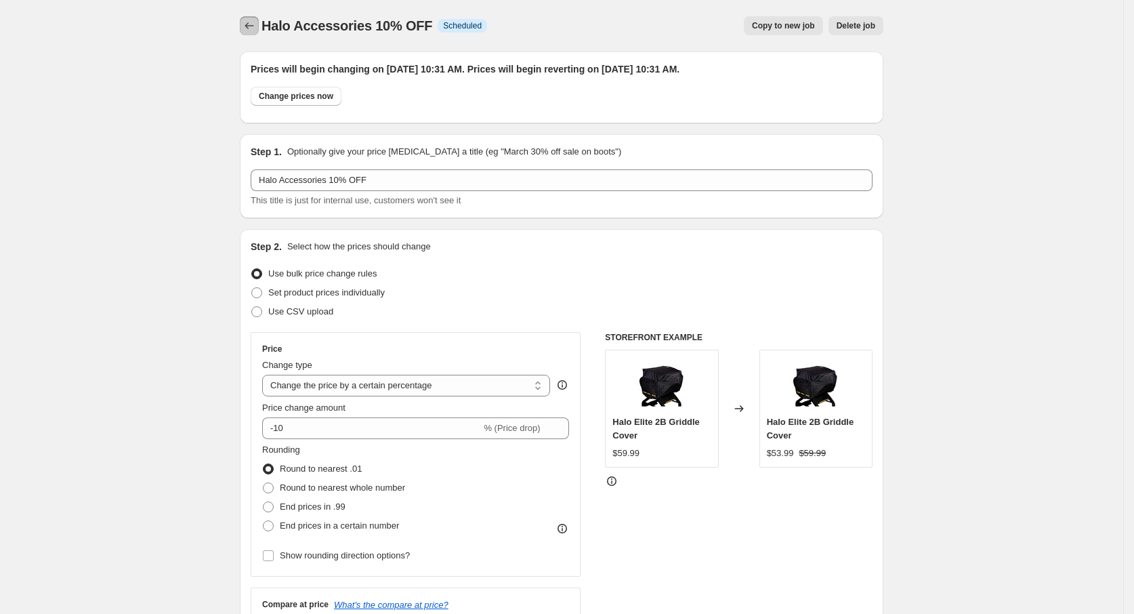
click at [250, 23] on icon "Price change jobs" at bounding box center [249, 26] width 14 height 14
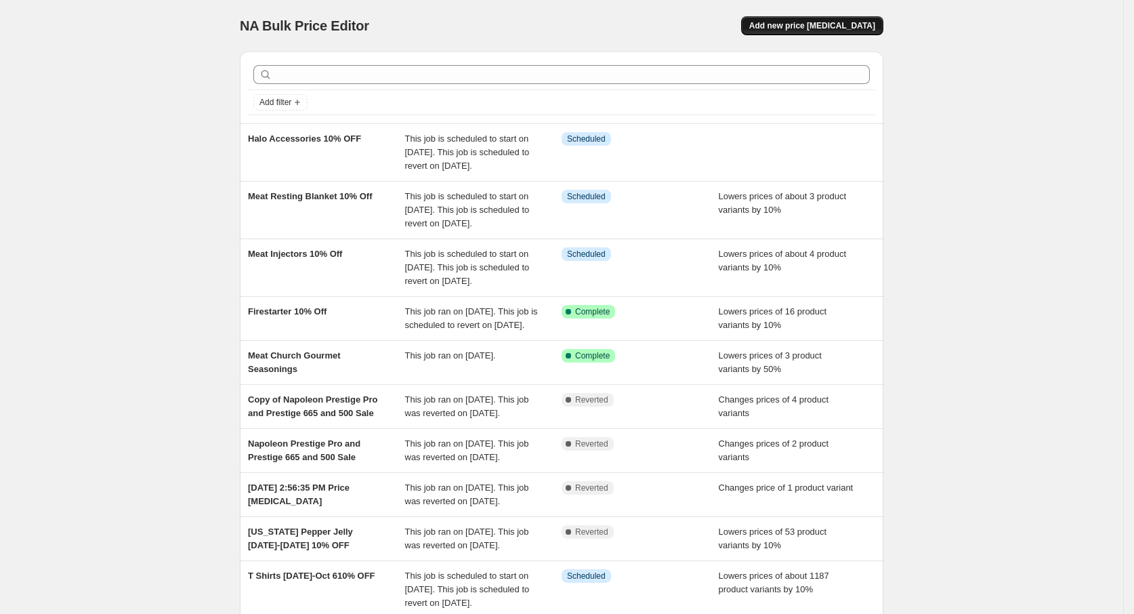
click at [790, 26] on span "Add new price change job" at bounding box center [812, 25] width 126 height 11
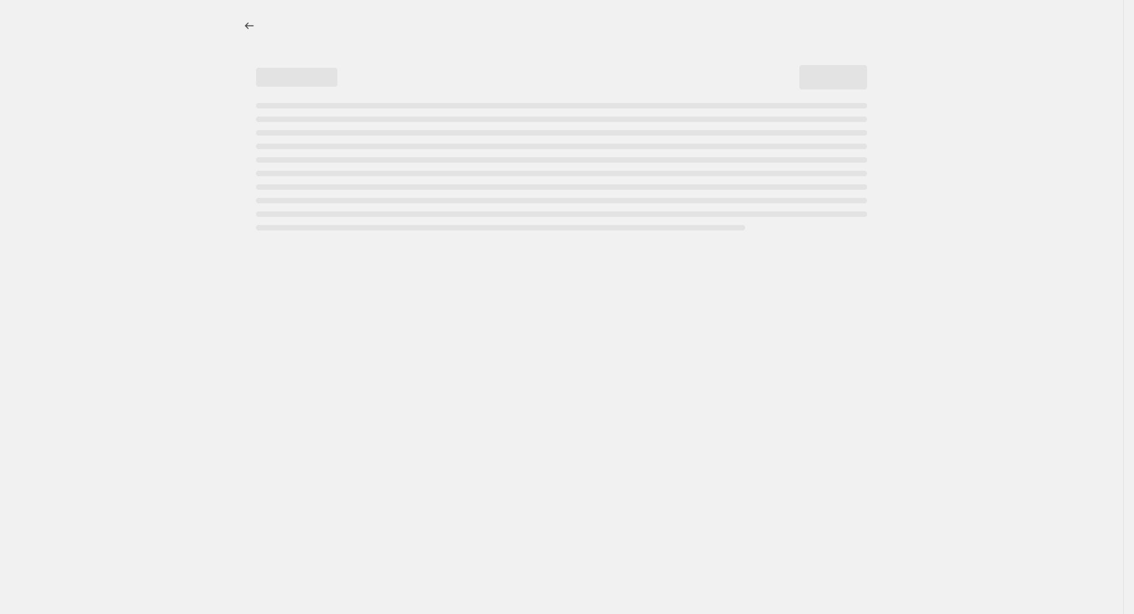
select select "percentage"
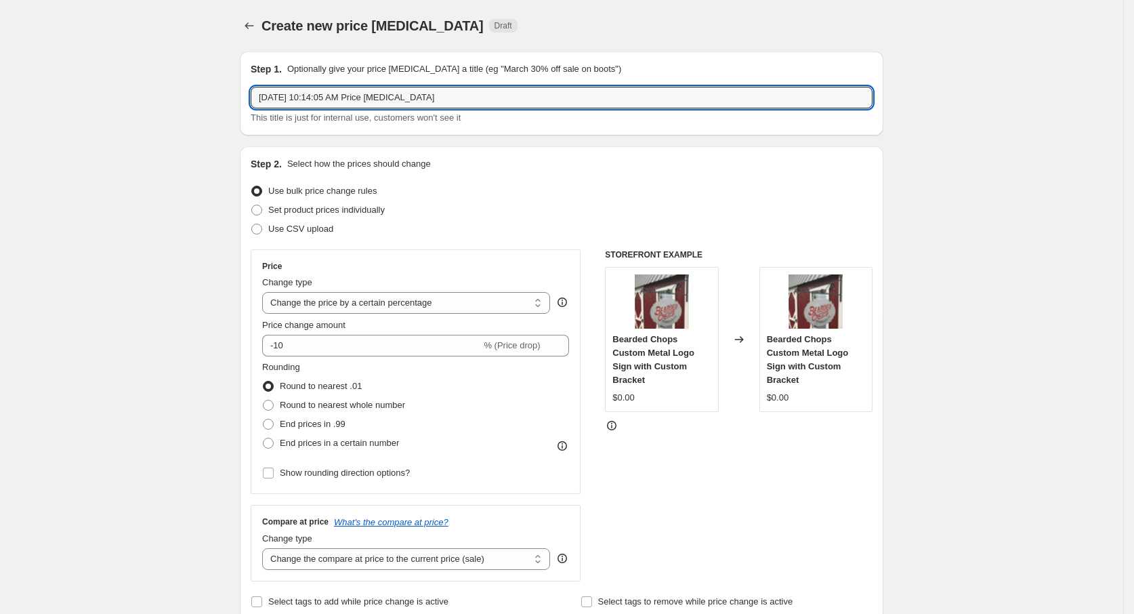
drag, startPoint x: 453, startPoint y: 91, endPoint x: -25, endPoint y: 81, distance: 478.2
click at [0, 81] on html "Home Settings Plans Skip to content Create new price change job. This page is r…" at bounding box center [567, 307] width 1134 height 614
click at [249, 30] on icon "Price change jobs" at bounding box center [249, 26] width 14 height 14
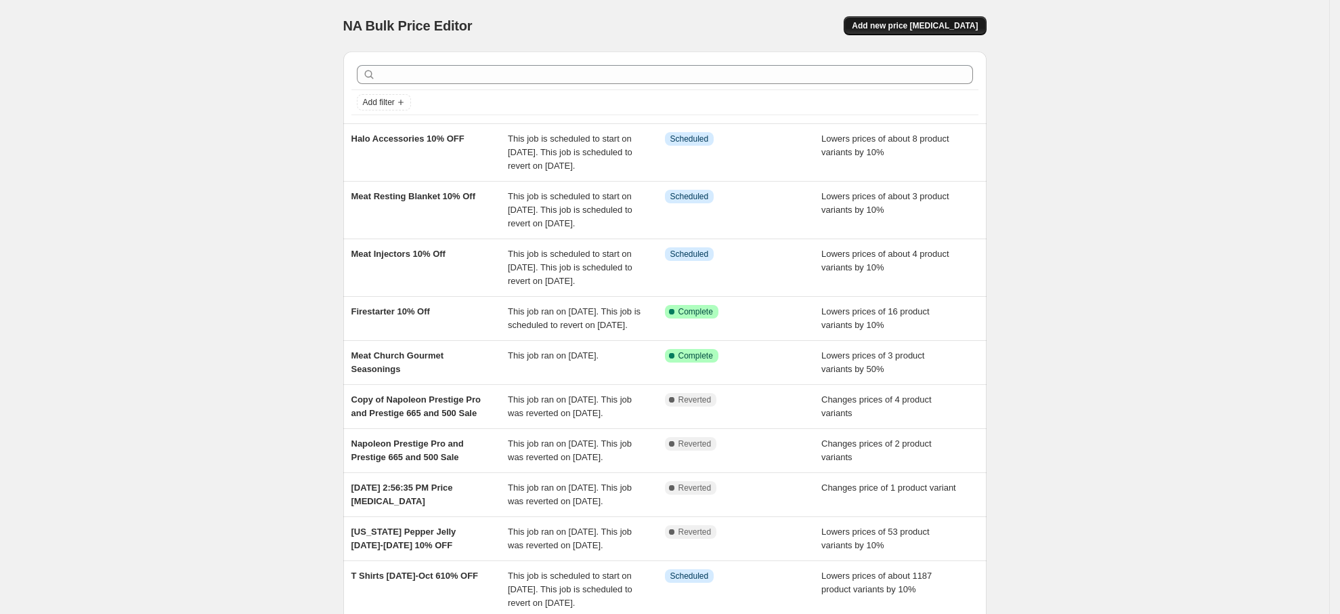
click at [945, 24] on span "Add new price change job" at bounding box center [915, 25] width 126 height 11
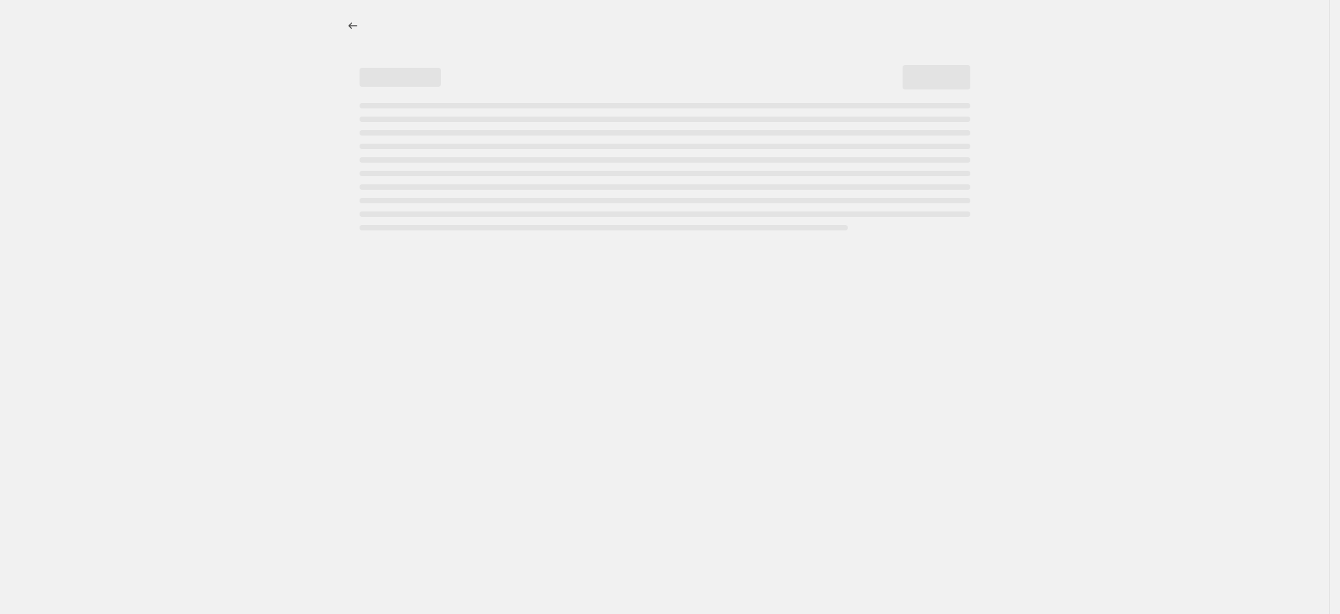
select select "percentage"
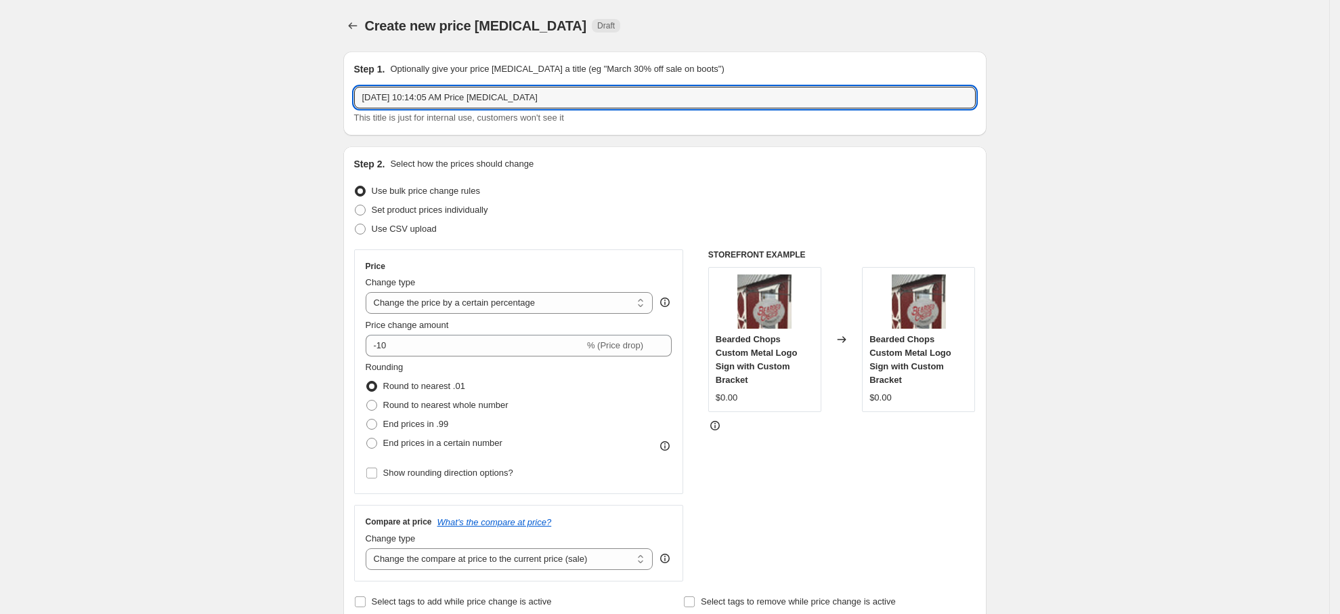
drag, startPoint x: 586, startPoint y: 95, endPoint x: 9, endPoint y: 92, distance: 577.7
type input "Knives 10%"
click at [354, 24] on icon "Price change jobs" at bounding box center [353, 26] width 14 height 14
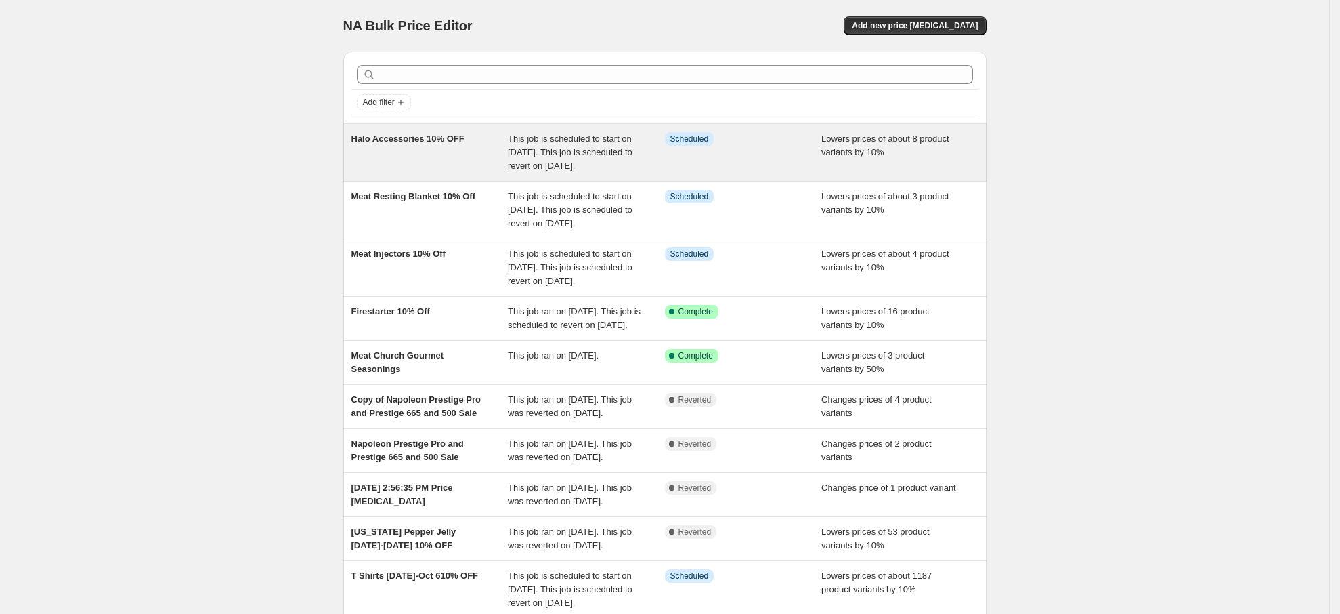
click at [783, 160] on div "Info Scheduled" at bounding box center [743, 152] width 157 height 41
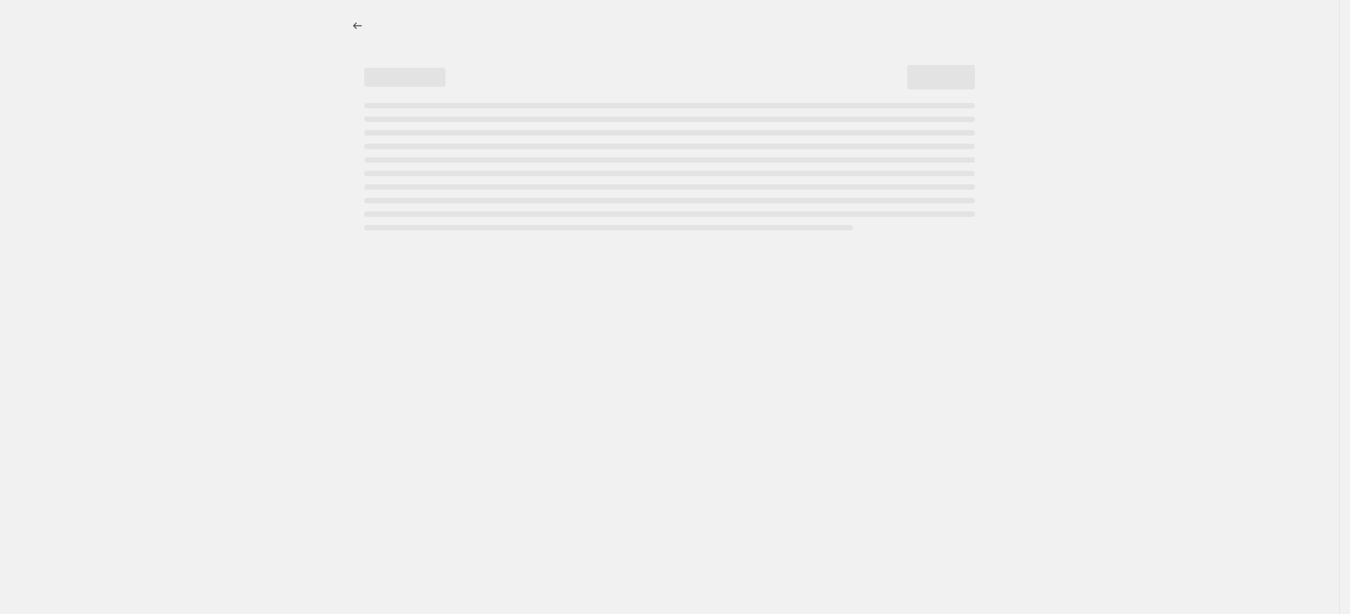
select select "percentage"
select select "vendor"
select select "product_type"
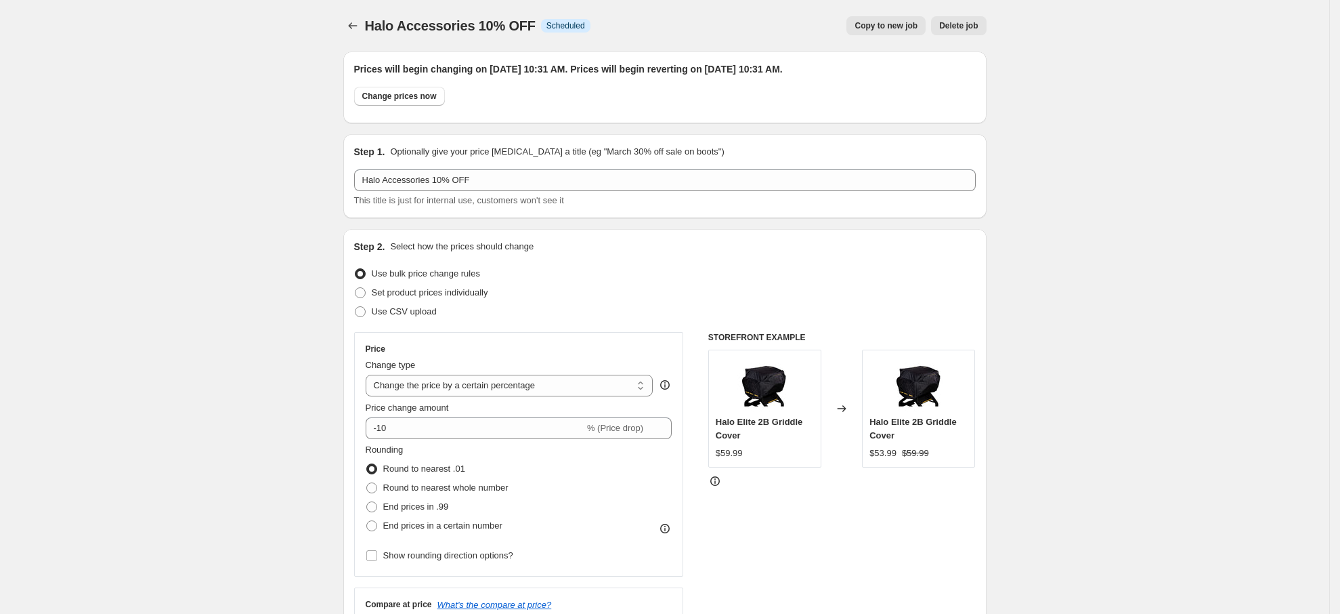
click at [884, 23] on span "Copy to new job" at bounding box center [886, 25] width 63 height 11
select select "percentage"
select select "vendor"
select select "product_type"
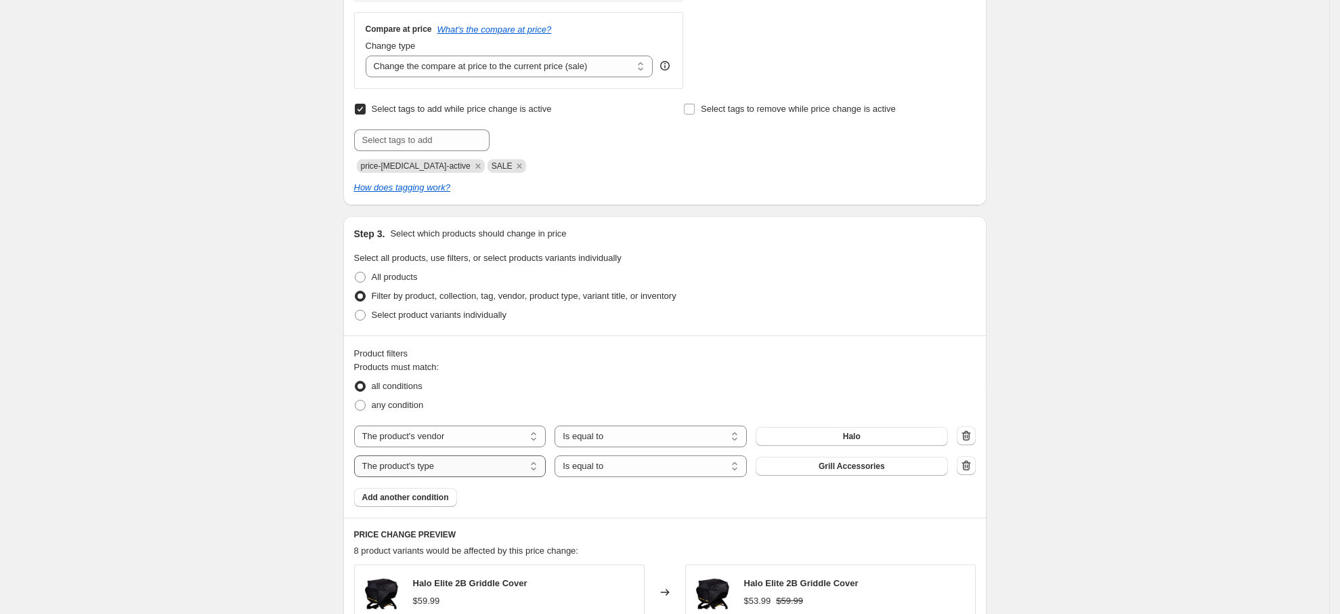
scroll to position [508, 0]
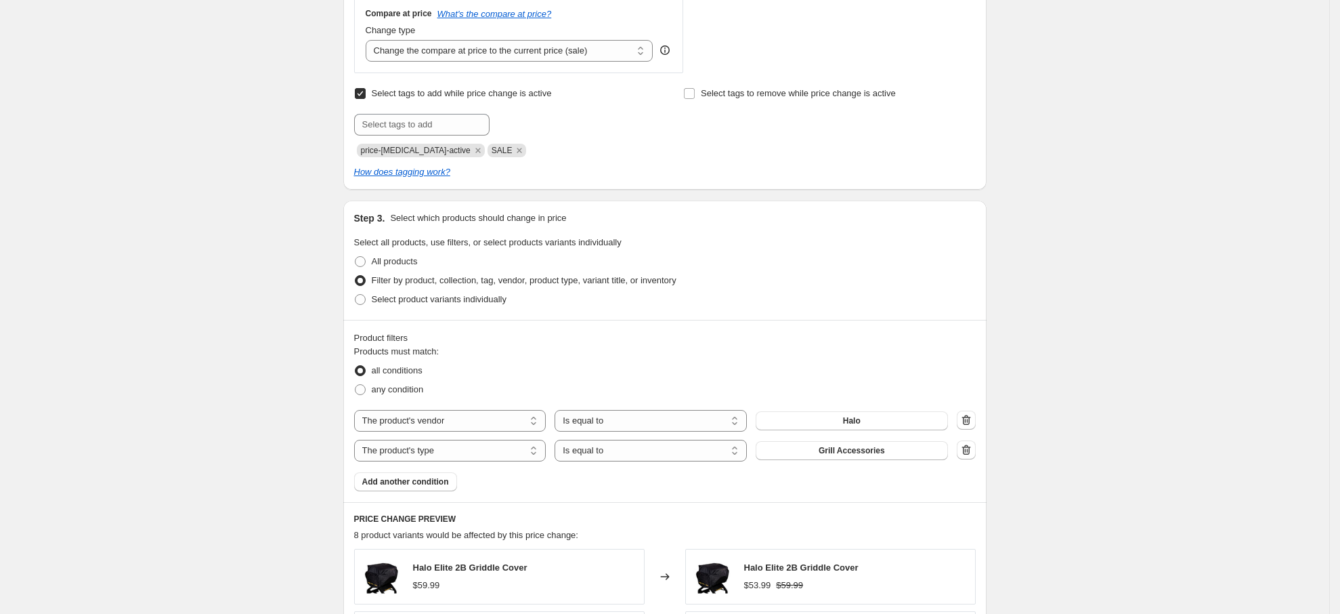
drag, startPoint x: 971, startPoint y: 447, endPoint x: 946, endPoint y: 435, distance: 27.6
click at [969, 444] on icon "button" at bounding box center [967, 450] width 14 height 14
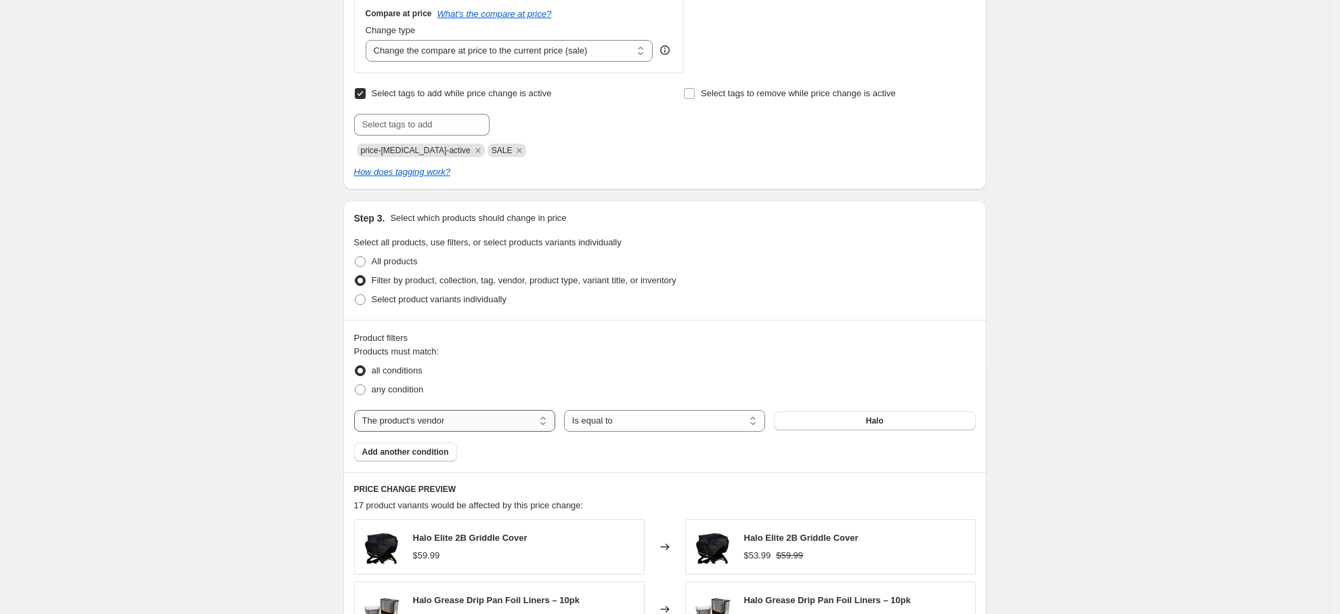
click at [484, 426] on select "The product The product's collection The product's tag The product's vendor The…" at bounding box center [454, 421] width 201 height 22
select select "collection"
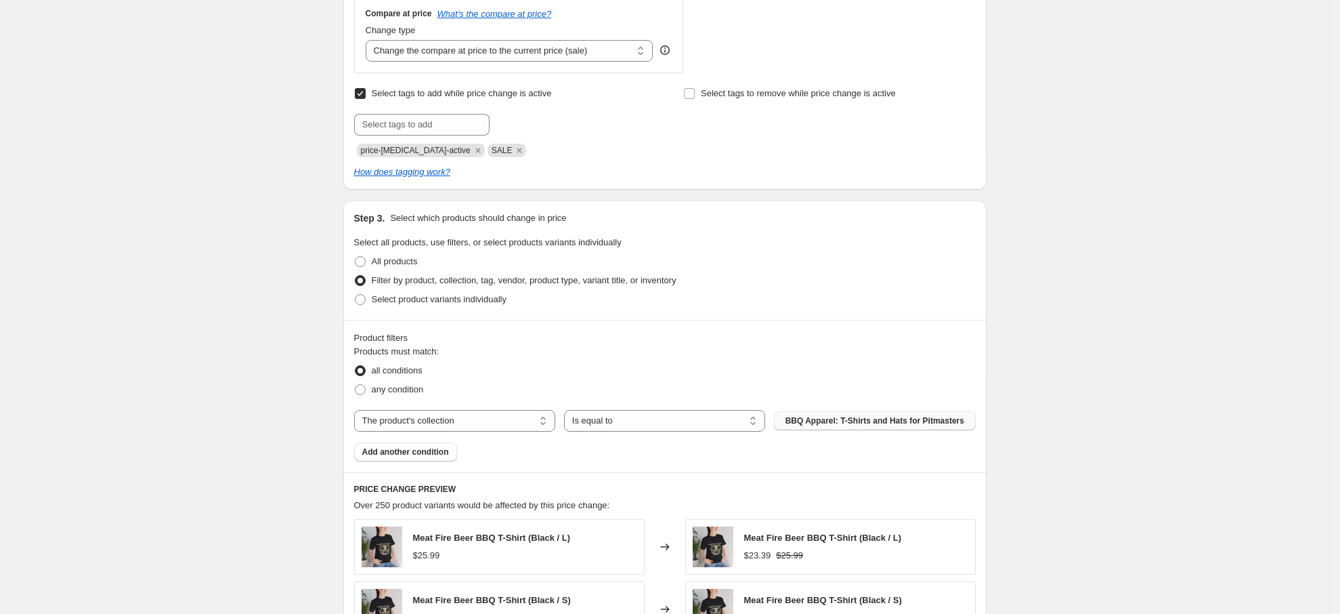
click at [857, 413] on button "BBQ Apparel: T-Shirts and Hats for Pitmasters" at bounding box center [874, 420] width 201 height 19
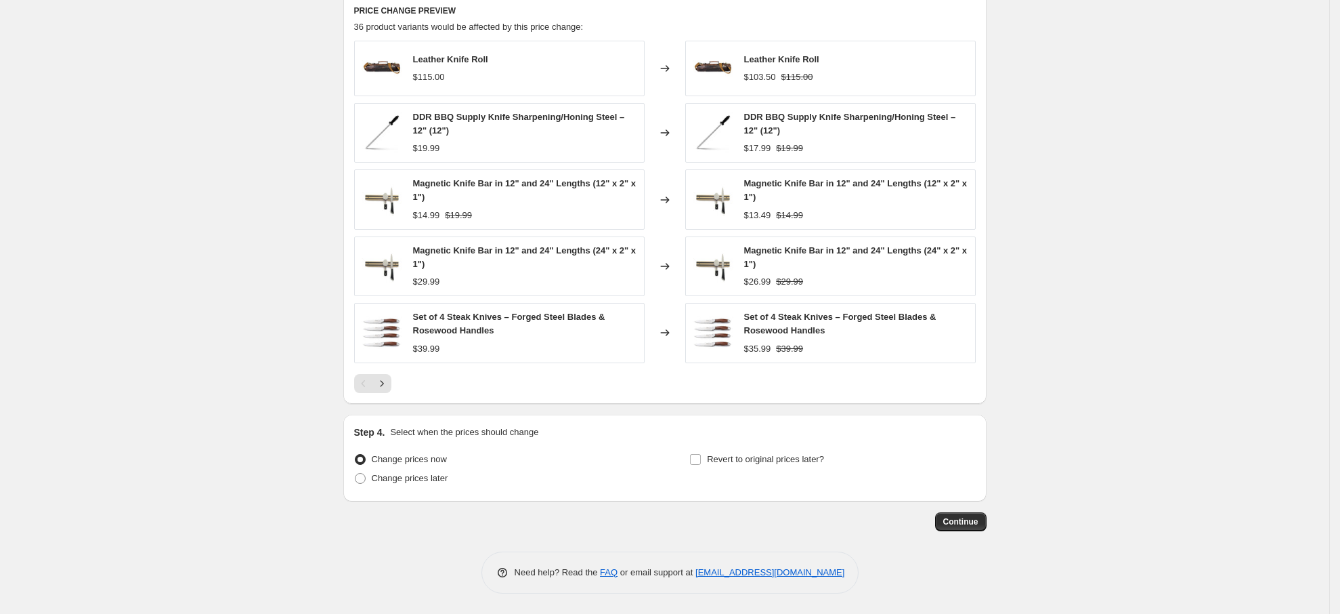
scroll to position [995, 0]
click at [435, 477] on span "Change prices later" at bounding box center [410, 478] width 77 height 10
click at [356, 473] on input "Change prices later" at bounding box center [355, 473] width 1 height 1
radio input "true"
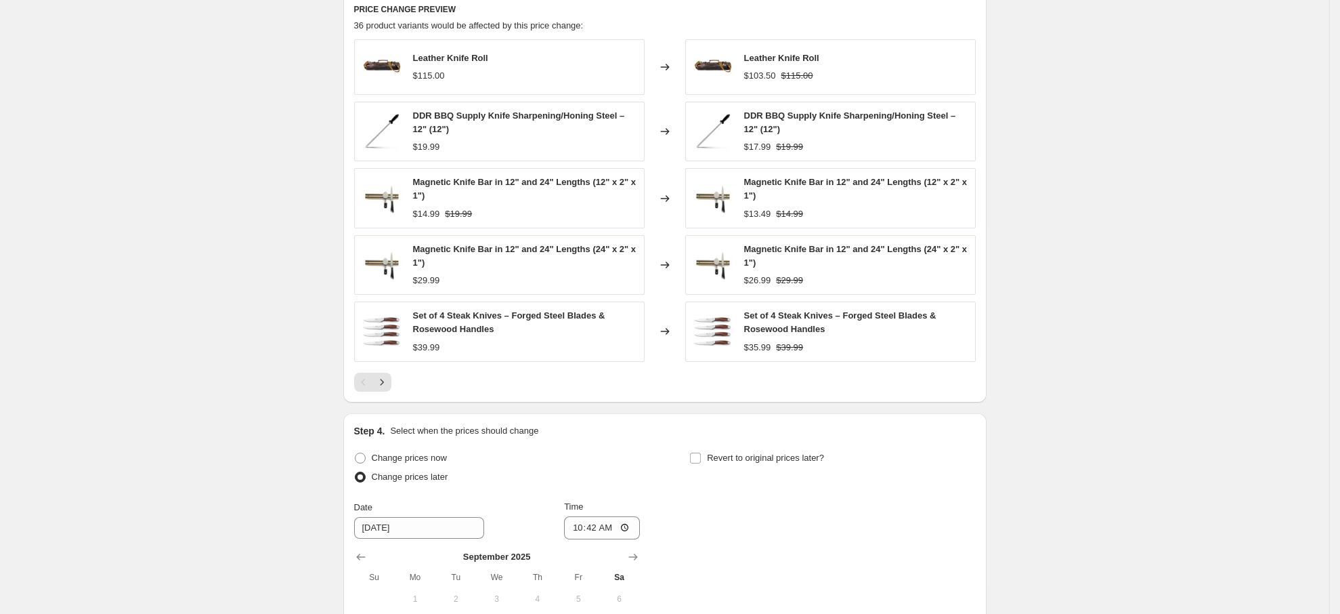
scroll to position [1227, 0]
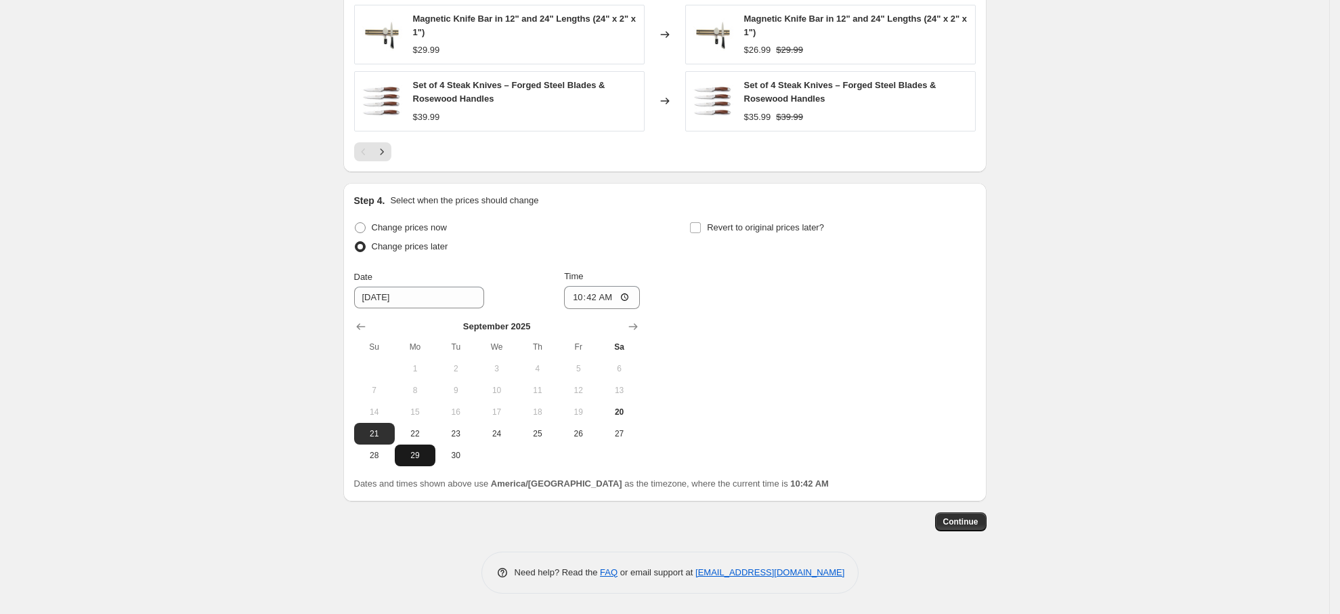
click at [415, 458] on span "29" at bounding box center [415, 455] width 30 height 11
type input "9/29/2025"
click at [640, 322] on icon "Show next month, October 2025" at bounding box center [633, 327] width 14 height 14
click at [354, 327] on div "October 2025 Su Mo Tu We Th Fr Sa 1 2 3 4 5 6 7 8 9 10 11 12 13 14 15 16 17 18 …" at bounding box center [491, 387] width 297 height 157
click at [364, 326] on icon "Show previous month, September 2025" at bounding box center [361, 327] width 14 height 14
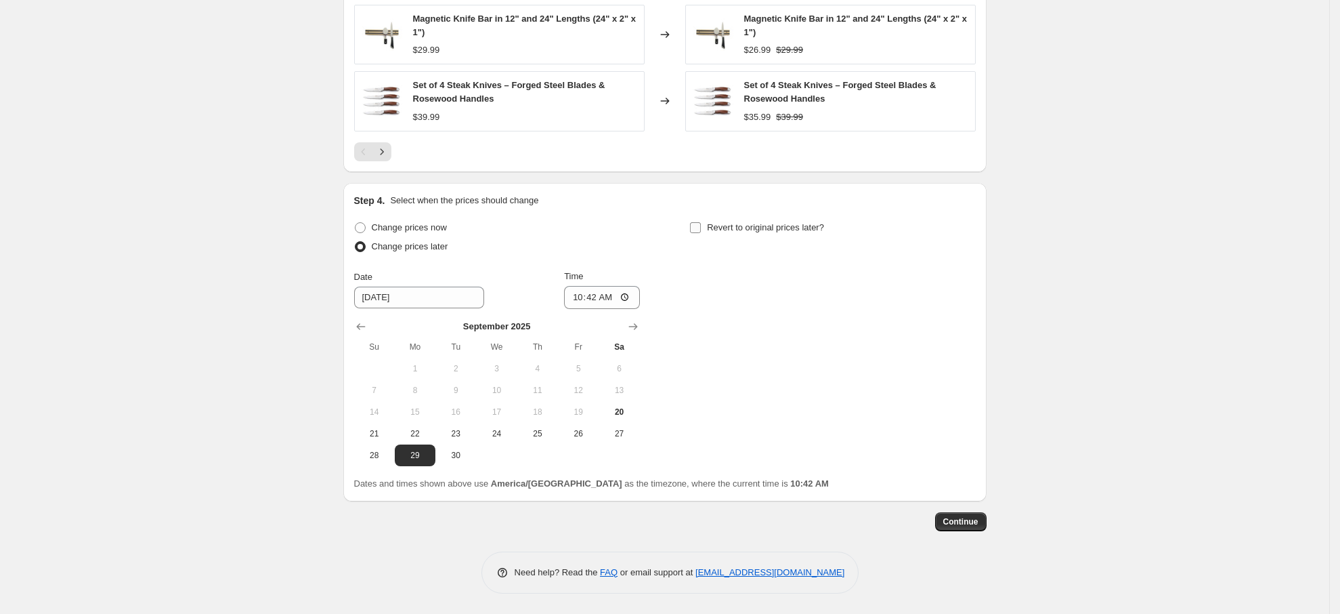
click at [701, 230] on input "Revert to original prices later?" at bounding box center [695, 227] width 11 height 11
checkbox input "true"
click at [968, 327] on icon "Show next month, October 2025" at bounding box center [969, 327] width 14 height 14
click at [765, 385] on span "6" at bounding box center [751, 390] width 30 height 11
type input "10/6/2025"
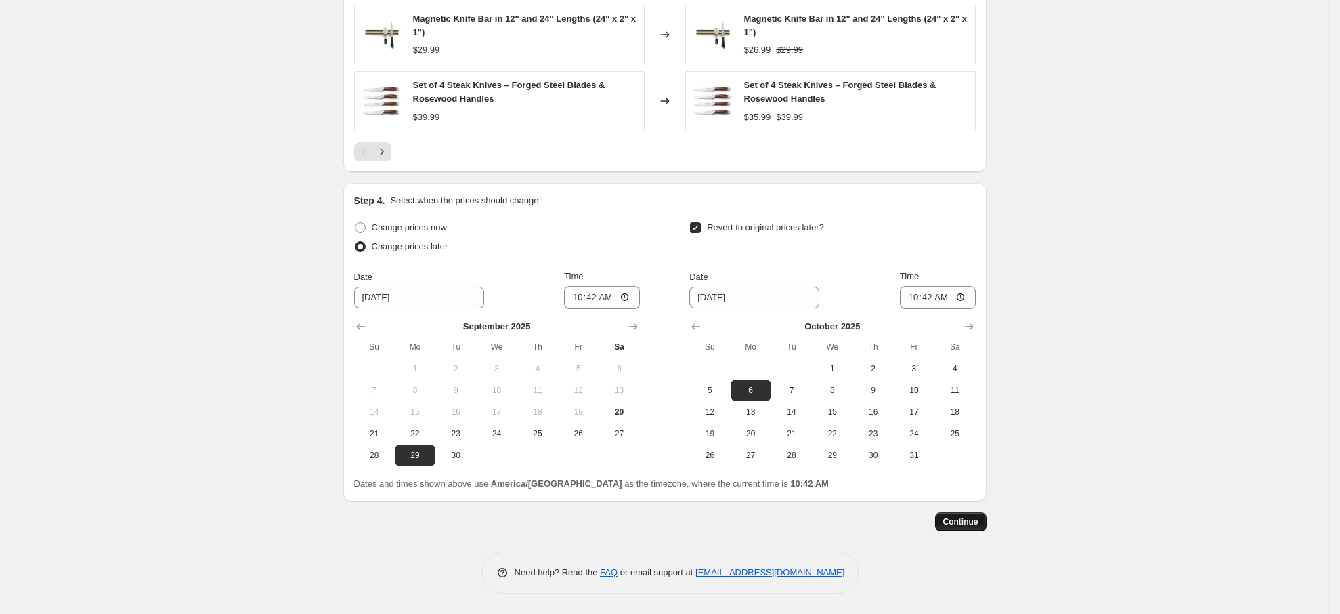
click at [956, 516] on span "Continue" at bounding box center [960, 521] width 35 height 11
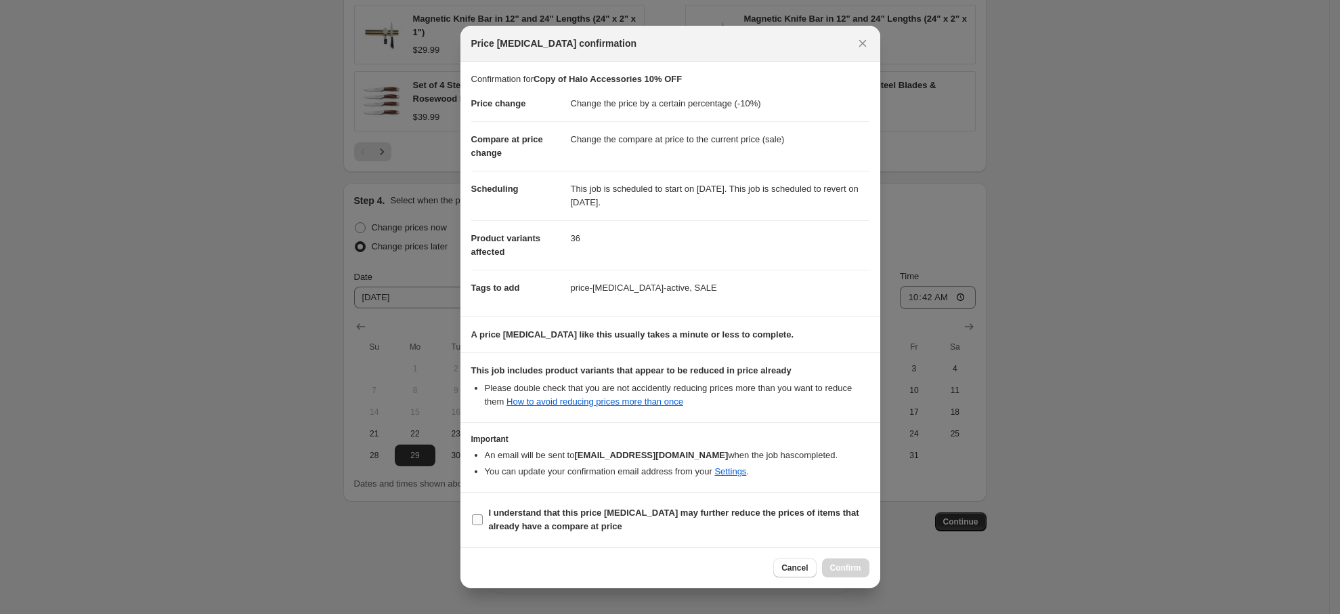
click at [477, 515] on input "I understand that this price change job may further reduce the prices of items …" at bounding box center [477, 519] width 11 height 11
checkbox input "true"
click at [837, 569] on span "Confirm" at bounding box center [845, 567] width 31 height 11
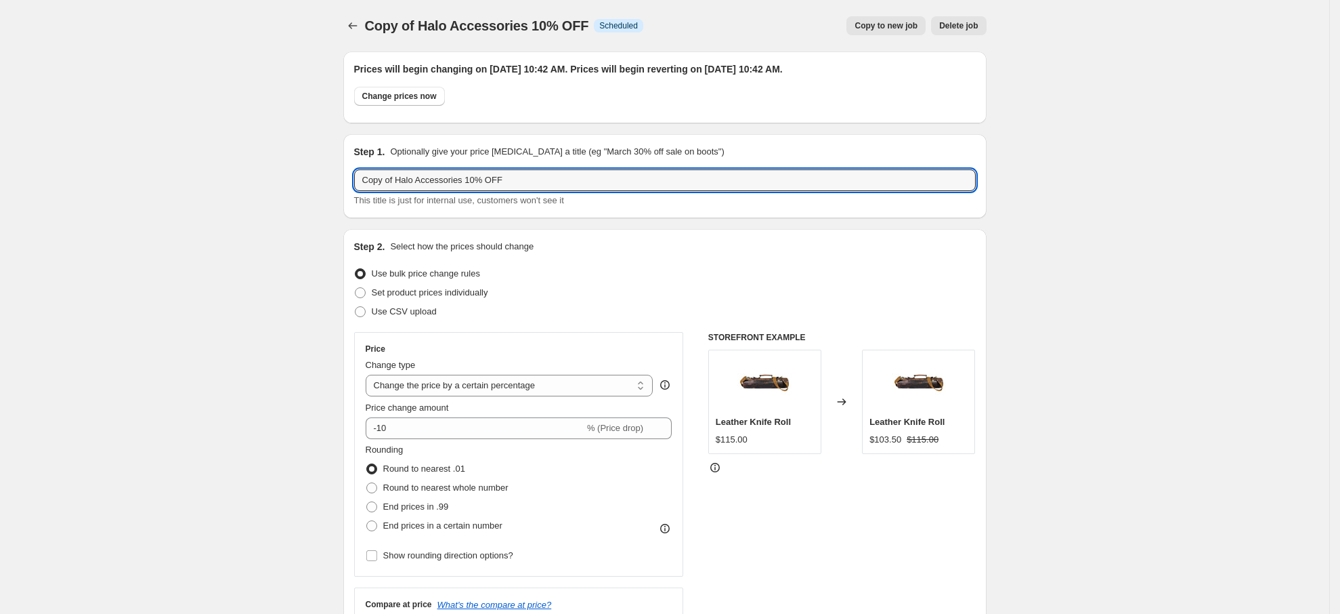
drag, startPoint x: 377, startPoint y: 181, endPoint x: 175, endPoint y: 181, distance: 201.8
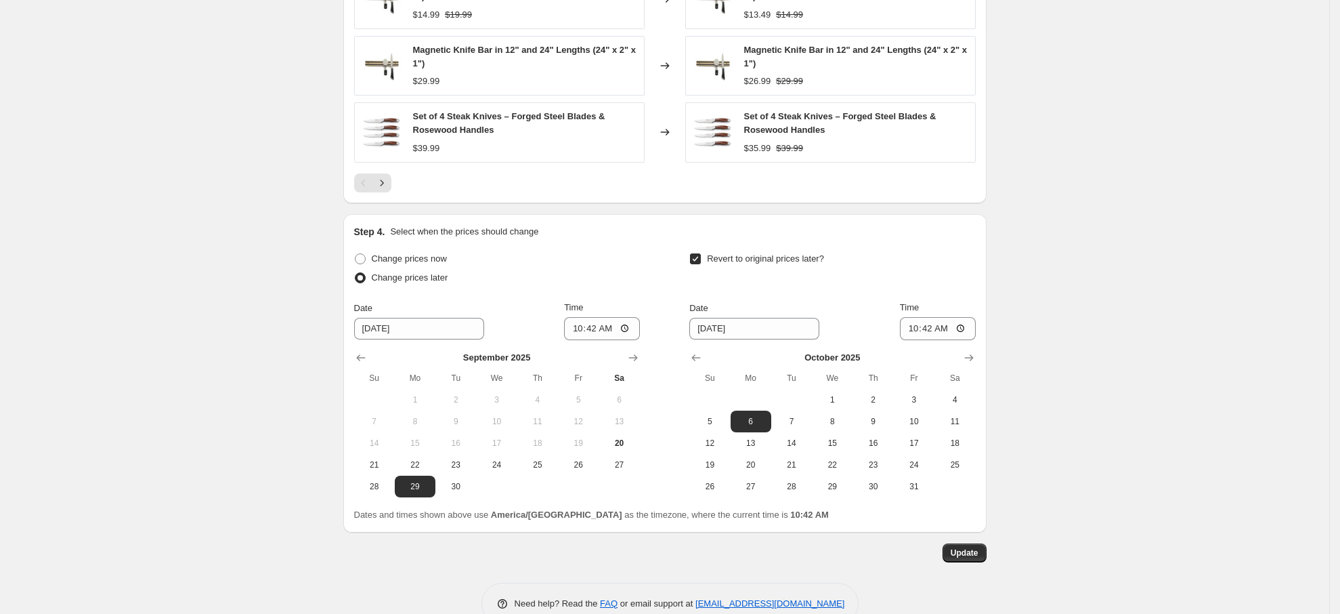
scroll to position [1309, 0]
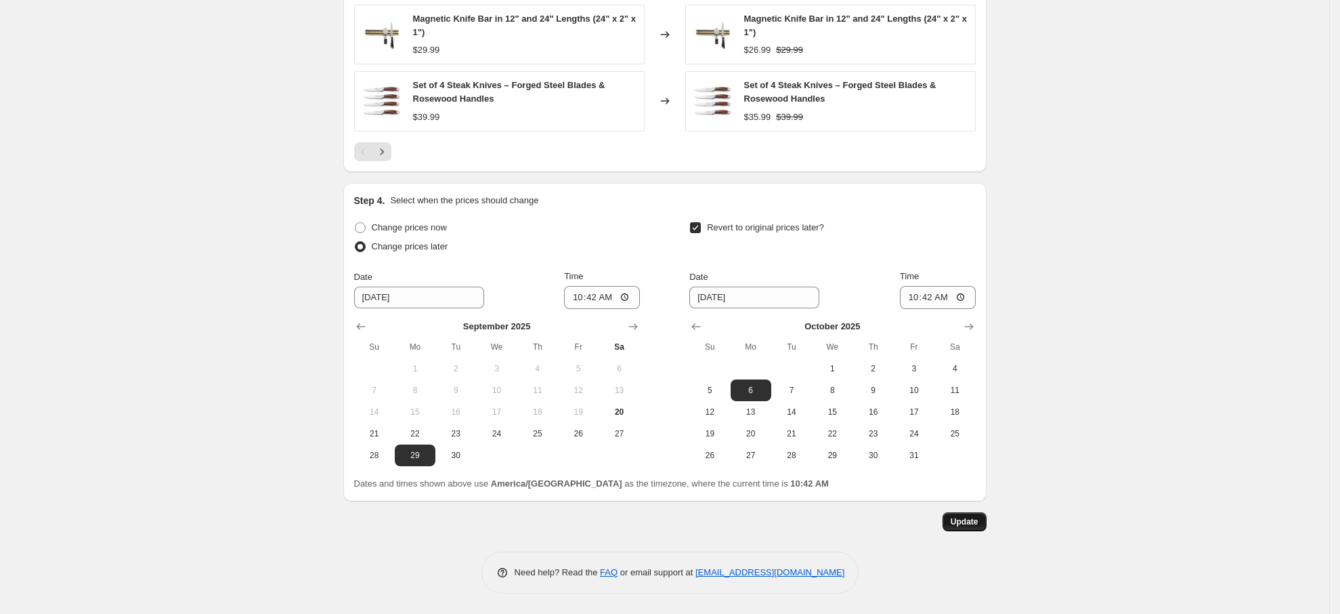
click at [959, 512] on button "Update" at bounding box center [965, 521] width 44 height 19
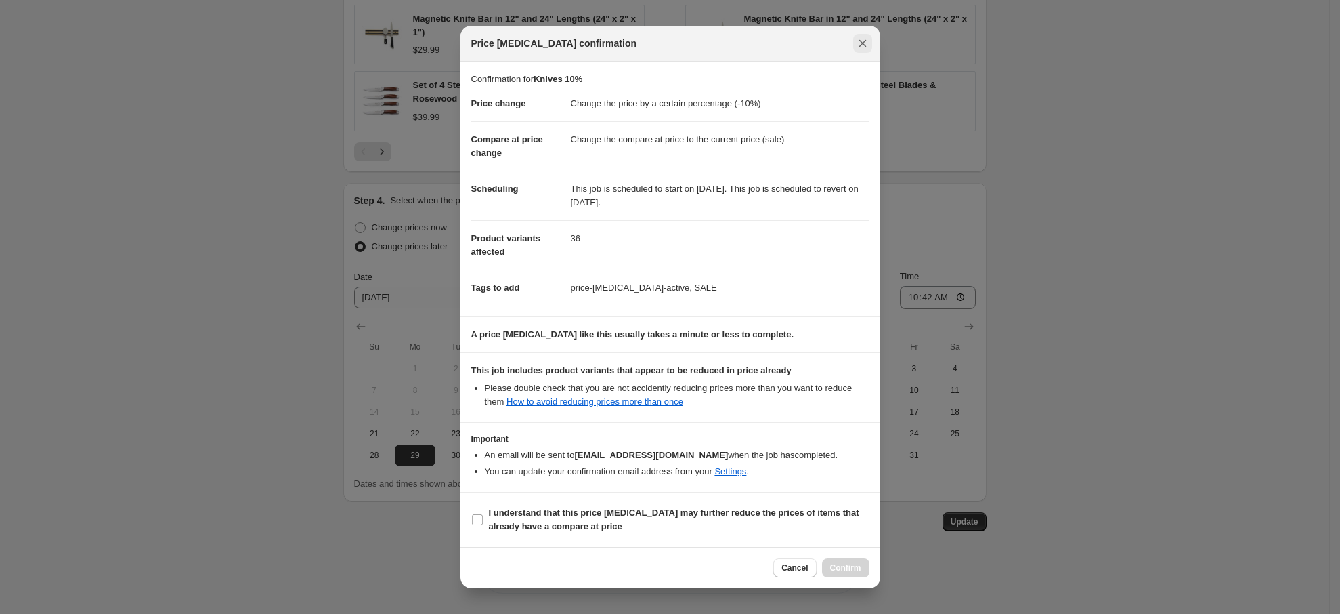
click at [860, 42] on icon "Close" at bounding box center [863, 44] width 14 height 14
type input "Copy of Halo Accessories 10% OFF"
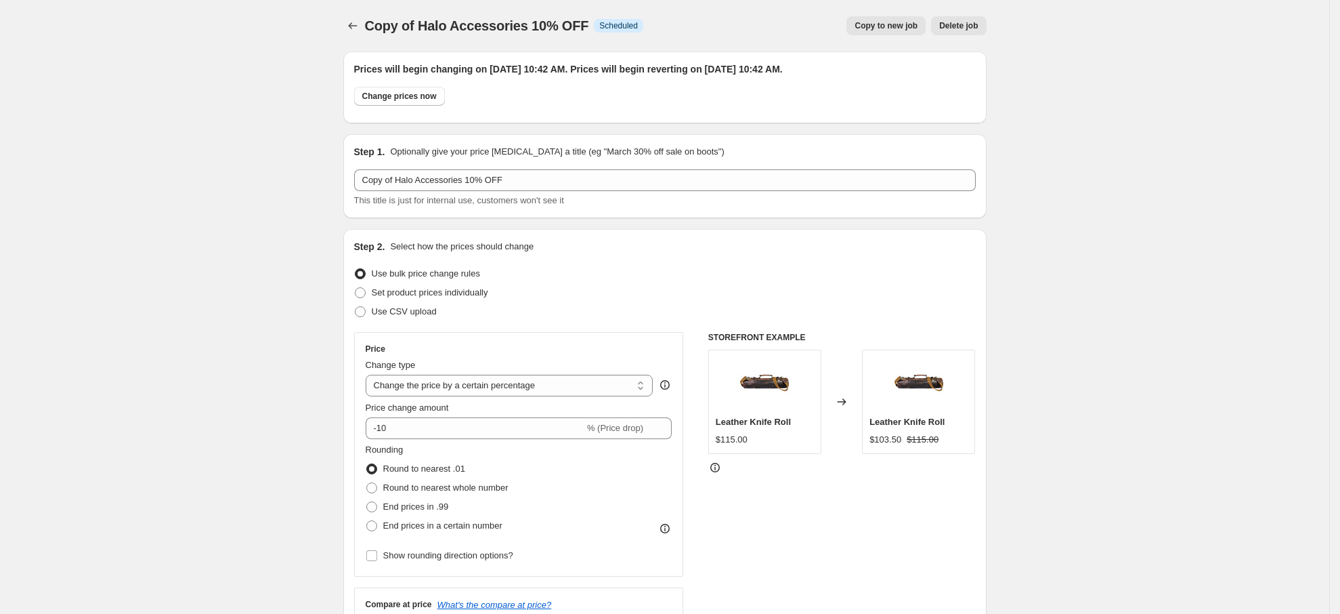
click at [874, 28] on span "Copy to new job" at bounding box center [886, 25] width 63 height 11
select select "percentage"
select select "collection"
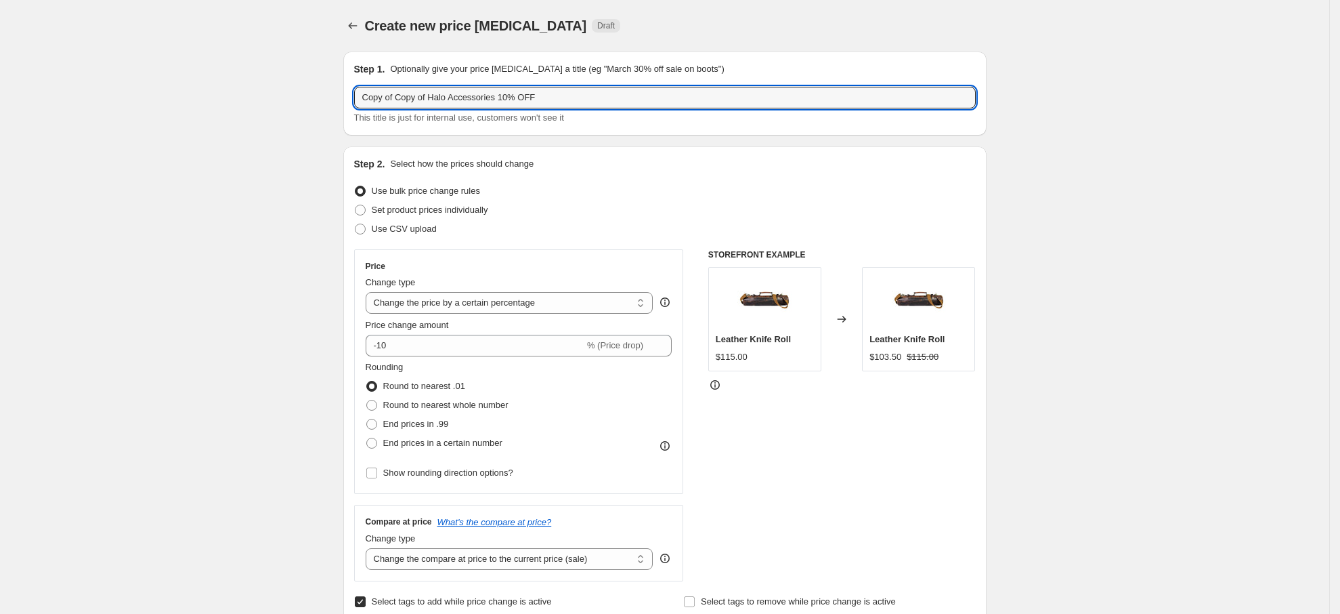
drag, startPoint x: 221, startPoint y: 91, endPoint x: 153, endPoint y: 89, distance: 67.8
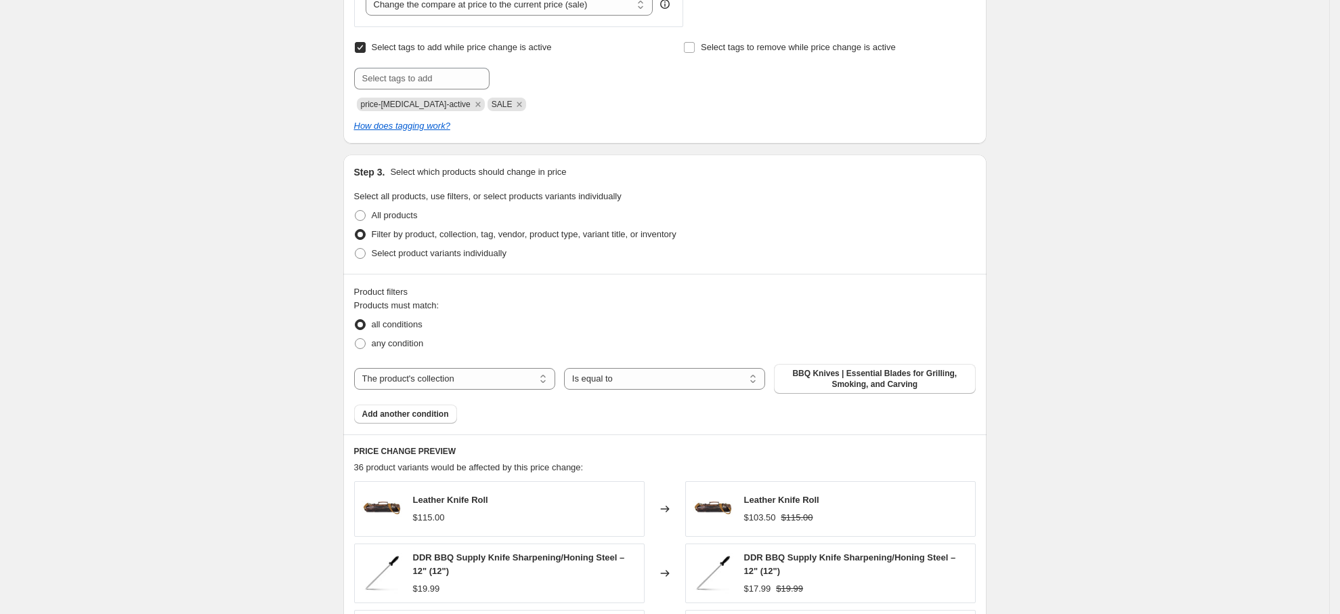
scroll to position [609, 0]
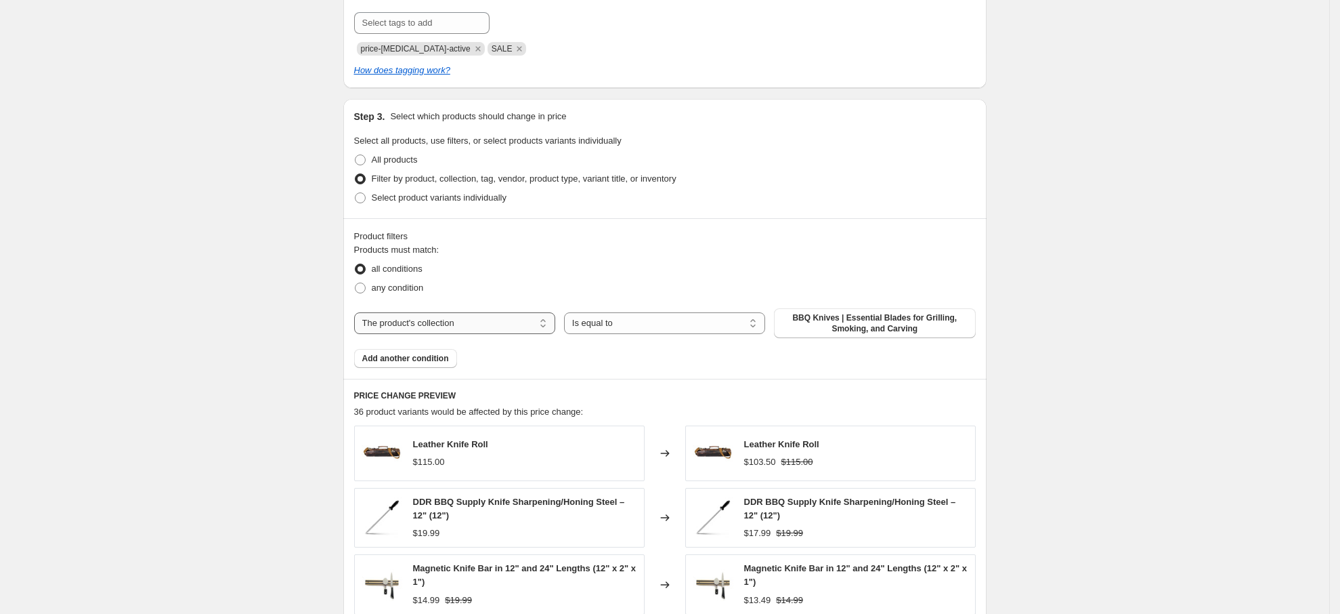
type input "Meat Mitch 10%"
click at [474, 323] on select "The product The product's collection The product's tag The product's vendor The…" at bounding box center [454, 323] width 201 height 22
select select "vendor"
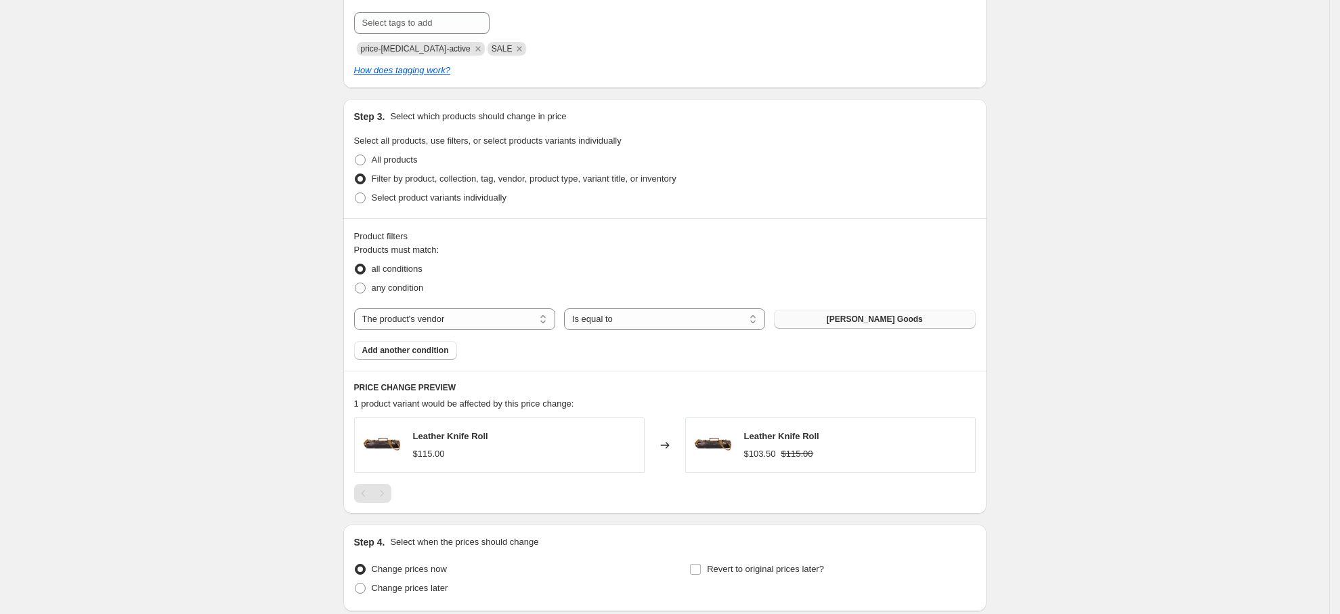
click at [898, 318] on span "Aaron Leather Goods" at bounding box center [875, 319] width 96 height 11
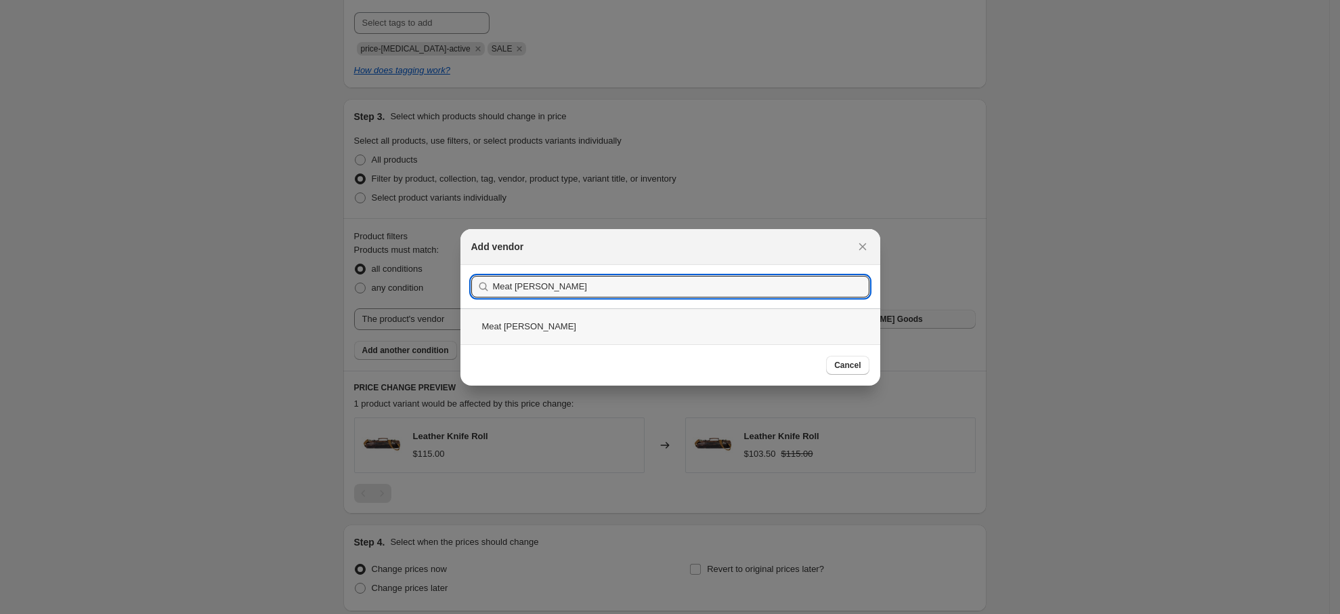
type input "Meat Mitch"
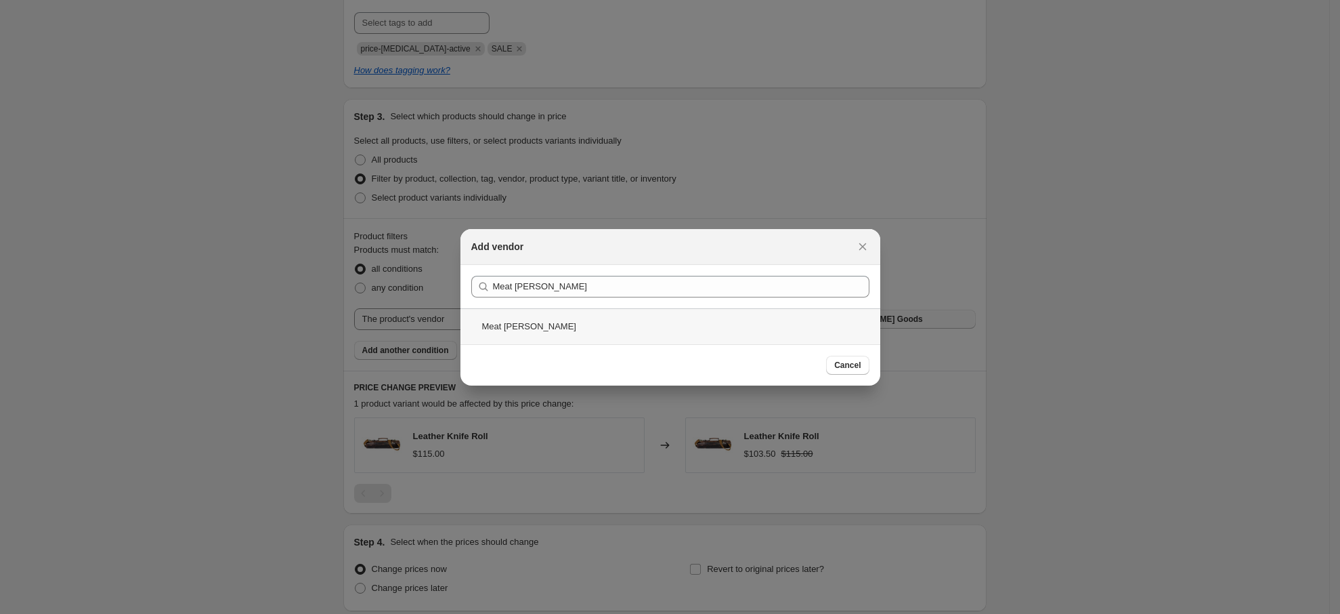
click at [559, 332] on div "Meat Mitch" at bounding box center [671, 326] width 420 height 36
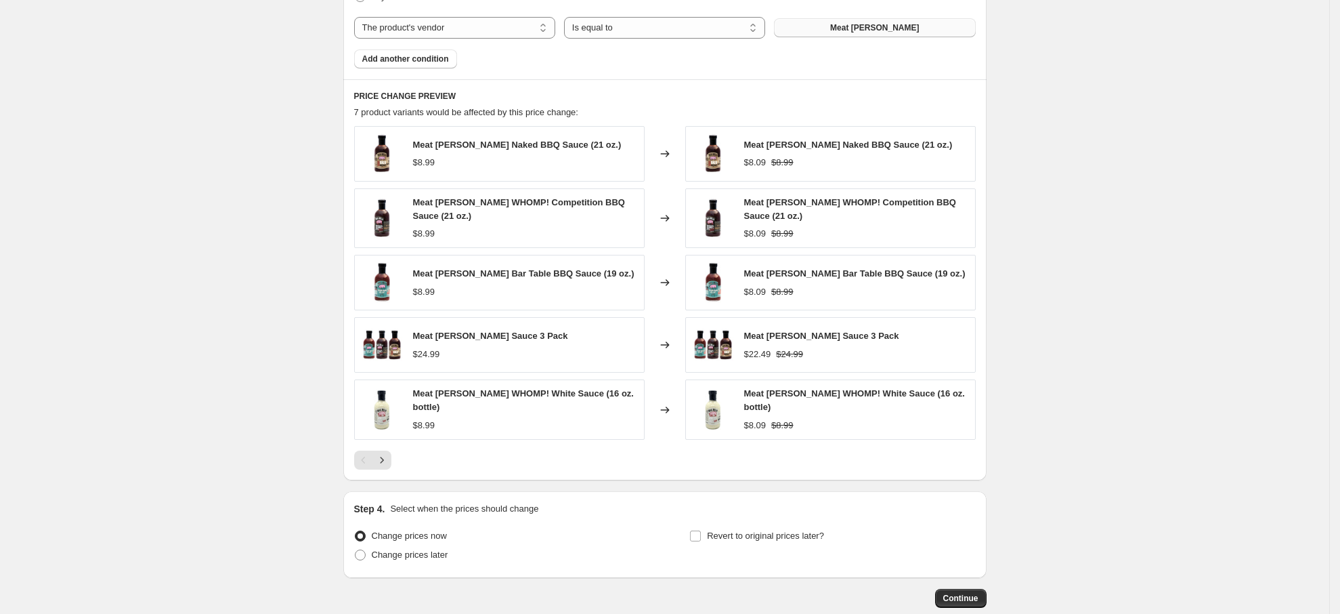
scroll to position [970, 0]
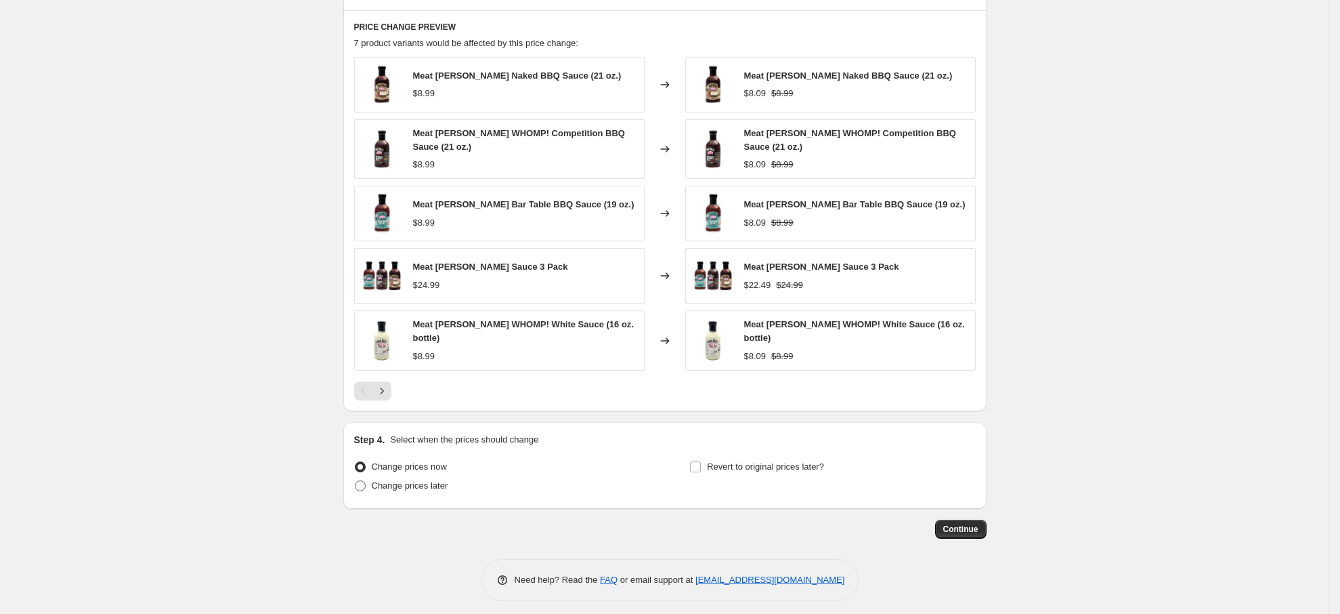
click at [414, 480] on span "Change prices later" at bounding box center [410, 485] width 77 height 10
click at [356, 480] on input "Change prices later" at bounding box center [355, 480] width 1 height 1
radio input "true"
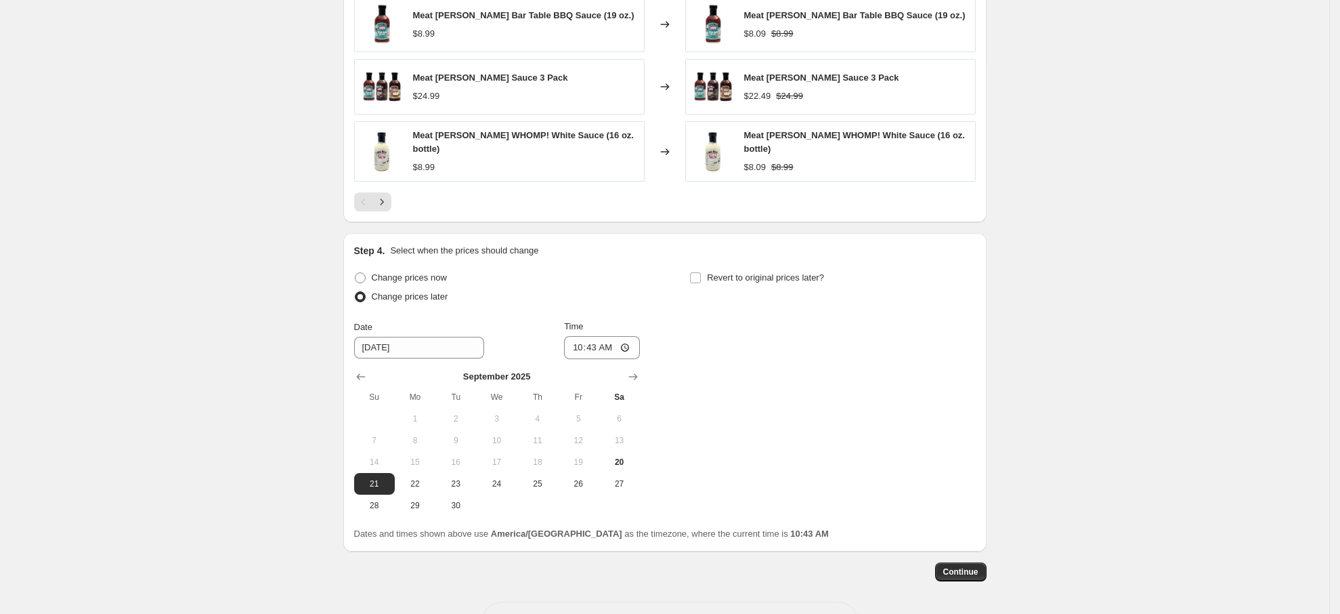
scroll to position [1201, 0]
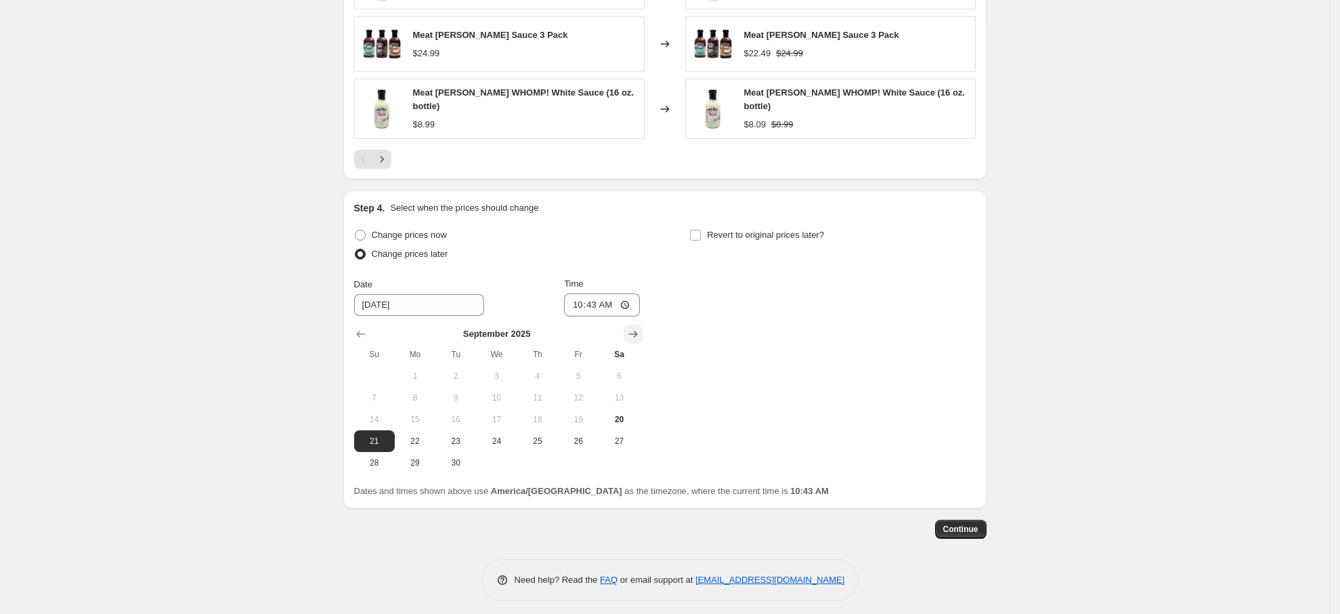
click at [637, 329] on icon "Show next month, October 2025" at bounding box center [633, 334] width 14 height 14
click at [422, 435] on span "20" at bounding box center [415, 440] width 30 height 11
type input "10/20/2025"
click at [633, 333] on icon "Show next month, November 2025" at bounding box center [633, 334] width 14 height 14
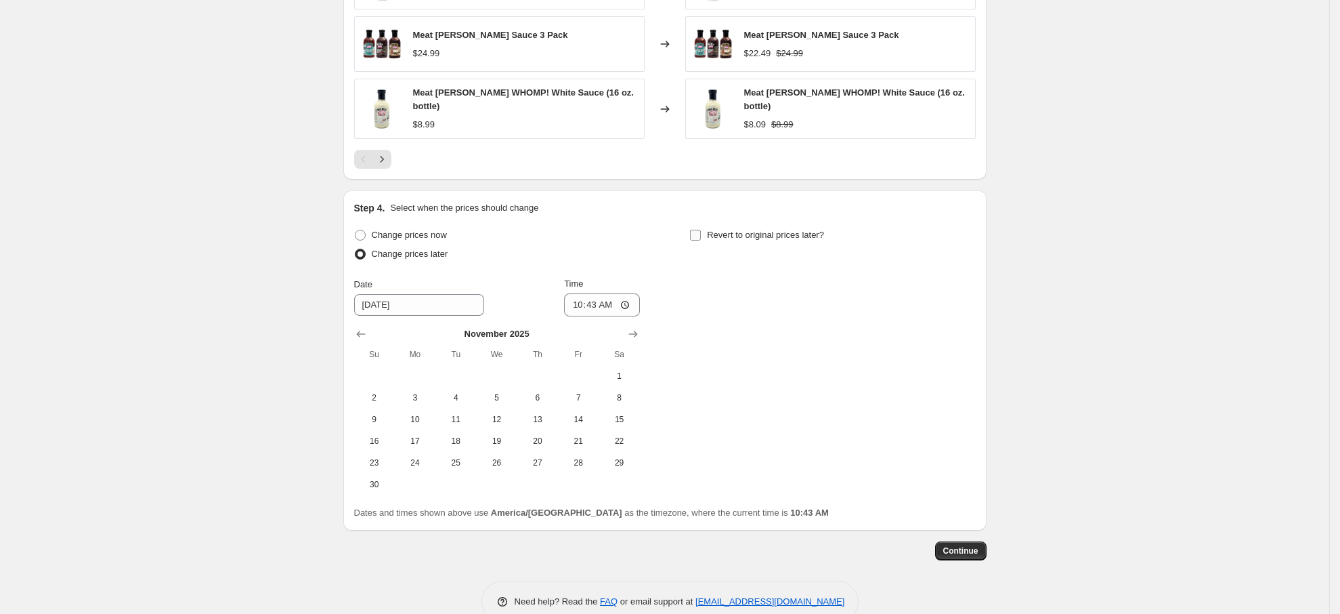
click at [700, 226] on label "Revert to original prices later?" at bounding box center [756, 235] width 135 height 19
click at [700, 230] on input "Revert to original prices later?" at bounding box center [695, 235] width 11 height 11
checkbox input "true"
click at [975, 327] on icon "Show next month, October 2025" at bounding box center [969, 334] width 14 height 14
click at [707, 457] on span "26" at bounding box center [710, 462] width 30 height 11
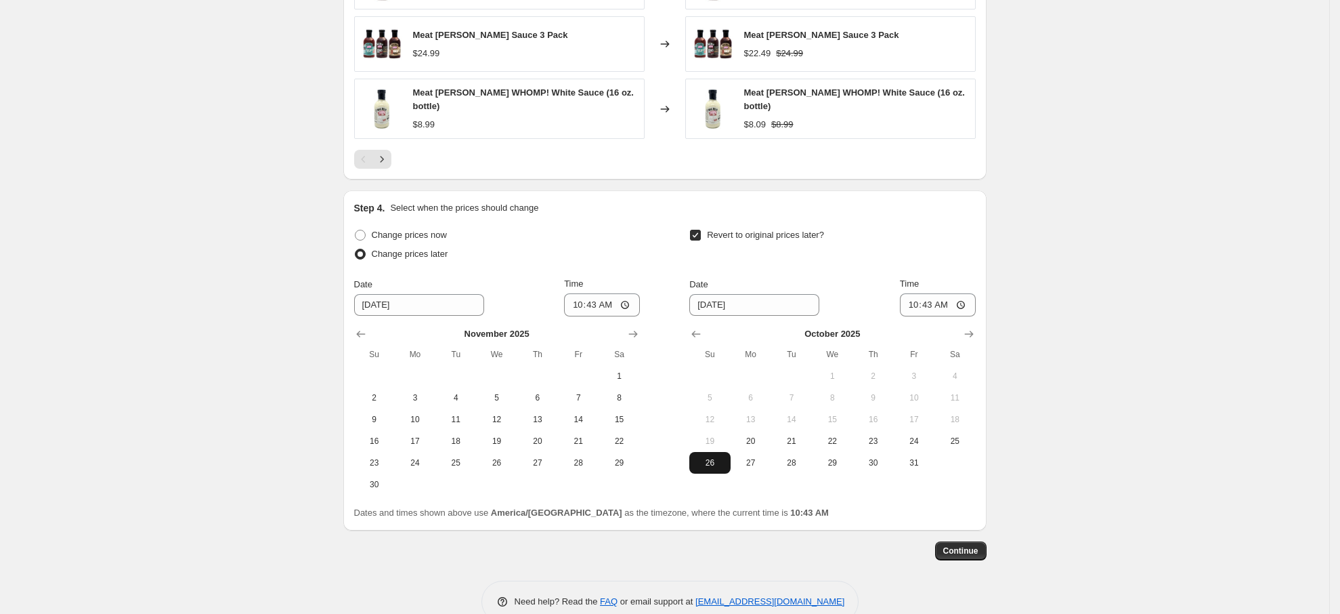
type input "10/26/2025"
click at [950, 545] on span "Continue" at bounding box center [960, 550] width 35 height 11
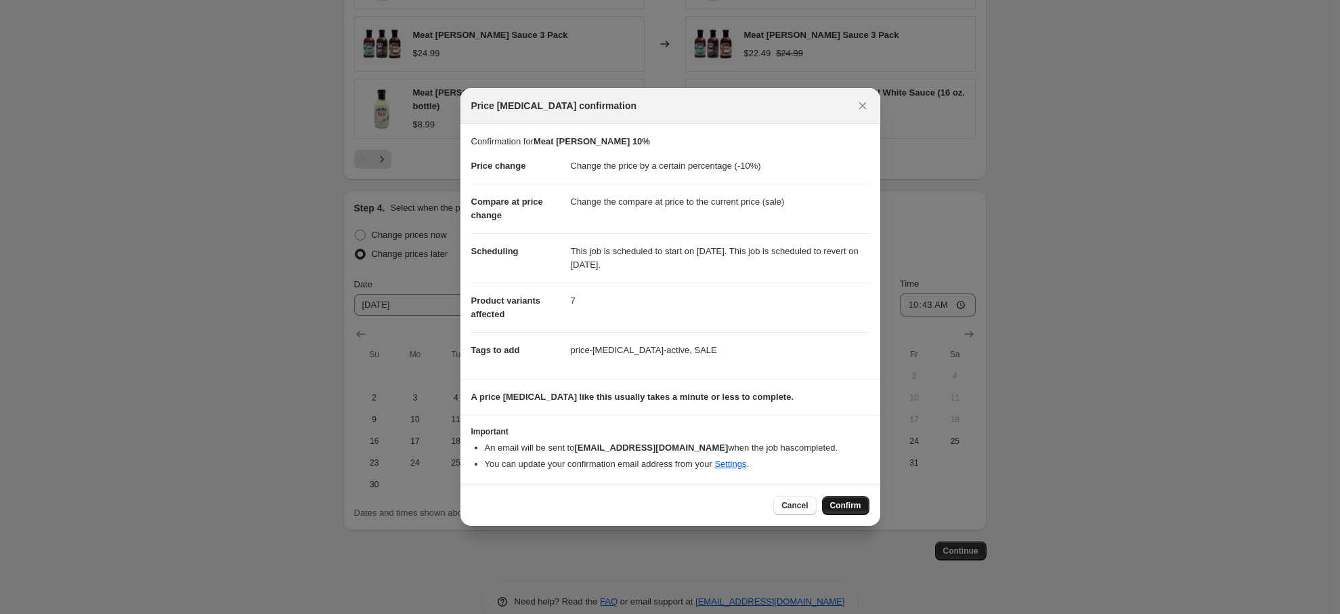
click at [832, 511] on button "Confirm" at bounding box center [845, 505] width 47 height 19
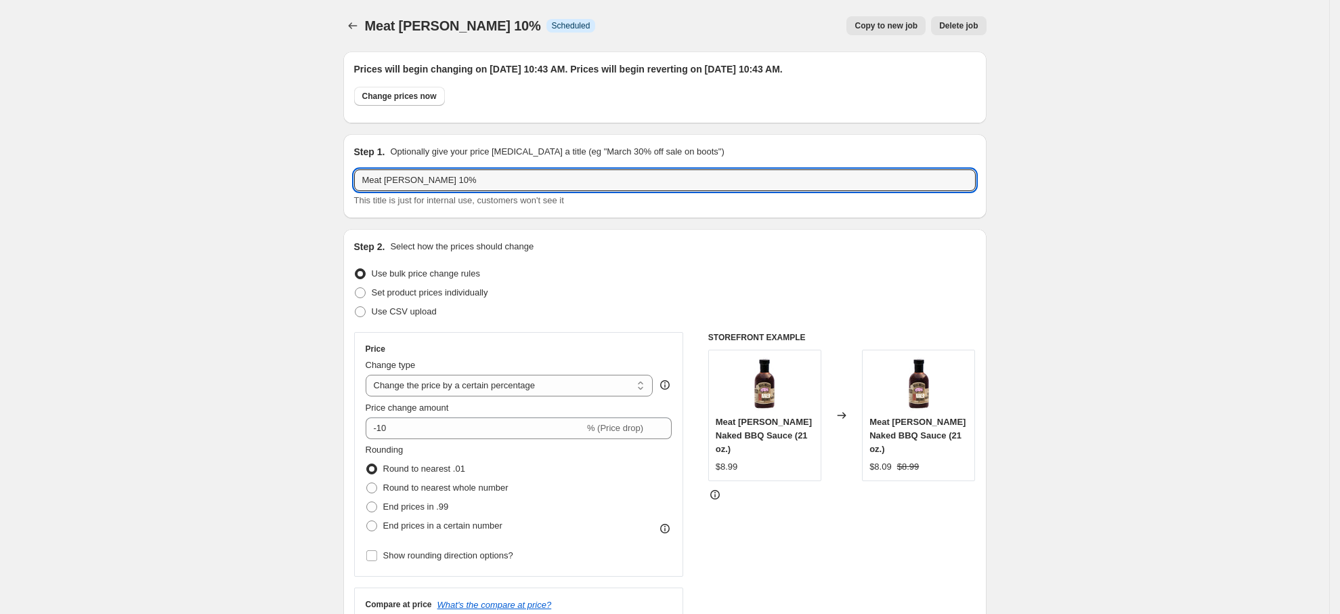
drag, startPoint x: 534, startPoint y: 176, endPoint x: 104, endPoint y: 165, distance: 430.2
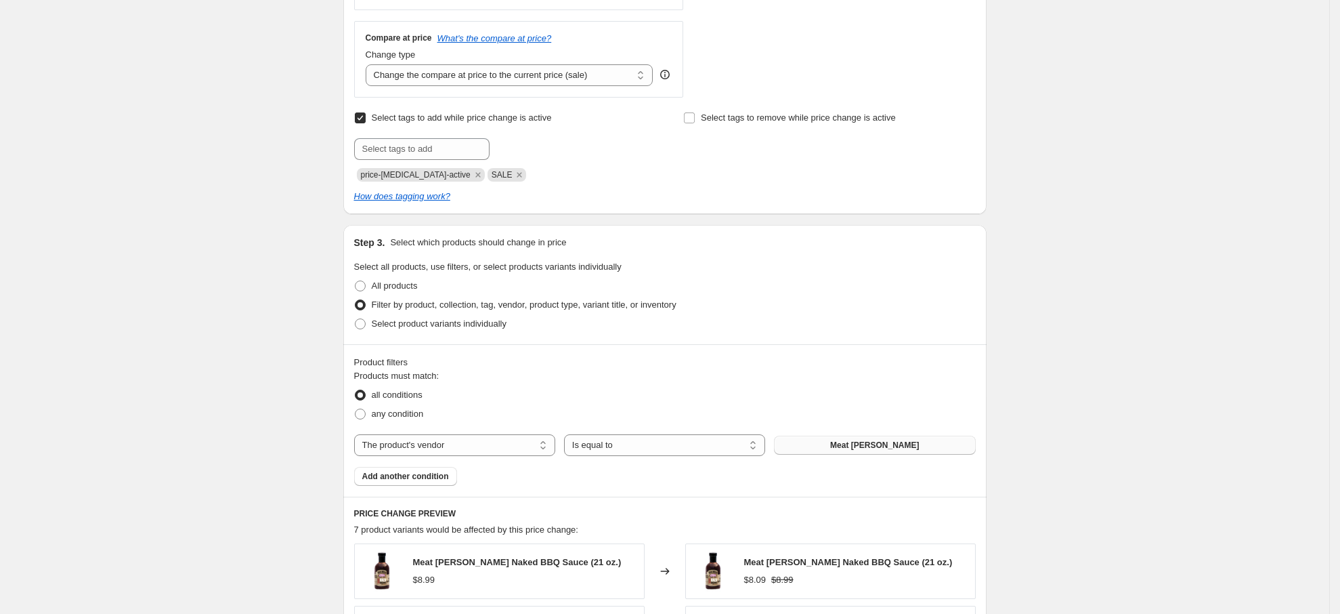
scroll to position [711, 0]
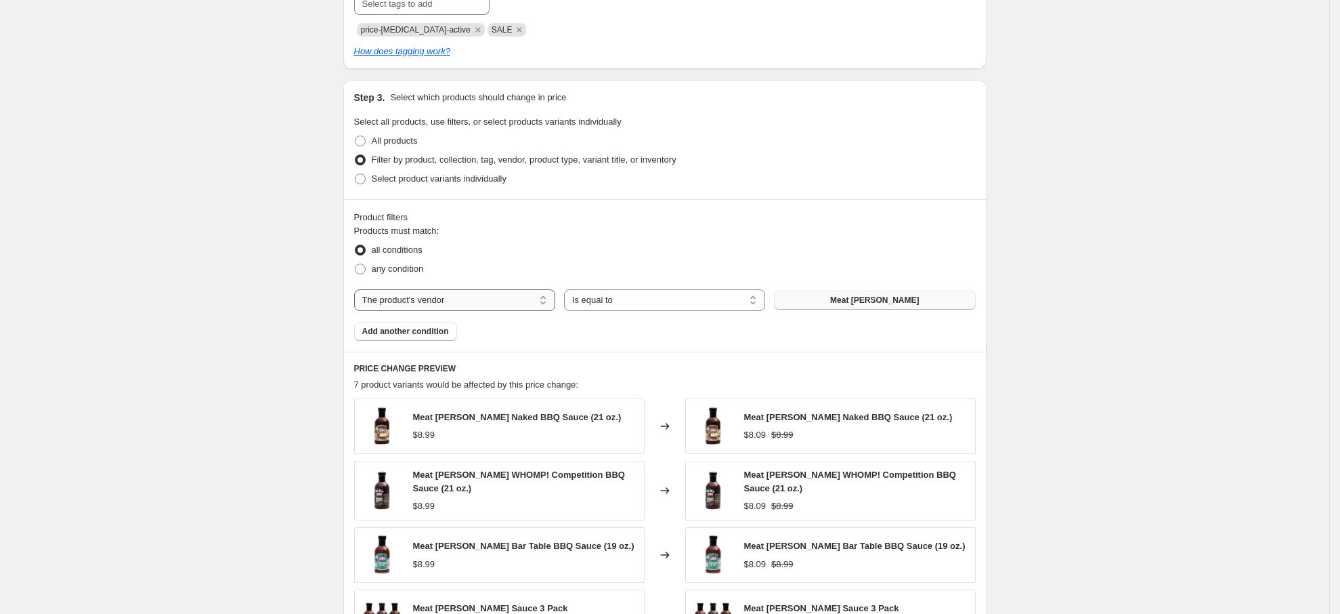
type input "Green Mountain Accessories 10%"
click at [511, 293] on select "The product The product's collection The product's tag The product's vendor The…" at bounding box center [454, 300] width 201 height 22
select select "collection"
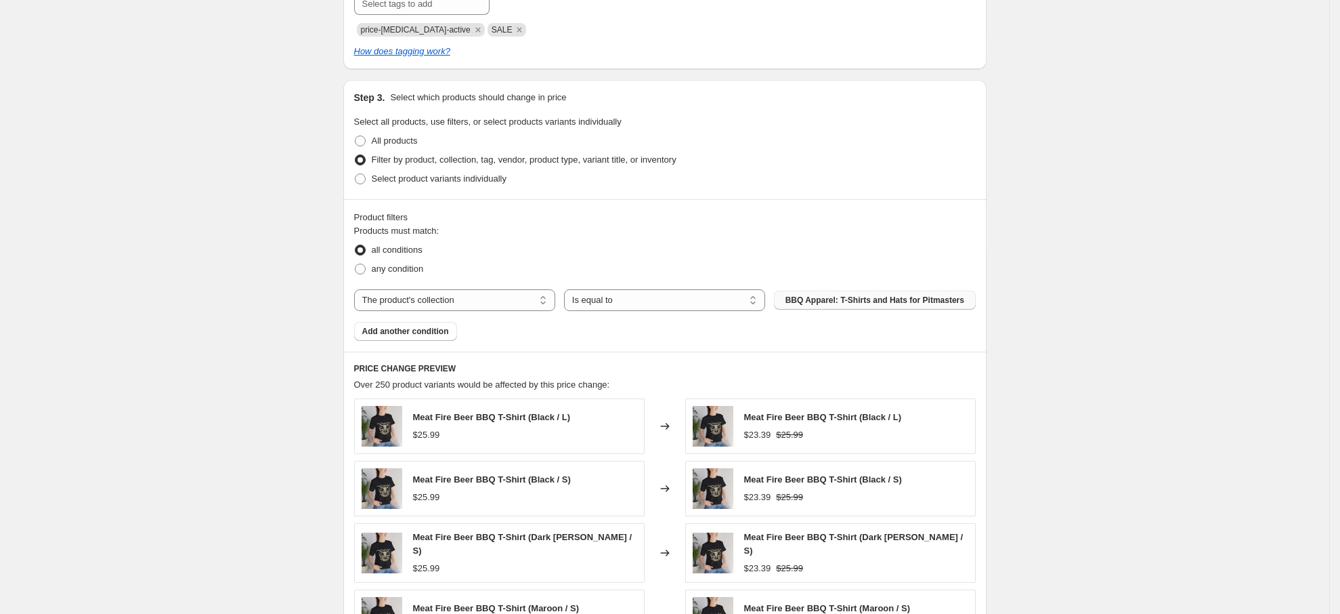
click at [859, 299] on span "BBQ Apparel: T-Shirts and Hats for Pitmasters" at bounding box center [875, 300] width 179 height 11
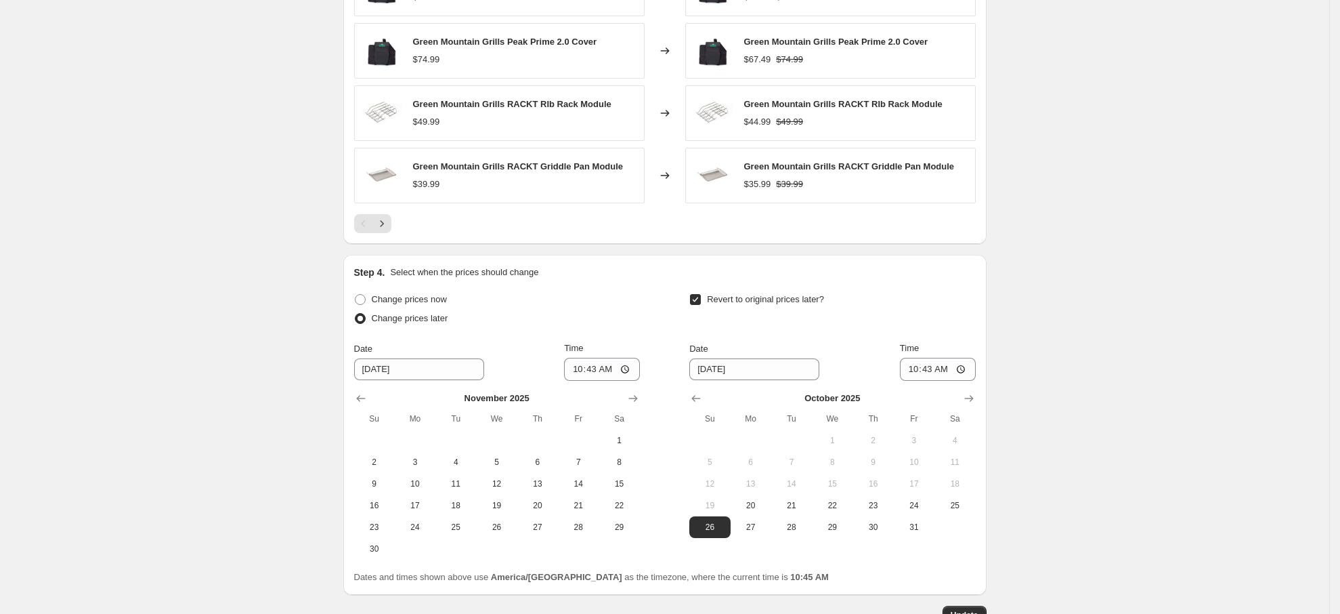
scroll to position [1314, 0]
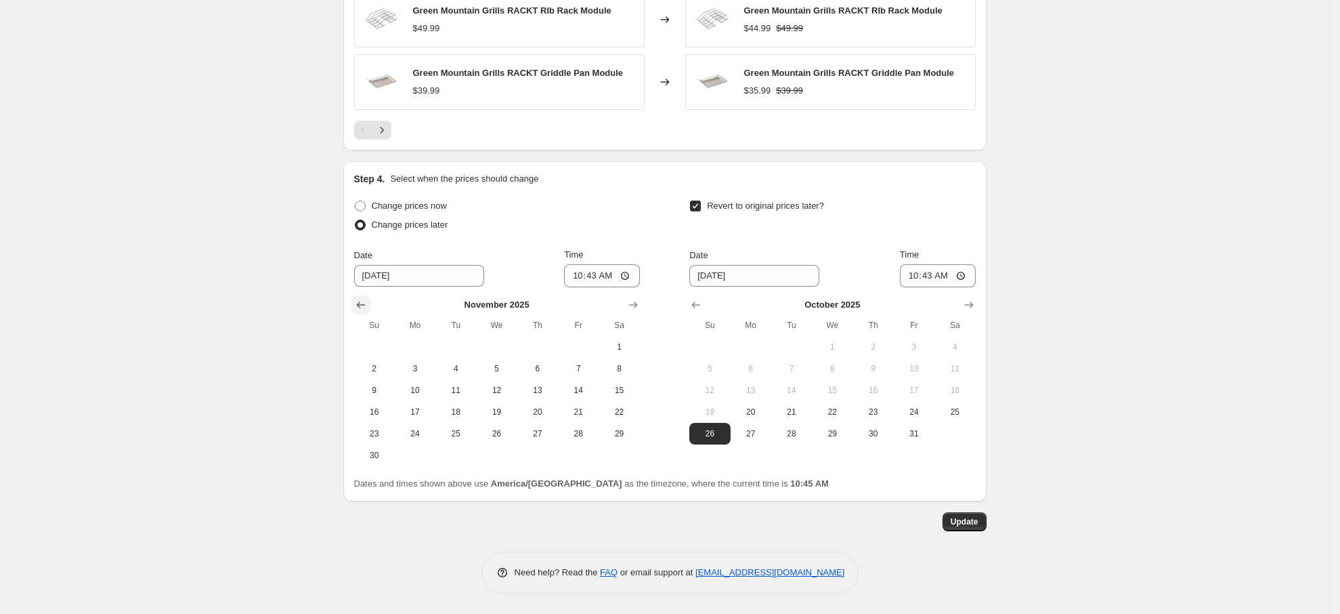
click at [363, 305] on icon "Show previous month, October 2025" at bounding box center [360, 304] width 9 height 7
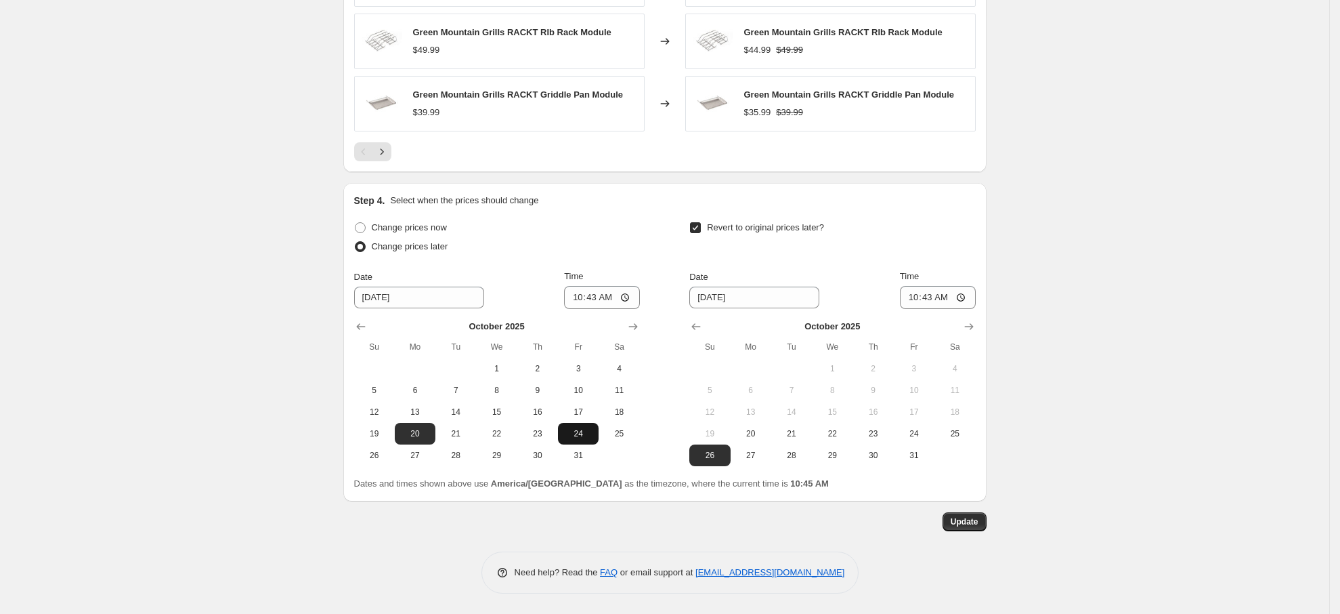
click at [578, 433] on span "24" at bounding box center [578, 433] width 30 height 11
type input "10/24/2025"
click at [740, 454] on span "27" at bounding box center [751, 455] width 30 height 11
click at [914, 460] on span "31" at bounding box center [914, 455] width 30 height 11
type input "10/31/2025"
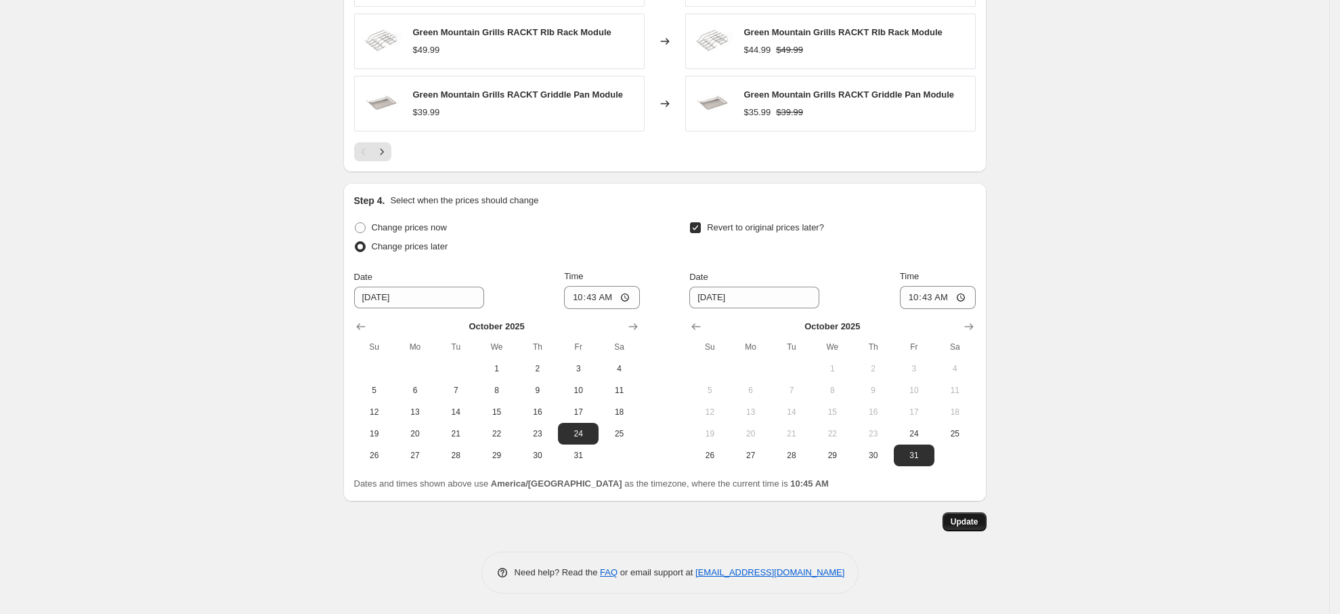
click at [972, 516] on span "Update" at bounding box center [965, 521] width 28 height 11
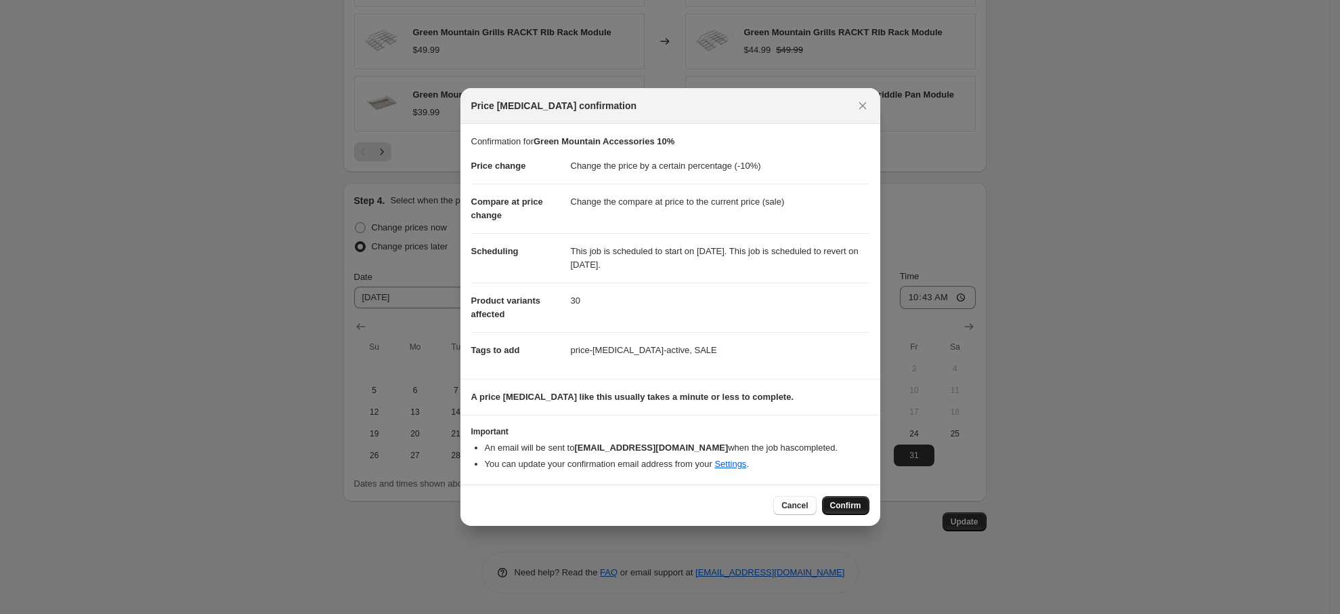
click at [849, 506] on span "Confirm" at bounding box center [845, 505] width 31 height 11
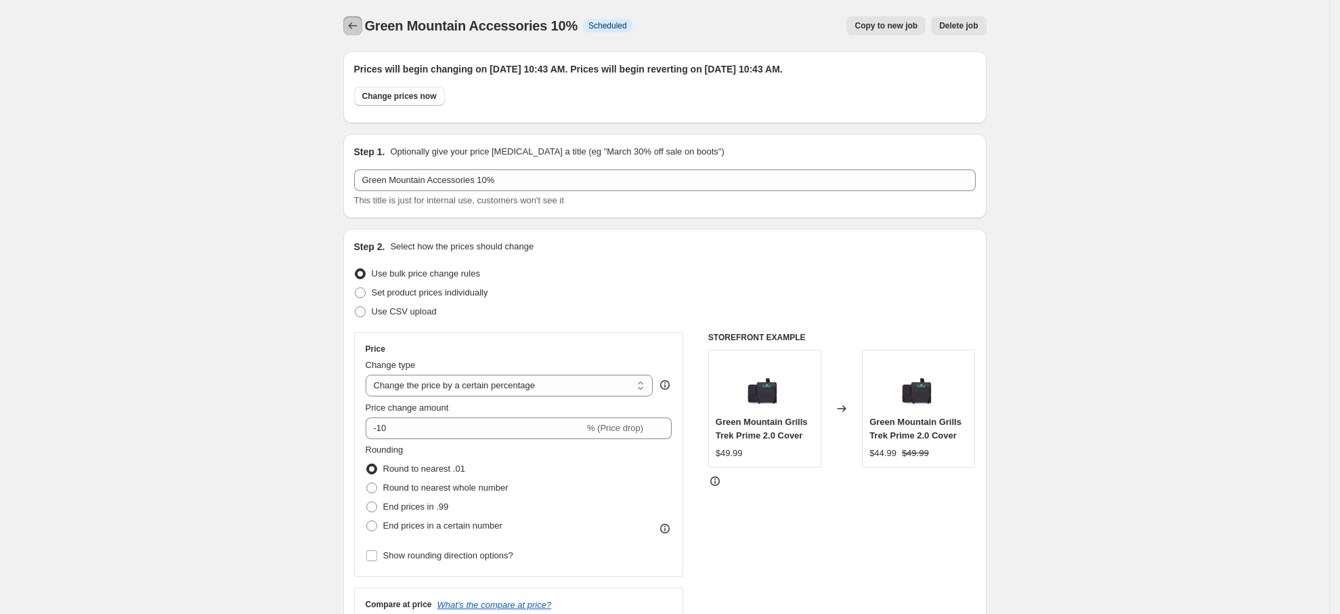
click at [349, 18] on button "Price change jobs" at bounding box center [352, 25] width 19 height 19
